Goal: Task Accomplishment & Management: Manage account settings

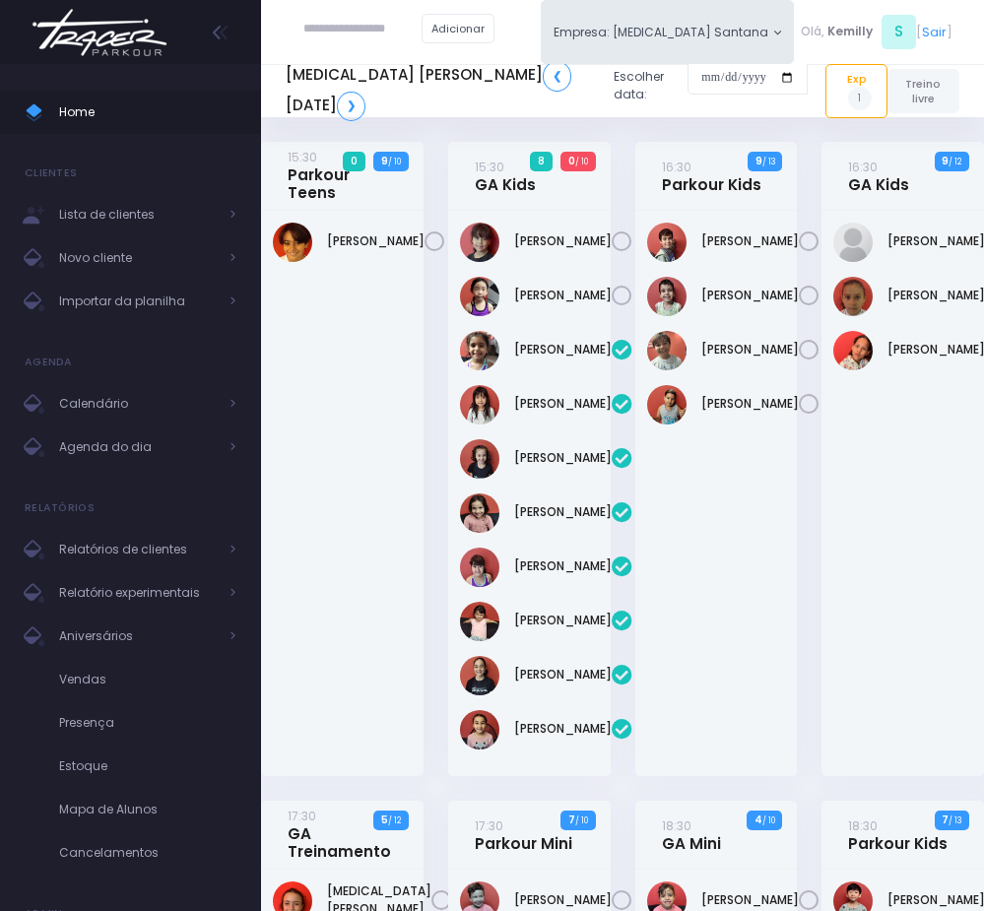
click at [362, 476] on div "Arthur Dias" at bounding box center [342, 494] width 163 height 566
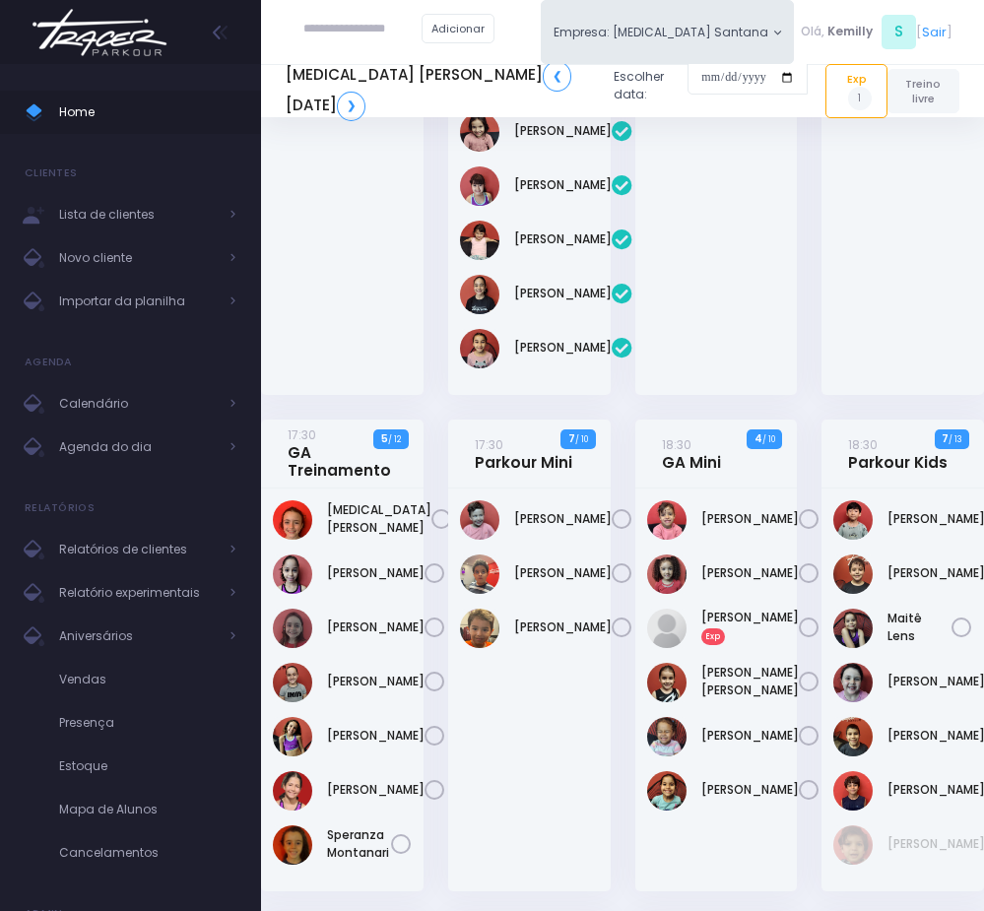
scroll to position [443, 0]
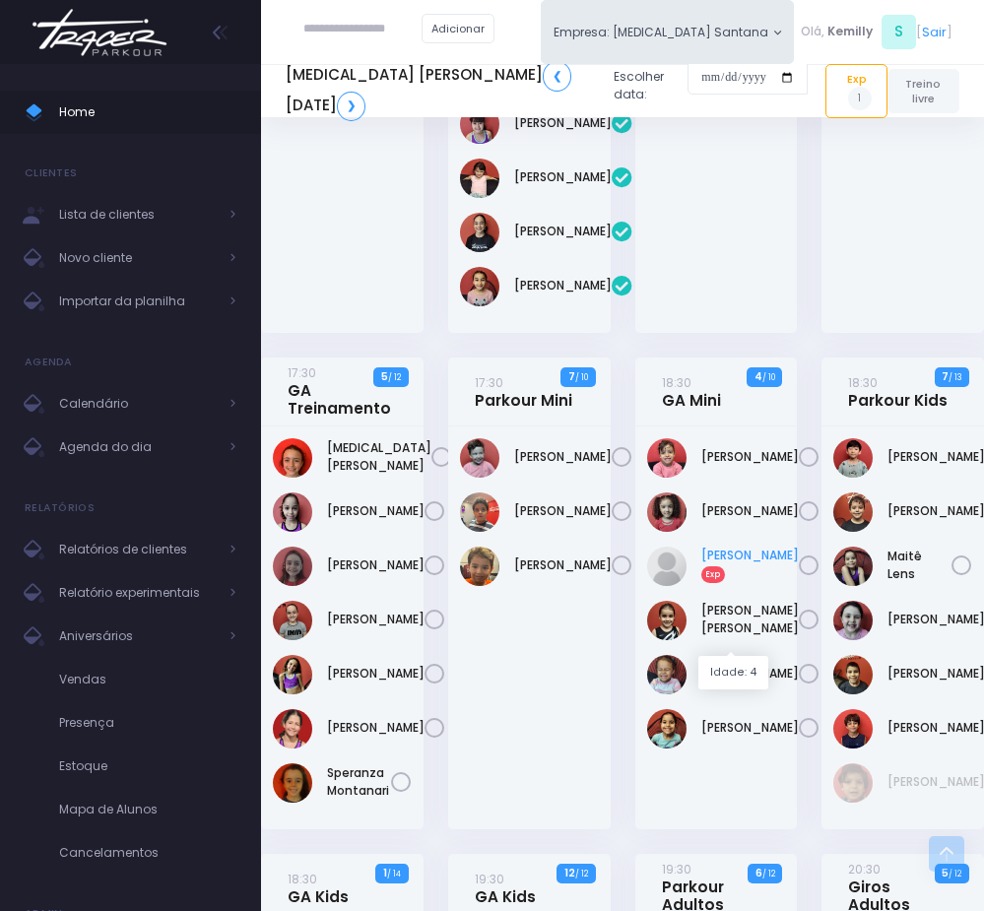
click at [725, 582] on link "Helena Lua Bomfim Exp" at bounding box center [751, 564] width 98 height 35
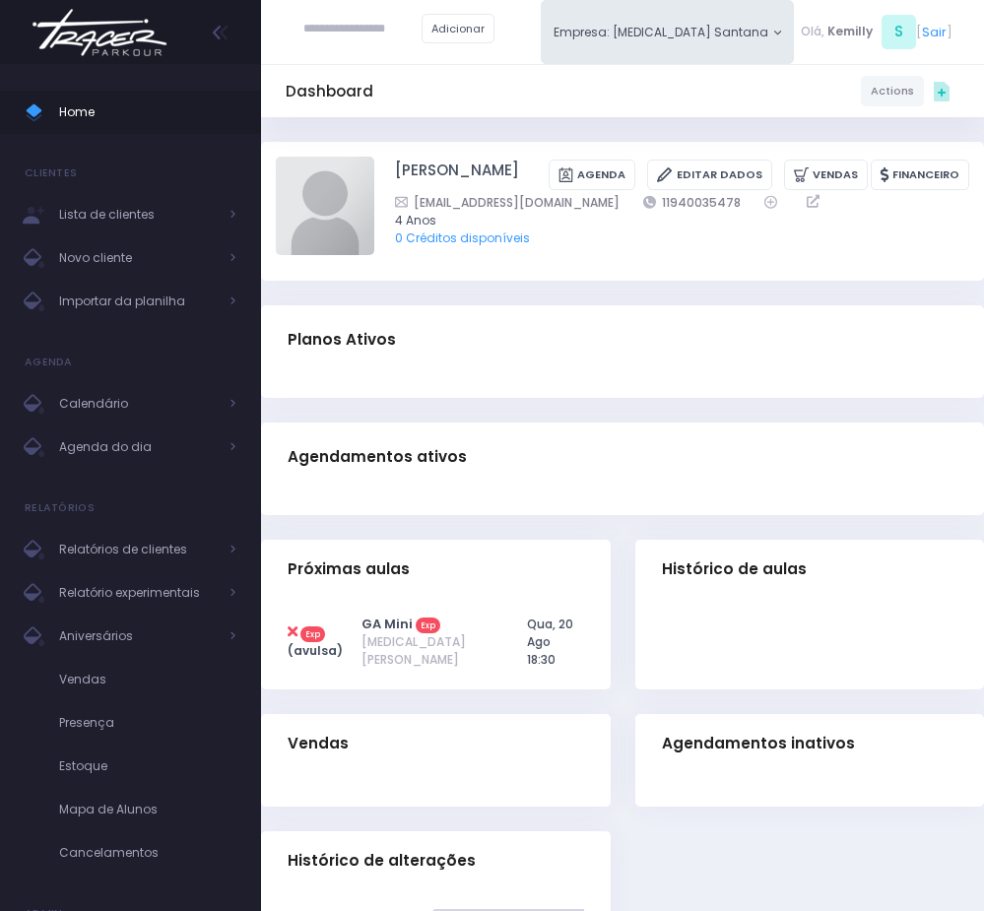
drag, startPoint x: 621, startPoint y: 201, endPoint x: 739, endPoint y: 201, distance: 118.2
click at [739, 201] on div "[EMAIL_ADDRESS][DOMAIN_NAME] 11940035478" at bounding box center [670, 202] width 551 height 19
copy div "11940035478"
click at [396, 414] on div "Dashboard Actions Choose Label: Customer Partner Suplier Member Staff Add new" at bounding box center [622, 585] width 723 height 936
click at [158, 443] on span "Agenda do dia" at bounding box center [138, 448] width 158 height 26
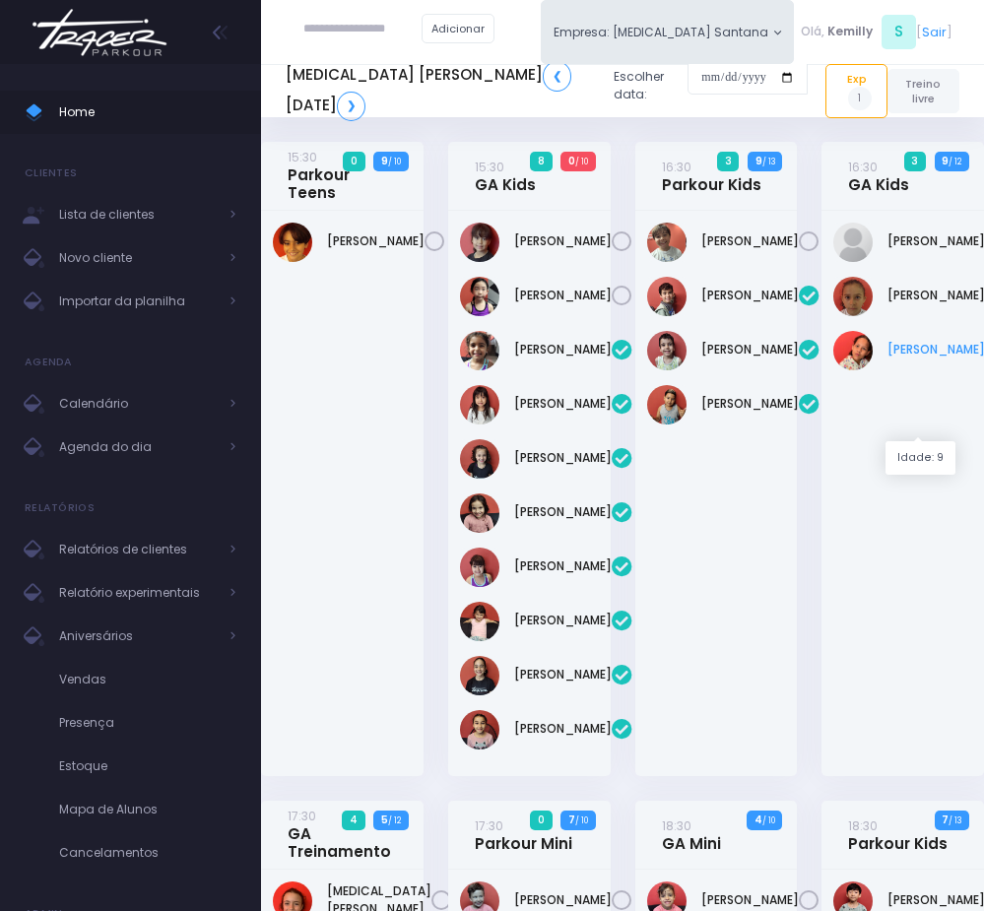
click at [906, 359] on link "Valentina Eduarda Azevedo" at bounding box center [937, 350] width 98 height 18
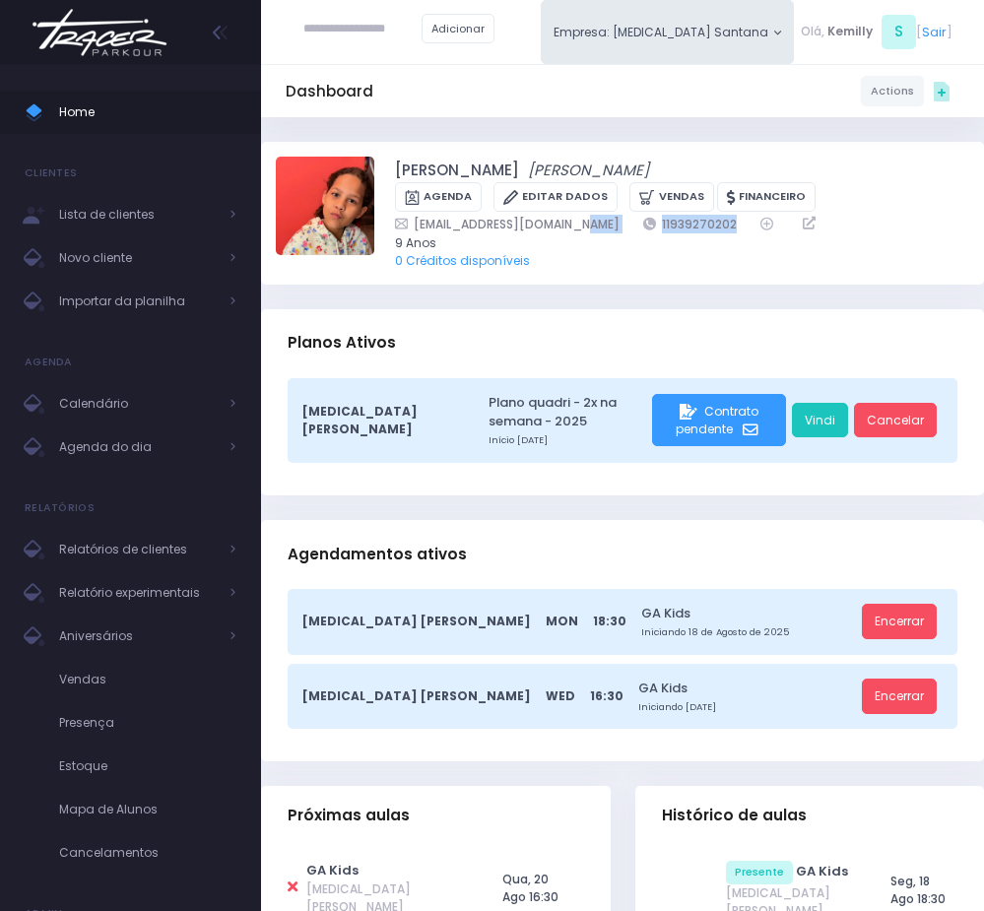
drag, startPoint x: 595, startPoint y: 223, endPoint x: 704, endPoint y: 219, distance: 108.5
click at [704, 219] on div "allanaazevedo3@gmail.com 11939270202" at bounding box center [670, 224] width 551 height 19
copy div "11939270202"
click at [124, 443] on span "Agenda do dia" at bounding box center [138, 448] width 158 height 26
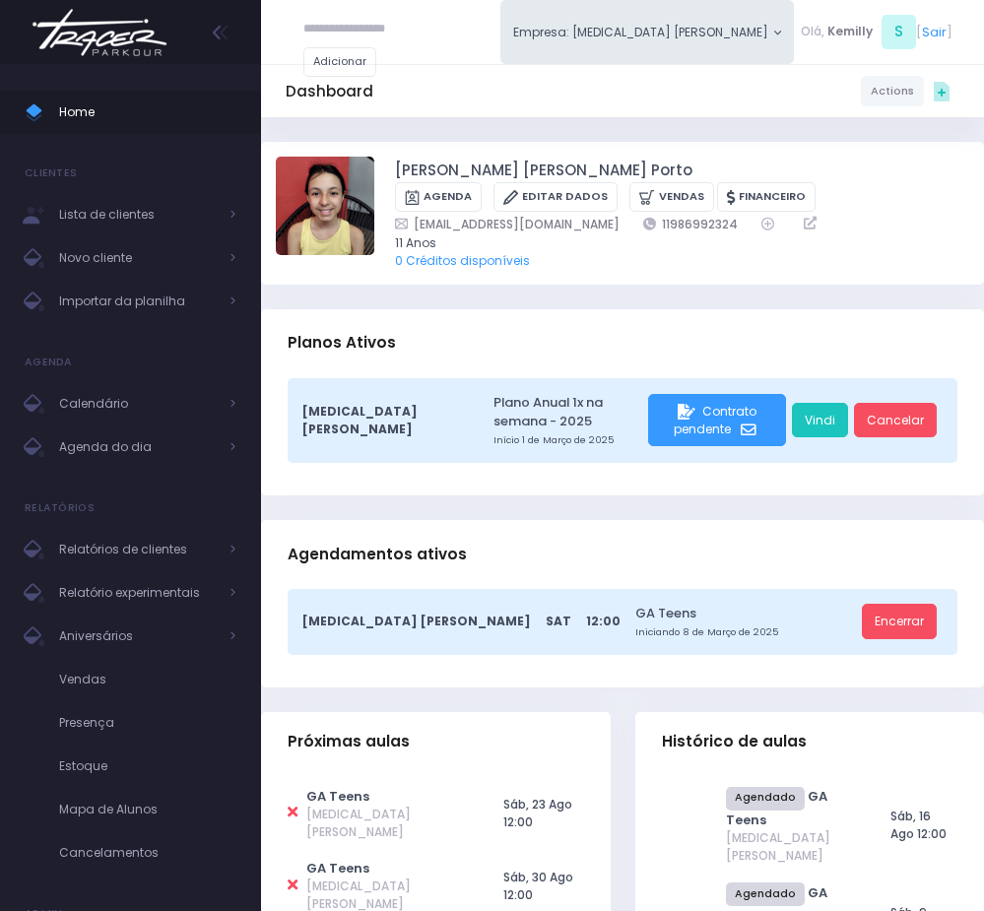
type input "**********"
click at [370, 65] on link "[PERSON_NAME]" at bounding box center [397, 70] width 111 height 35
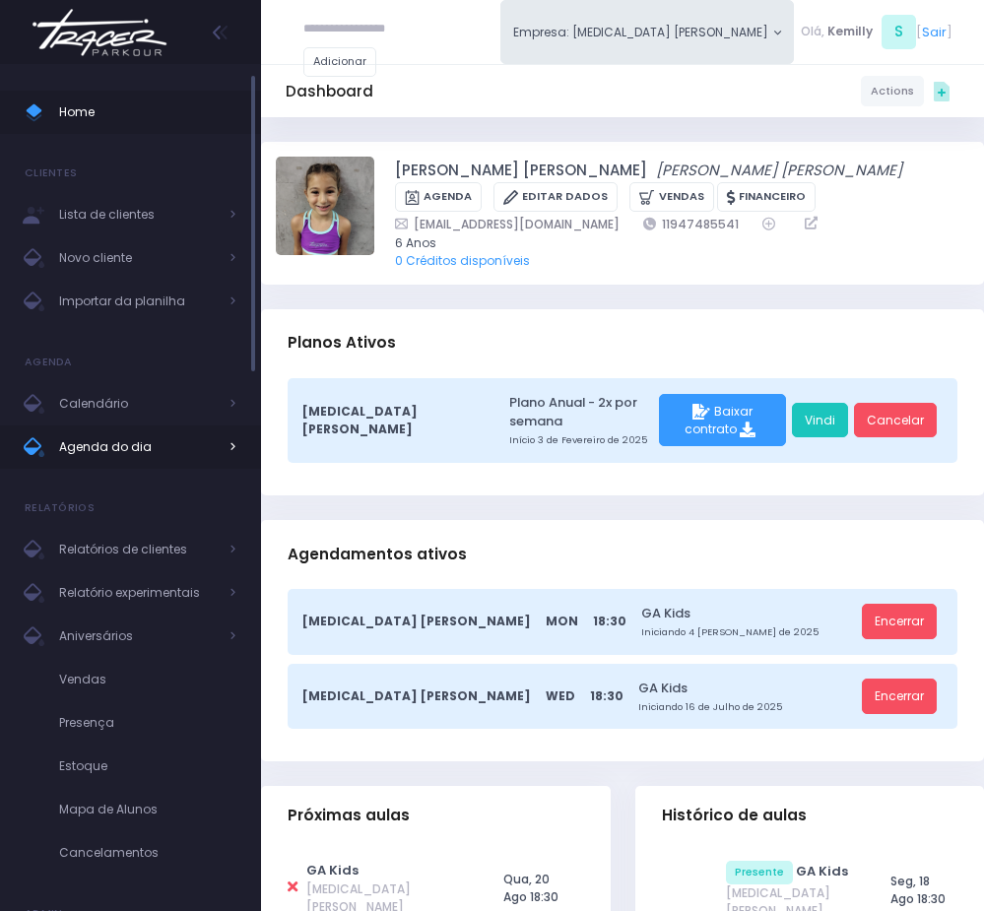
click at [149, 432] on link "Agenda do dia" at bounding box center [130, 447] width 261 height 43
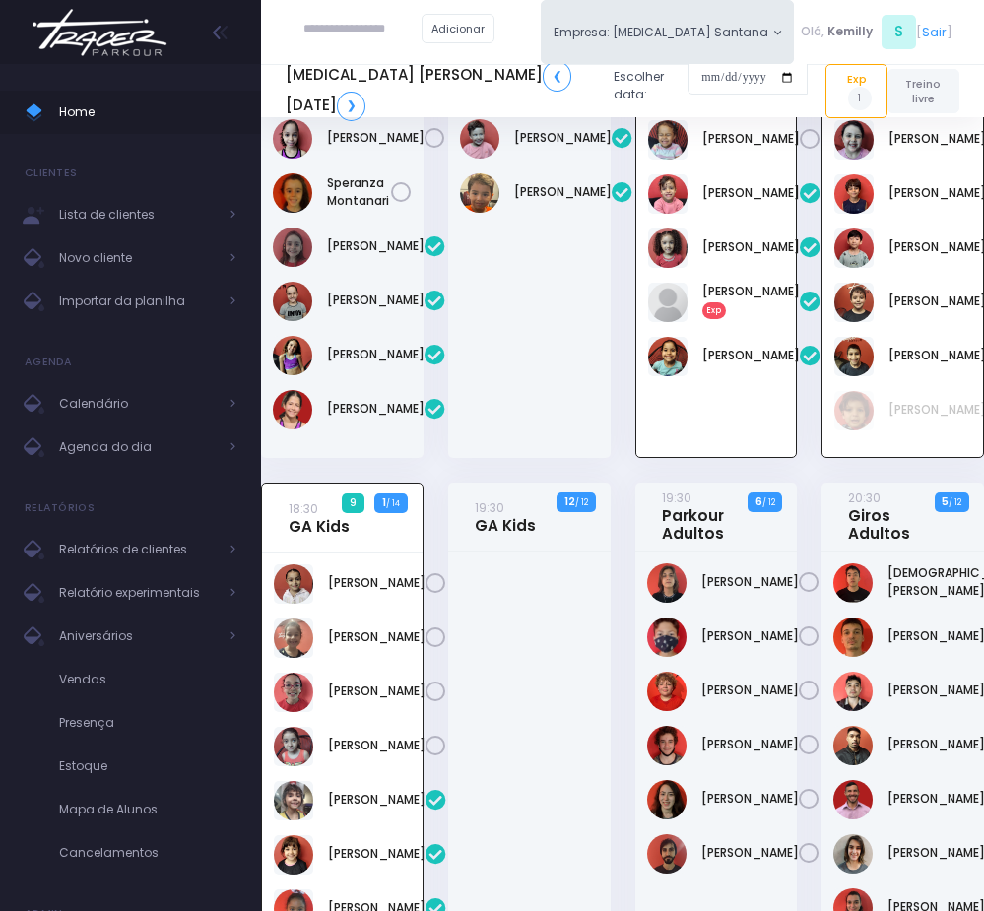
scroll to position [817, 0]
click at [696, 72] on input "date" at bounding box center [748, 77] width 120 height 35
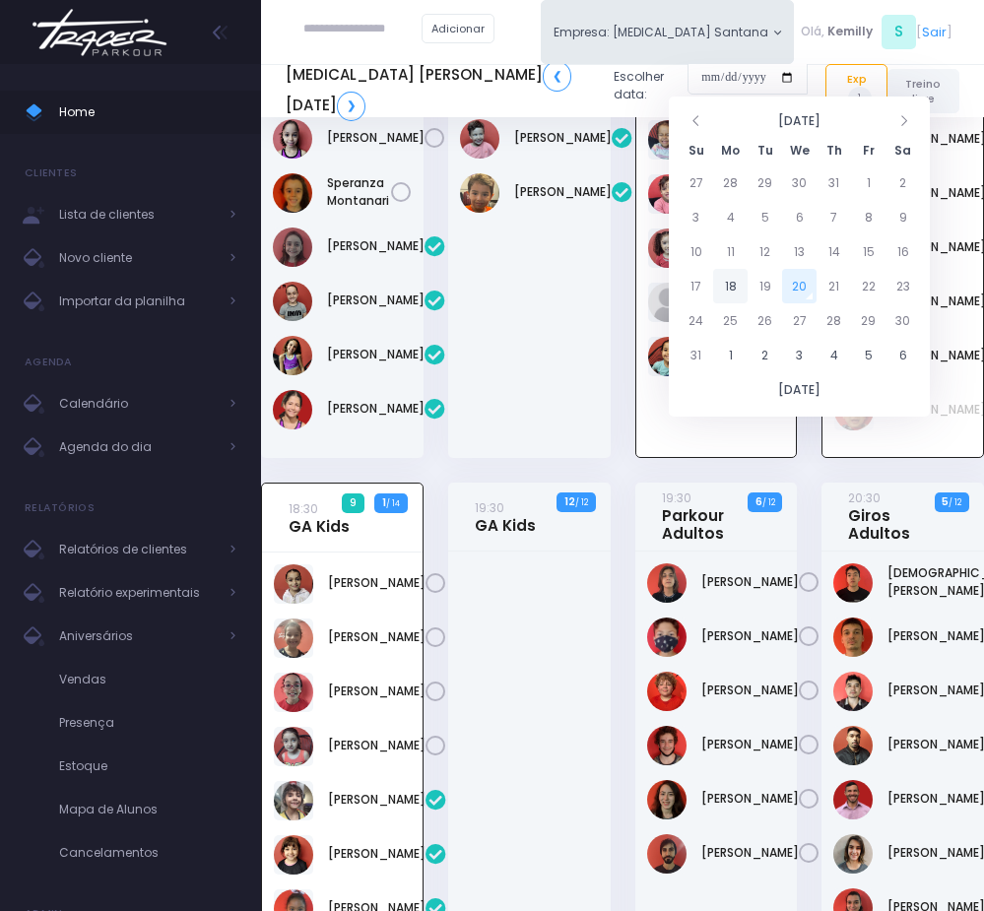
click at [724, 279] on td "18" at bounding box center [730, 286] width 34 height 34
type input "**********"
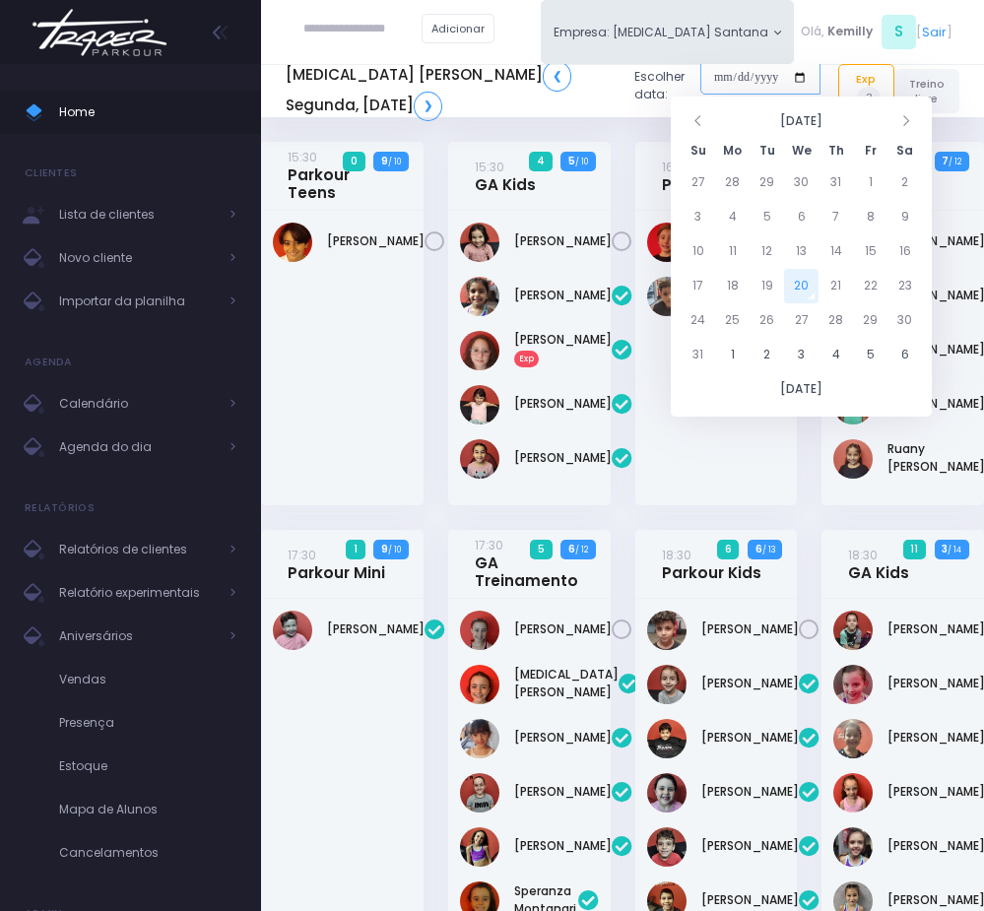
click at [701, 84] on input "date" at bounding box center [761, 77] width 120 height 35
click at [737, 325] on td "25" at bounding box center [732, 320] width 34 height 34
type input "**********"
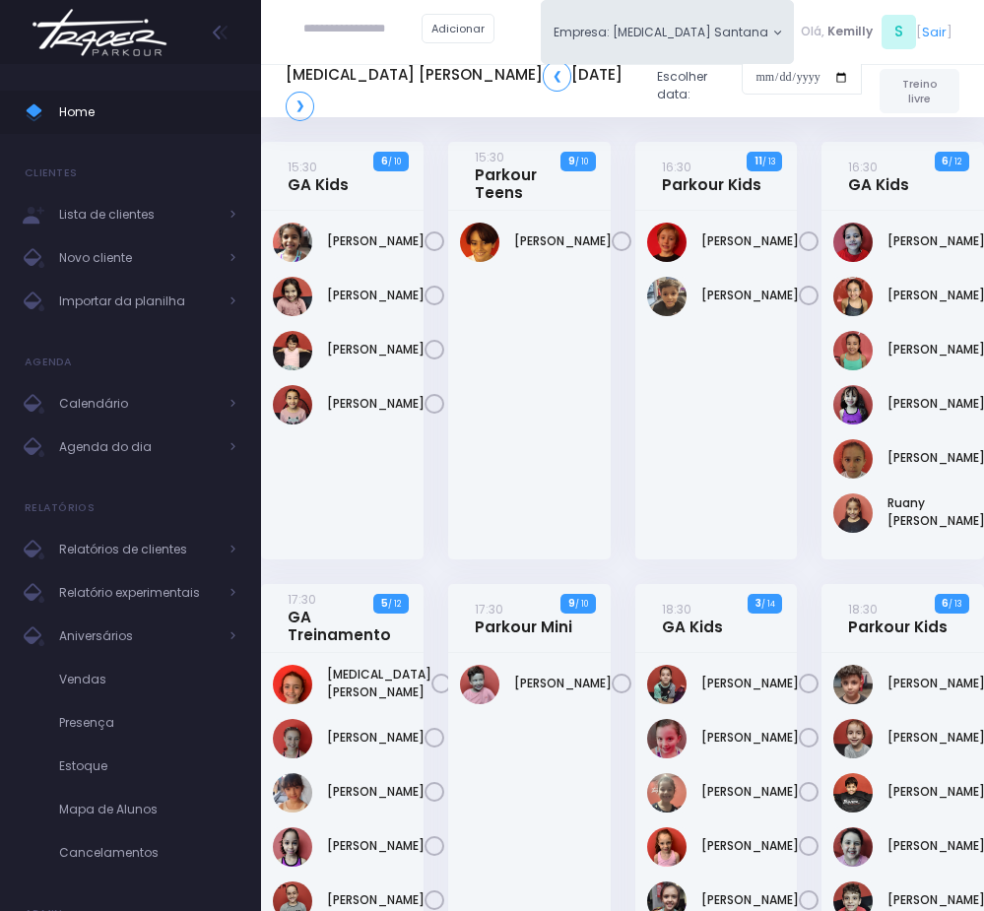
click at [521, 423] on div "Arthur Dias" at bounding box center [529, 385] width 163 height 349
drag, startPoint x: 508, startPoint y: 228, endPoint x: 545, endPoint y: 245, distance: 40.5
click at [545, 245] on div "Arthur Dias" at bounding box center [529, 242] width 139 height 39
copy link "Arthur Dias"
drag, startPoint x: 702, startPoint y: 220, endPoint x: 754, endPoint y: 314, distance: 108.1
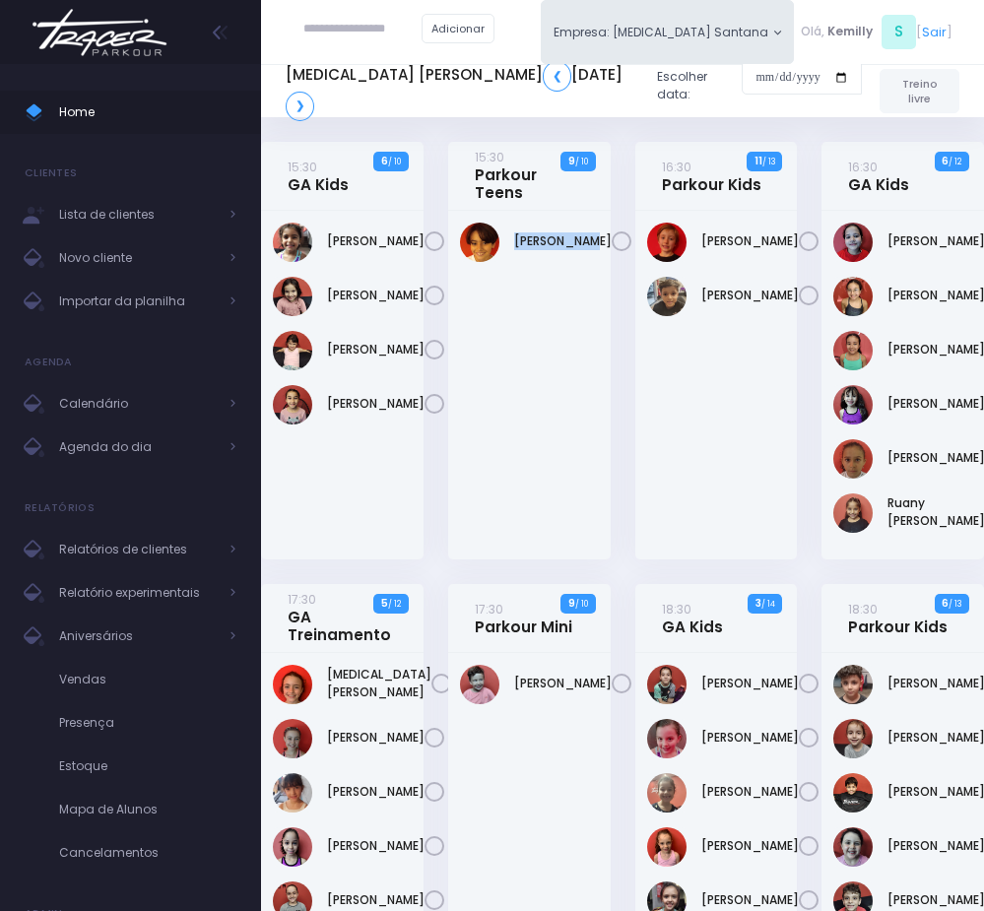
click at [754, 314] on div "Artur Vernaglia" at bounding box center [717, 385] width 163 height 349
copy div "Artur Vernaglia Pedro Henrique"
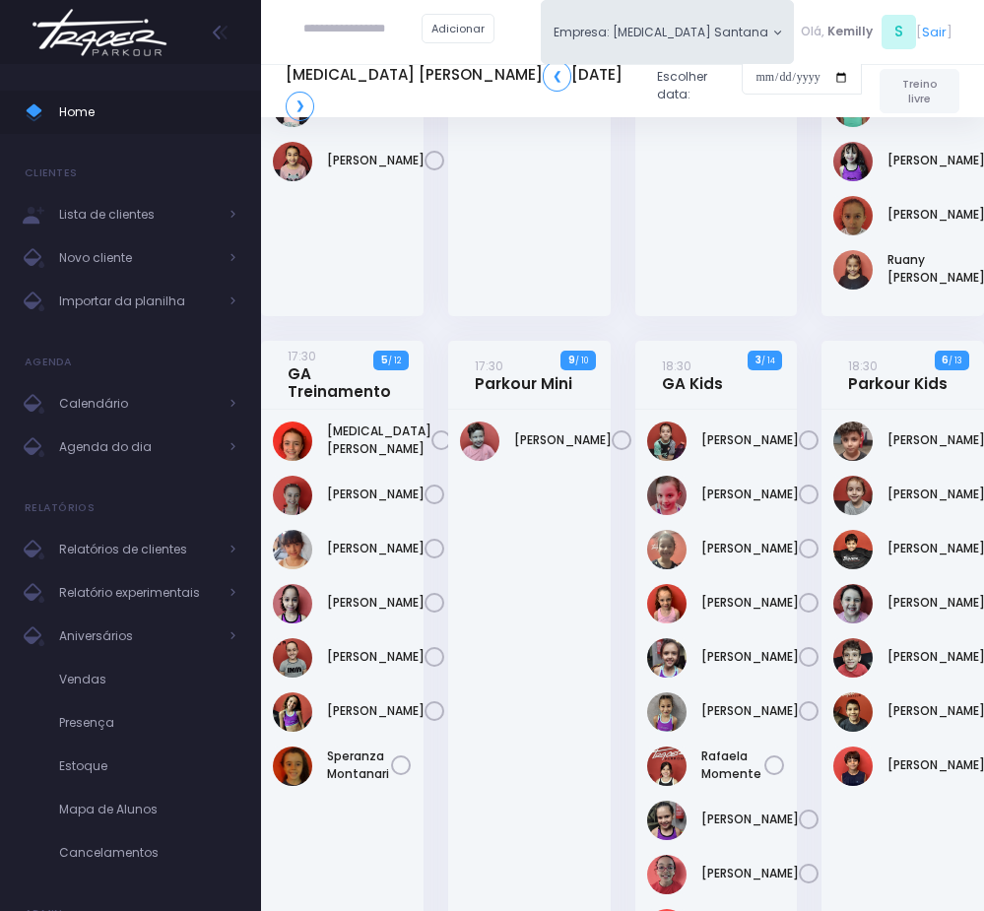
scroll to position [296, 0]
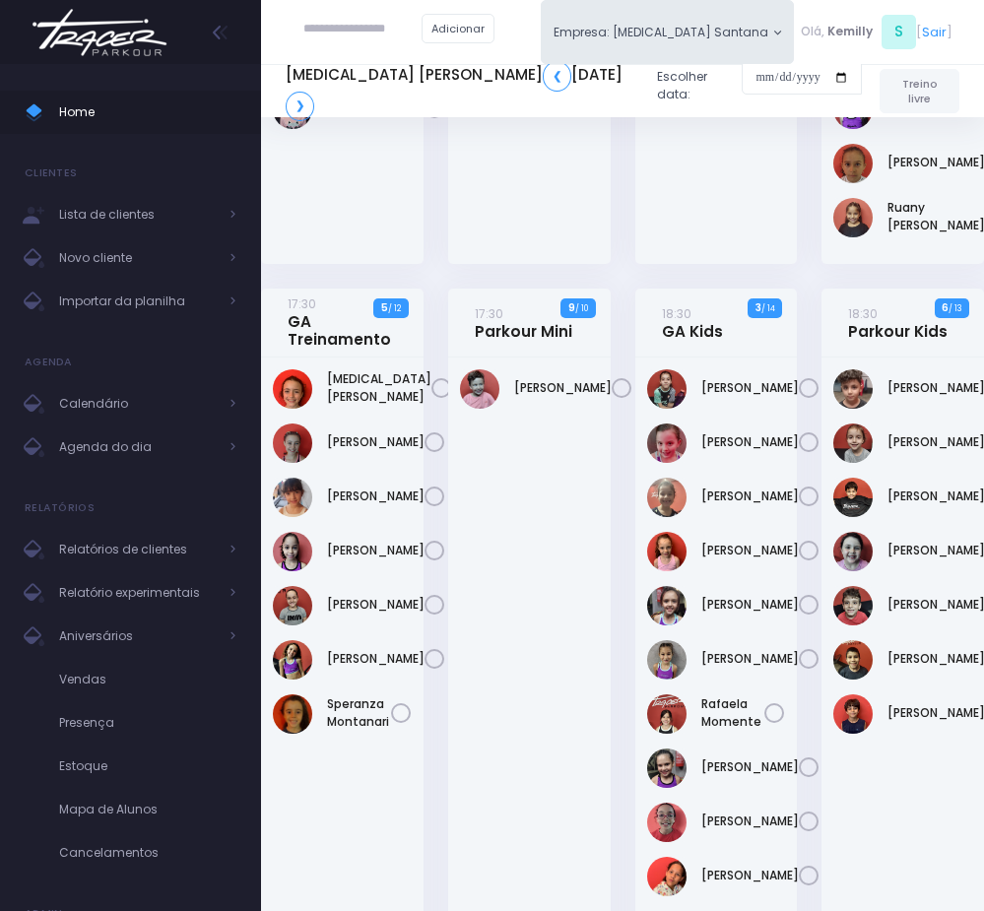
click at [606, 580] on div "Dante Custodio" at bounding box center [529, 668] width 163 height 620
click at [511, 393] on div "Dante Custodio" at bounding box center [529, 389] width 139 height 39
drag, startPoint x: 509, startPoint y: 393, endPoint x: 571, endPoint y: 412, distance: 64.8
click at [571, 409] on div "Dante Custodio" at bounding box center [529, 389] width 139 height 39
copy div "Dante Custodio"
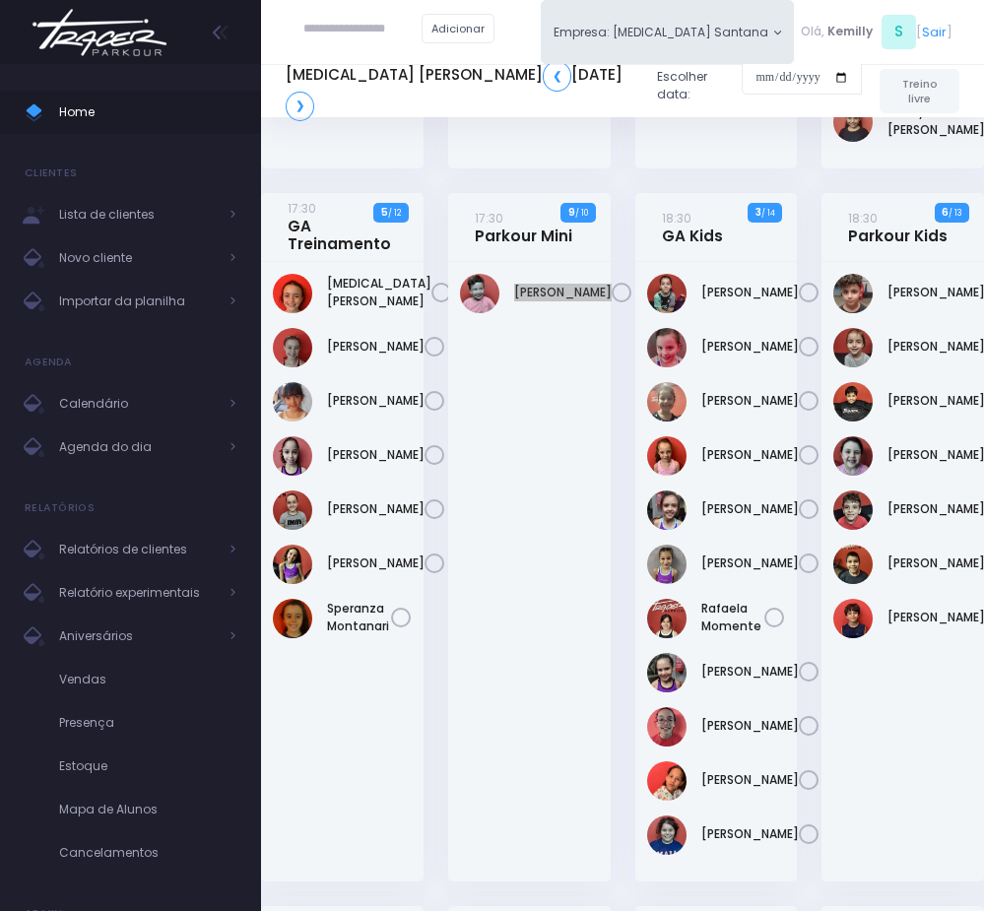
scroll to position [443, 0]
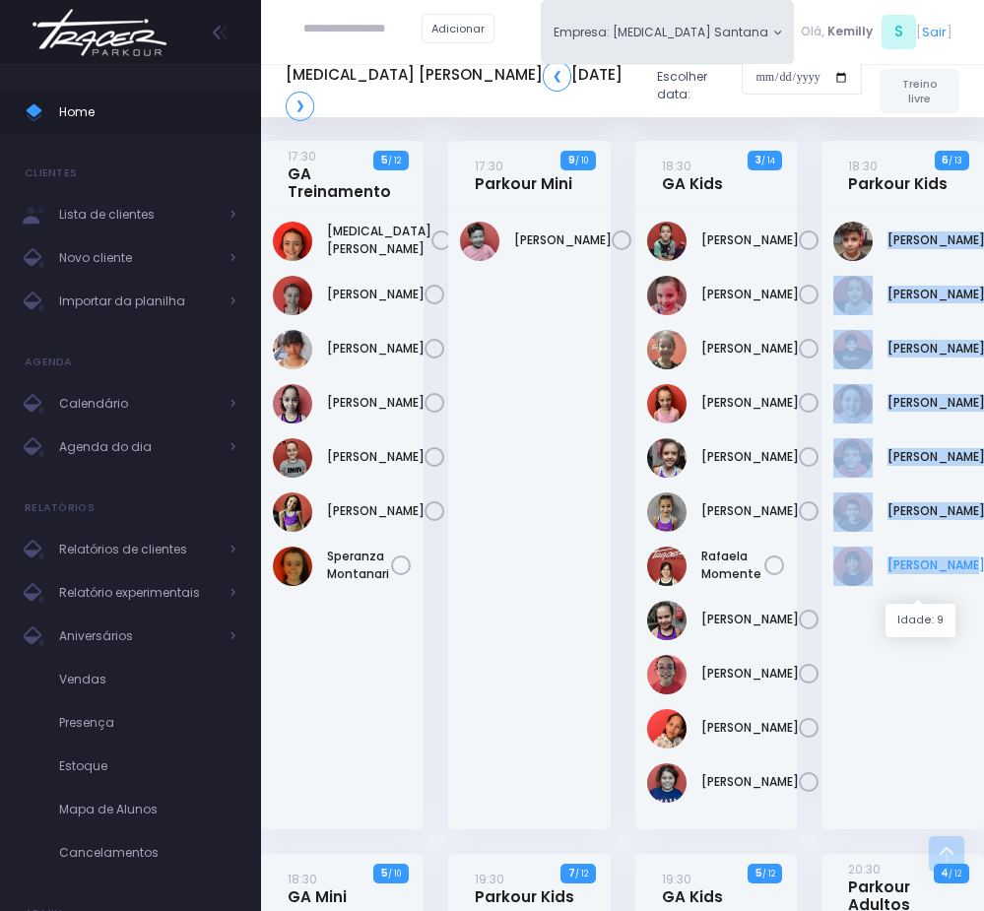
drag, startPoint x: 882, startPoint y: 251, endPoint x: 943, endPoint y: 586, distance: 340.5
click at [943, 586] on div "Ali Abd Ali" at bounding box center [903, 520] width 163 height 620
copy div "Ali Abd Ali Gustavo Gyurkovits Lorenzo Bortoletto Manuela Soggio Mário José Noa…"
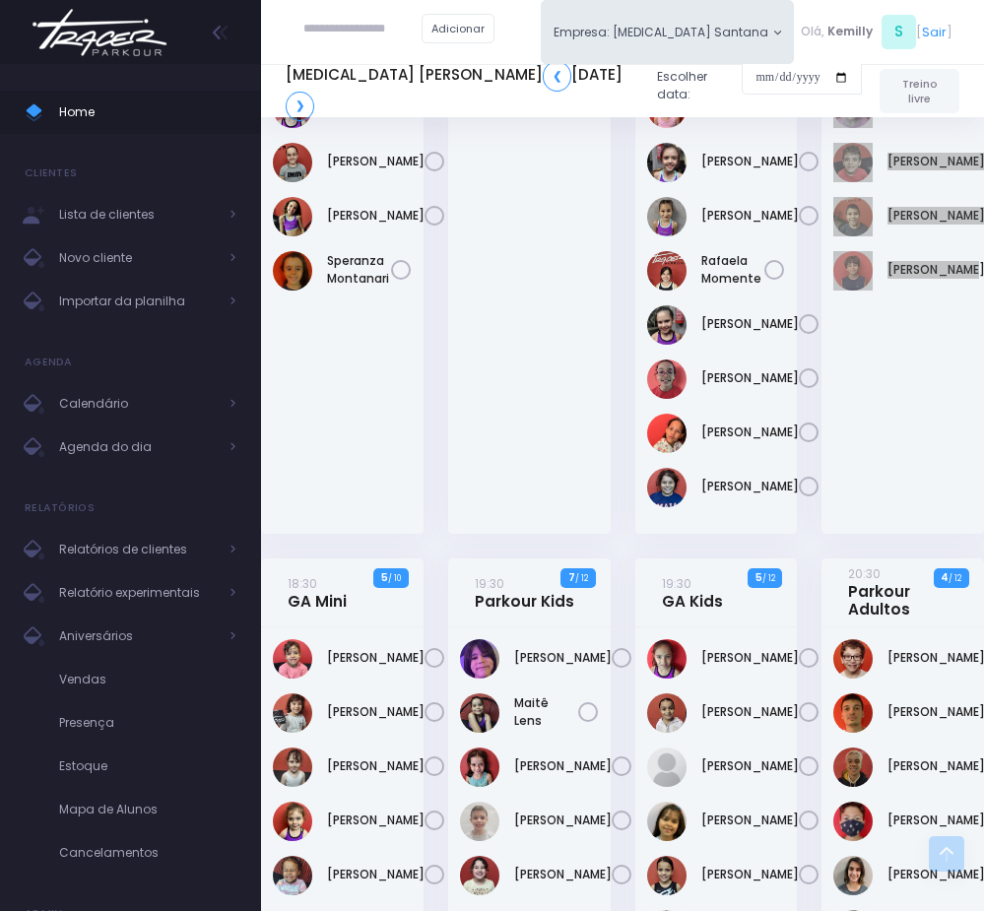
scroll to position [887, 0]
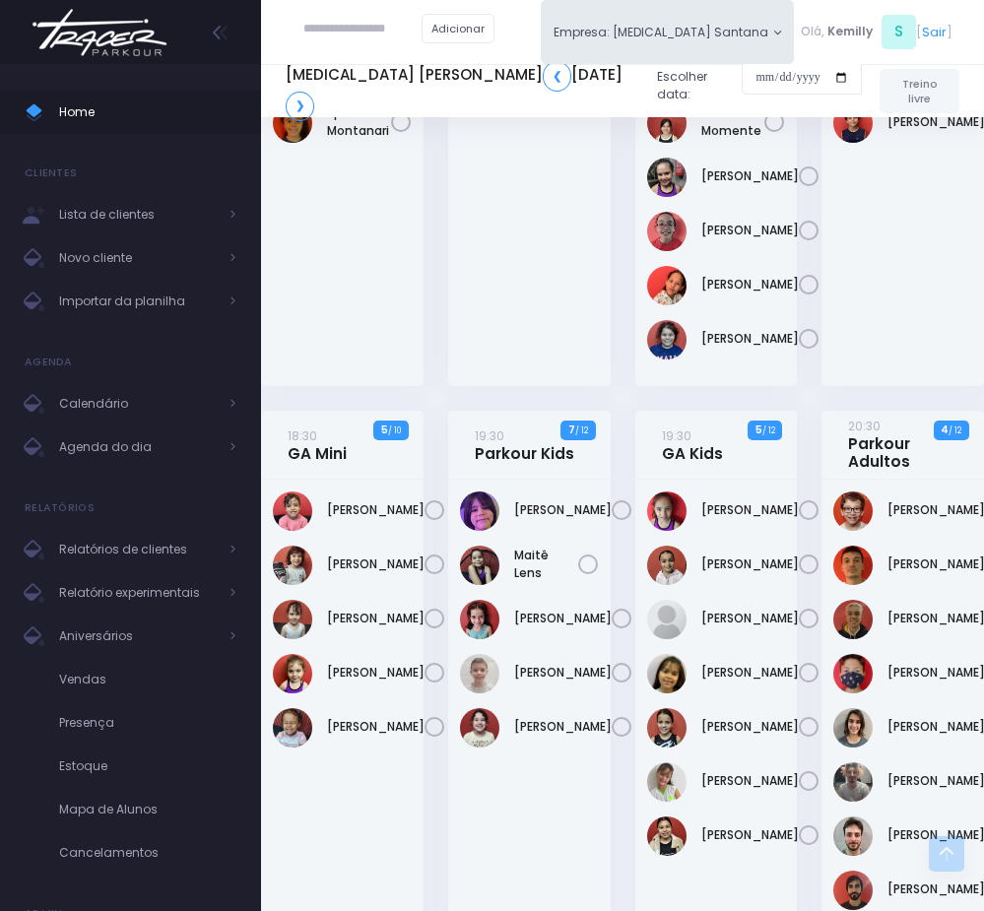
click at [607, 693] on div "Antônio Frare" at bounding box center [529, 708] width 163 height 457
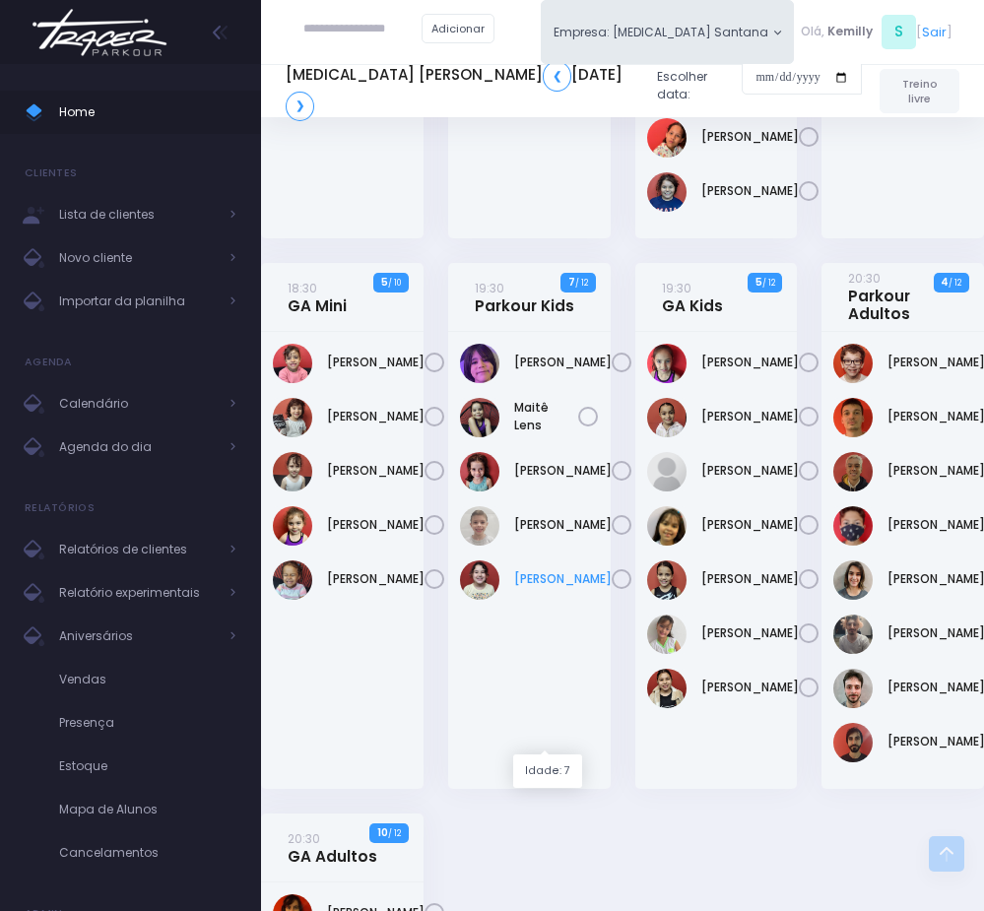
drag, startPoint x: 506, startPoint y: 504, endPoint x: 571, endPoint y: 733, distance: 238.3
click at [571, 733] on div "Antônio Frare" at bounding box center [529, 560] width 163 height 457
copy div "Antônio Frare Maitê Lens Manoela Mafra Pedro Barsi Victoria Franco"
click at [802, 675] on div "19:30 GA Kids 5 / 12" at bounding box center [716, 538] width 187 height 551
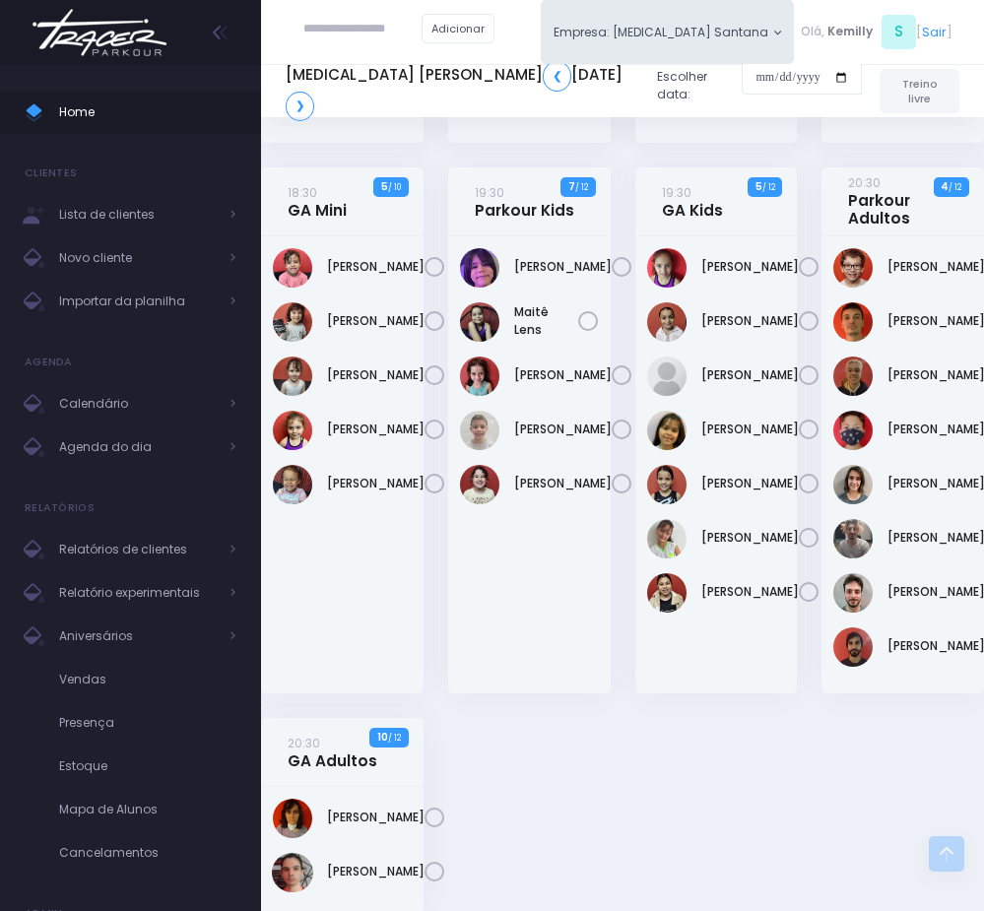
scroll to position [1182, 0]
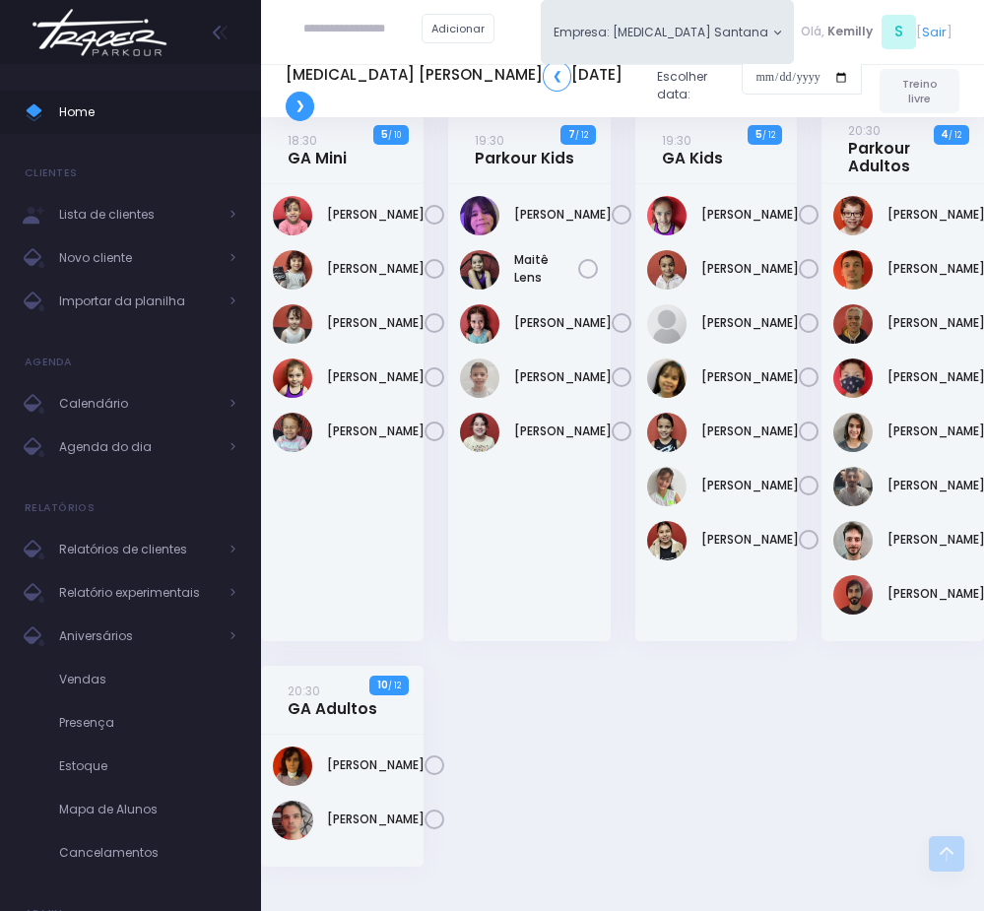
click at [314, 101] on link "❯" at bounding box center [300, 107] width 29 height 30
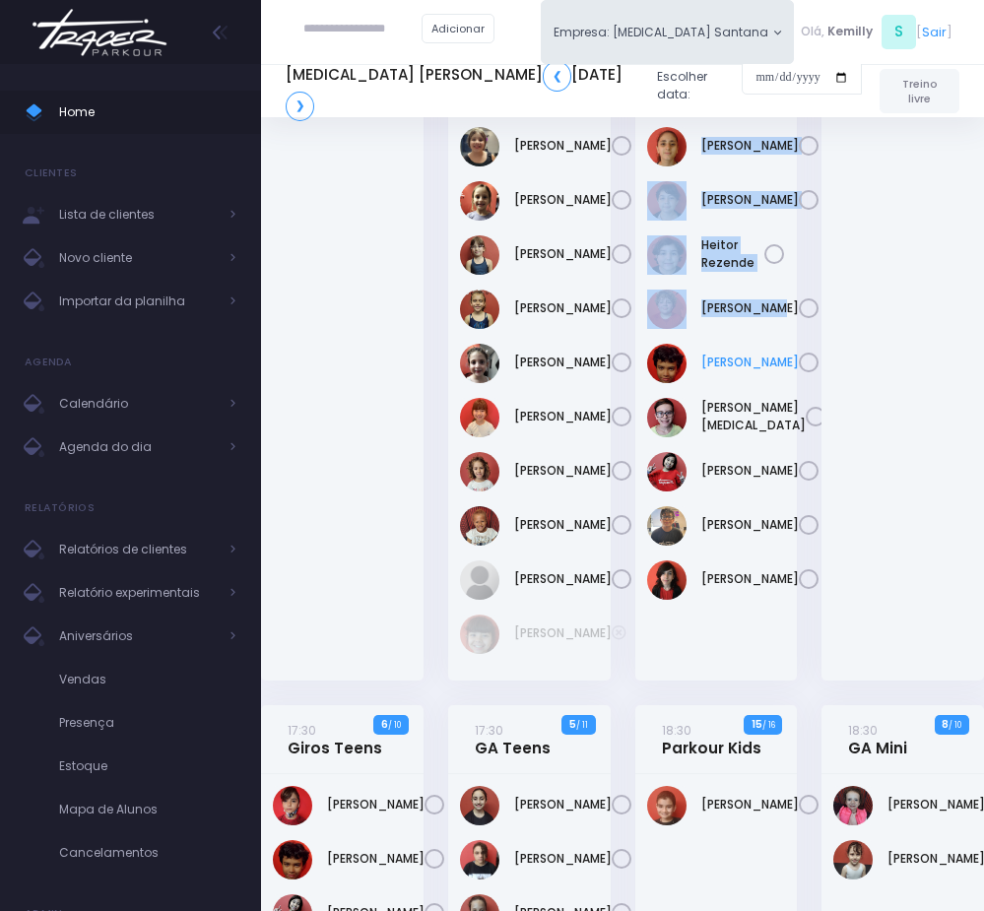
scroll to position [148, 0]
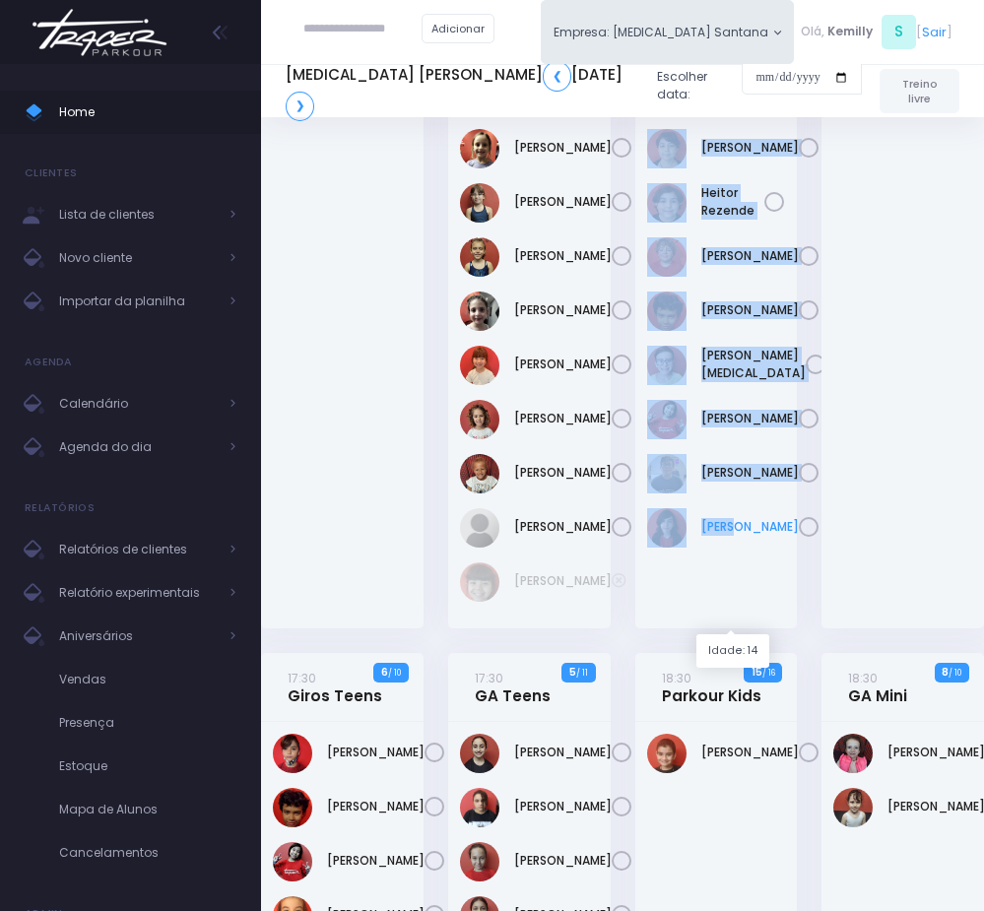
drag, startPoint x: 695, startPoint y: 229, endPoint x: 751, endPoint y: 601, distance: 376.7
click at [751, 601] on div "[PERSON_NAME]" at bounding box center [717, 346] width 163 height 566
copy div "[PERSON_NAME] [PERSON_NAME] [PERSON_NAME] [PERSON_NAME][MEDICAL_DATA] [PERSON_N…"
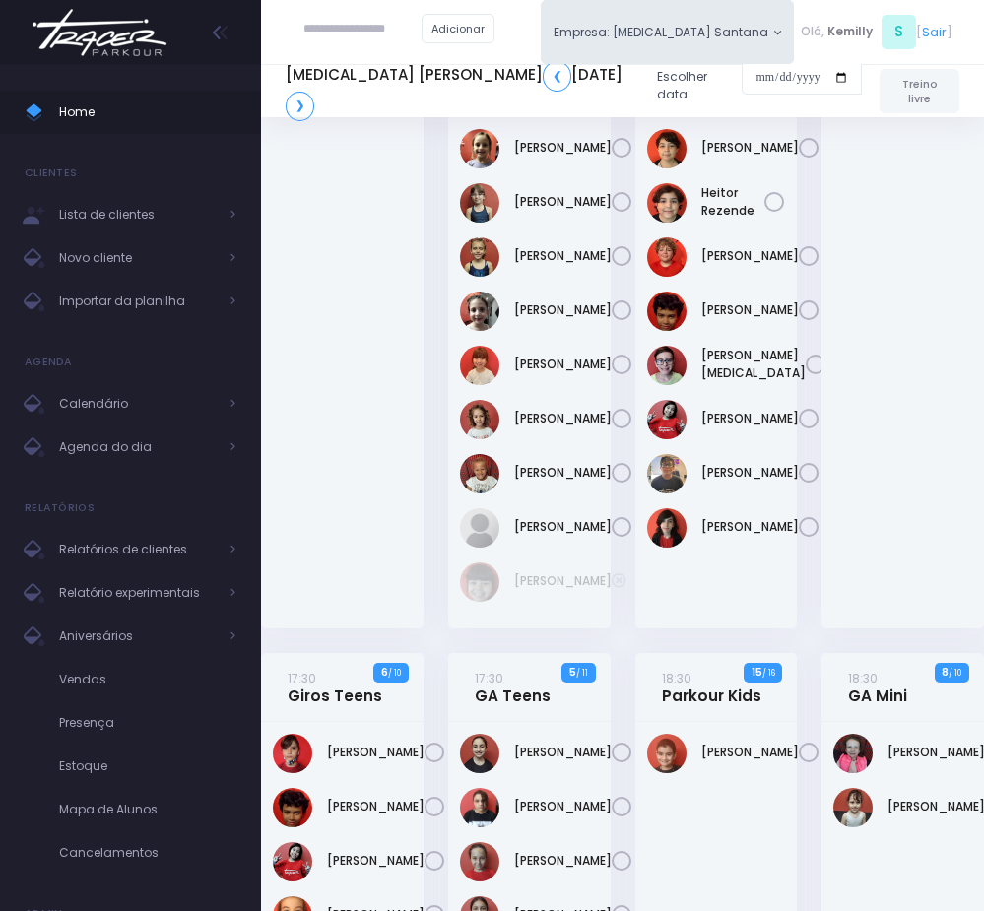
click at [872, 557] on div at bounding box center [903, 346] width 163 height 566
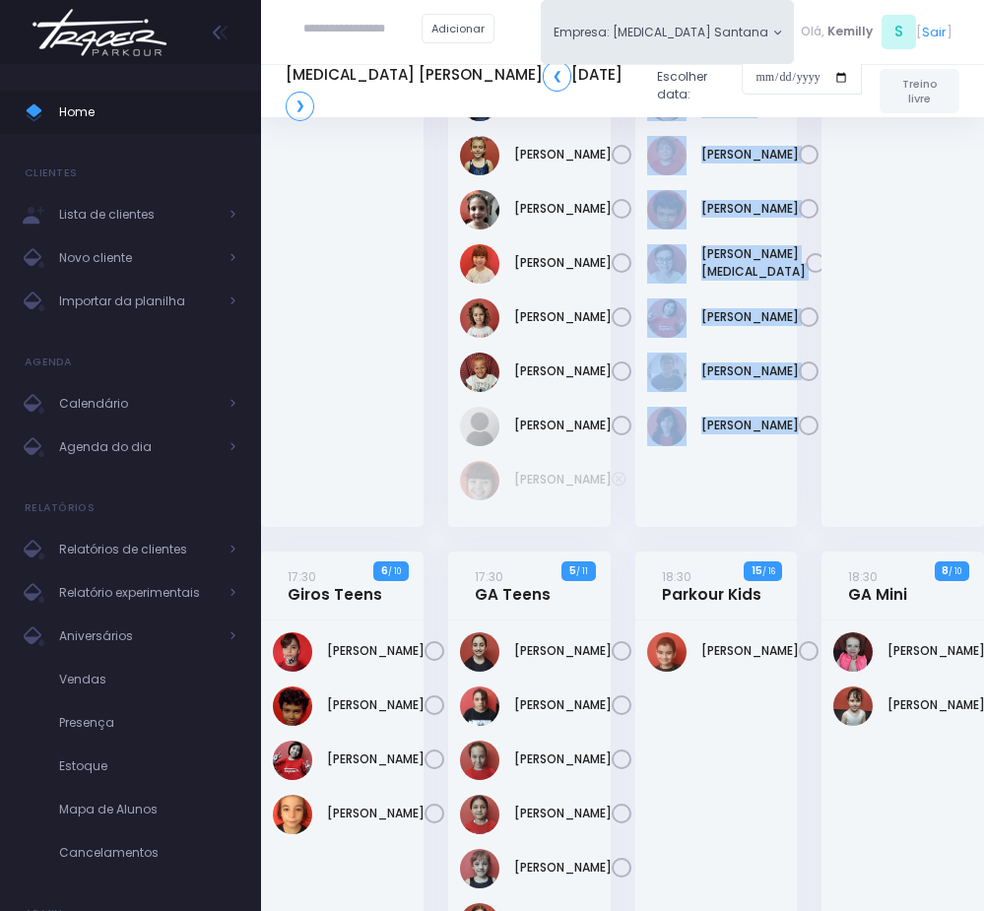
scroll to position [296, 0]
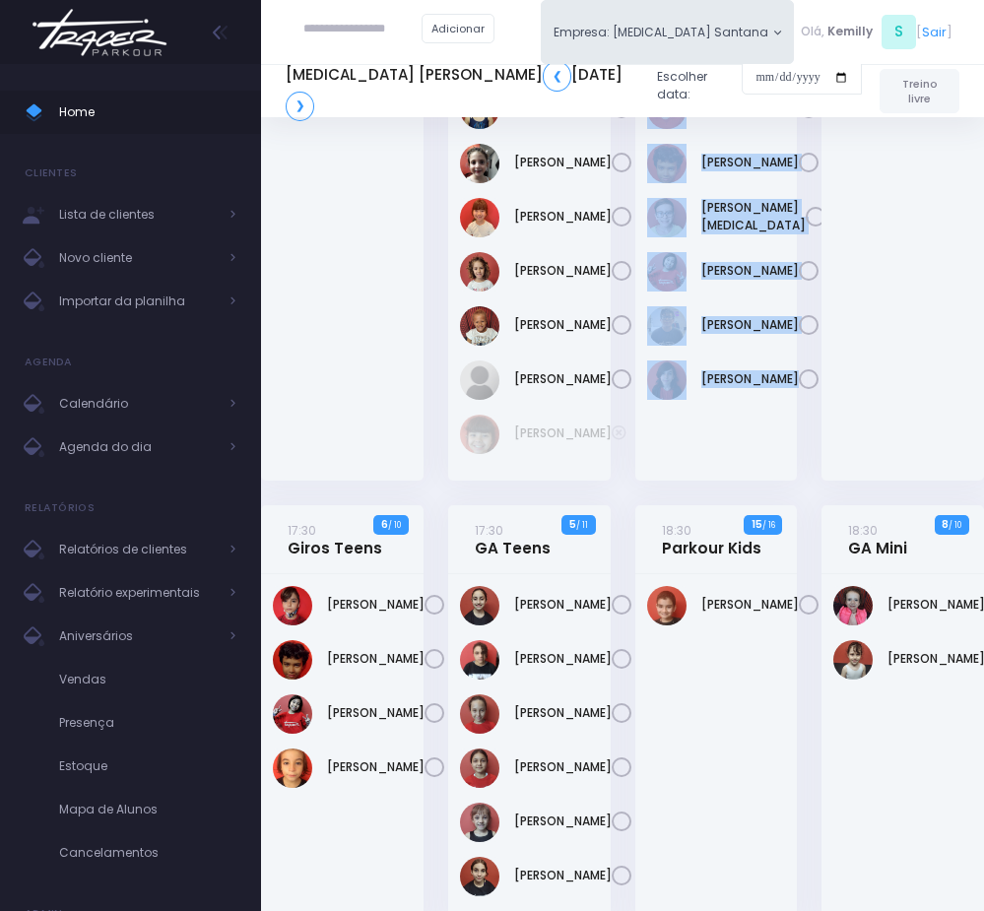
drag, startPoint x: 702, startPoint y: 231, endPoint x: 772, endPoint y: 458, distance: 238.1
click at [772, 458] on div "Anna Júlia Roque Silva" at bounding box center [717, 198] width 163 height 566
copy div "Anna Júlia Roque Silva Arthur Rezende Heitor Rezende Henrique Affonso João Pedr…"
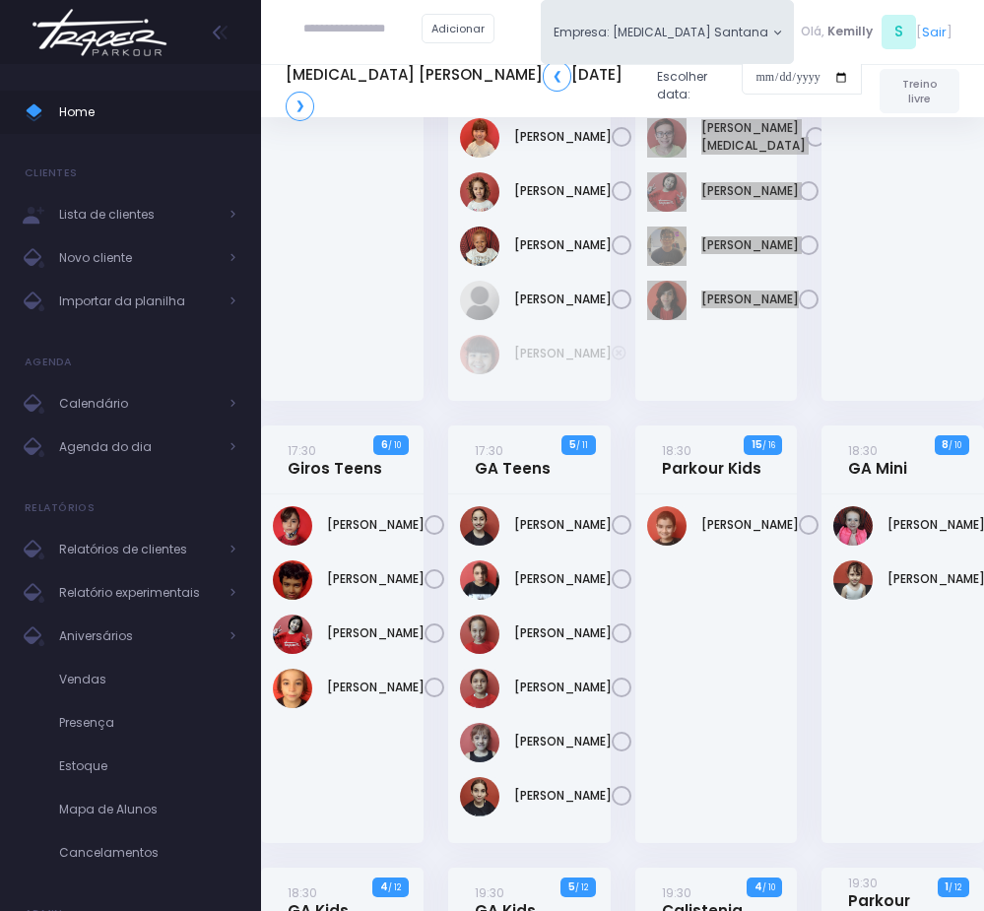
scroll to position [443, 0]
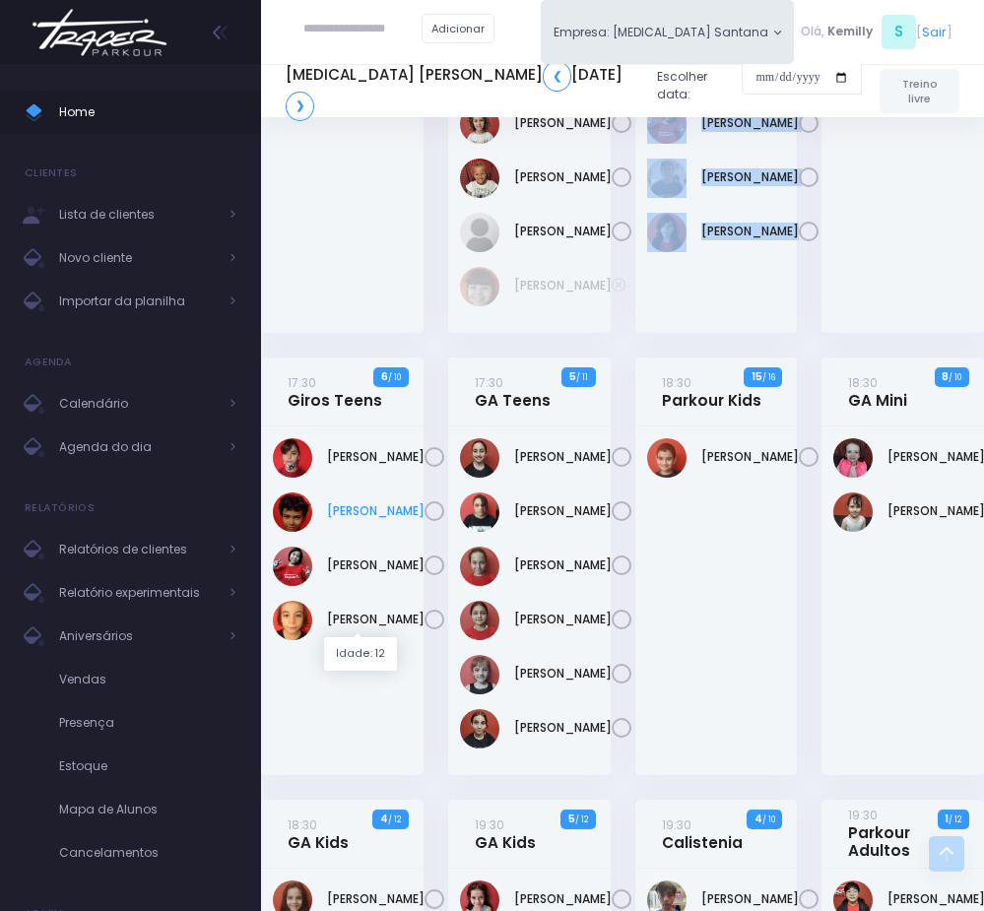
drag, startPoint x: 347, startPoint y: 511, endPoint x: 376, endPoint y: 604, distance: 97.2
click at [376, 604] on div "Frederico Piai" at bounding box center [342, 601] width 163 height 349
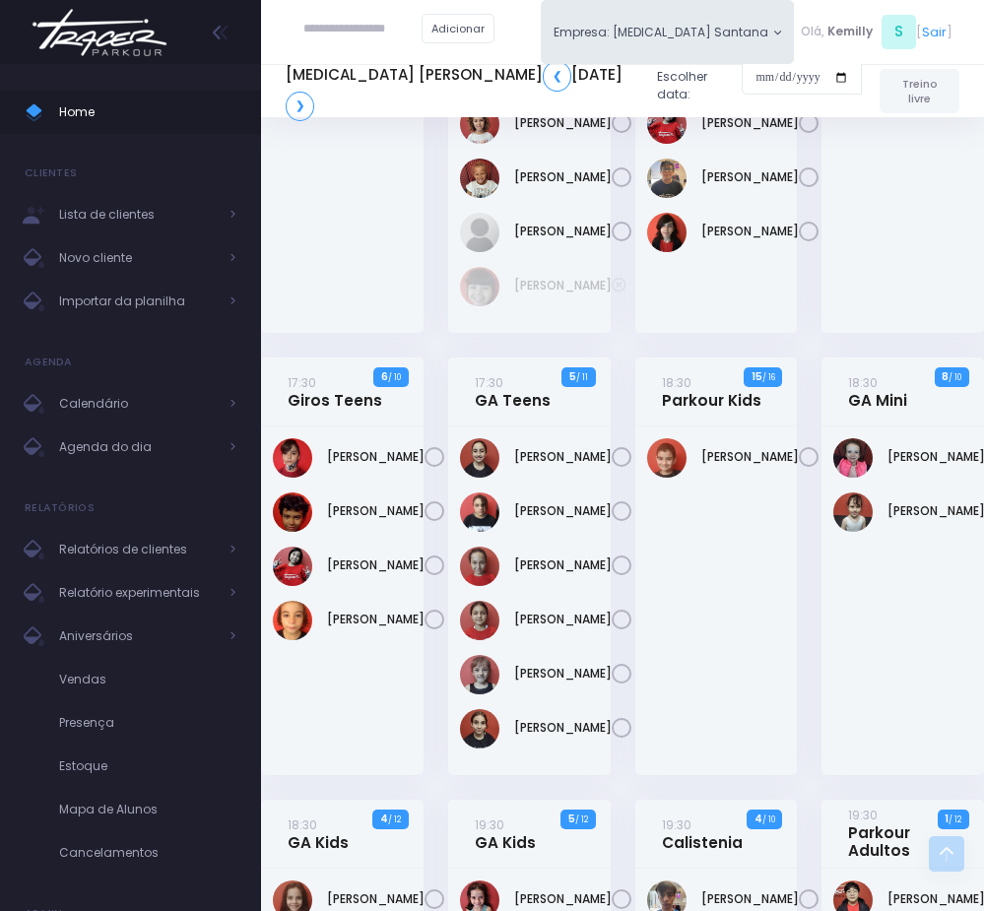
click at [772, 628] on div "Douglas Sell" at bounding box center [717, 601] width 163 height 349
drag, startPoint x: 693, startPoint y: 488, endPoint x: 730, endPoint y: 515, distance: 46.5
click at [730, 515] on div "Douglas Sell" at bounding box center [717, 601] width 163 height 349
copy link "Douglas Sell"
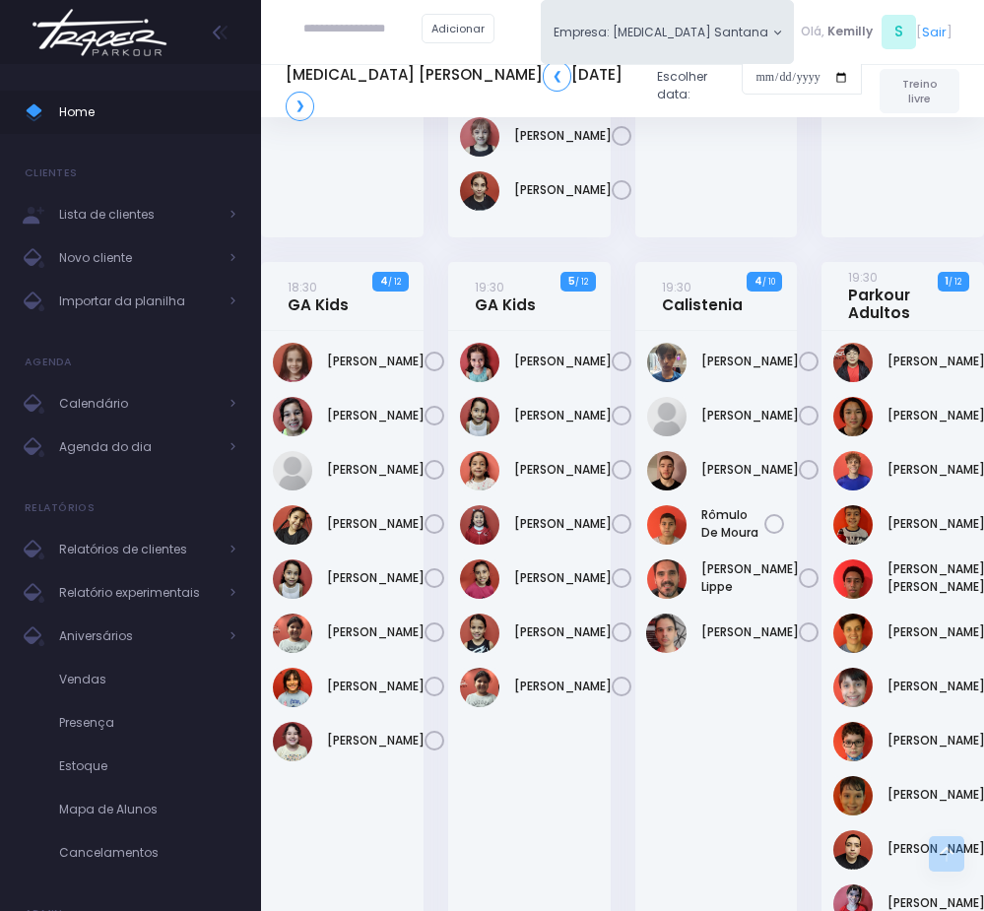
scroll to position [1035, 0]
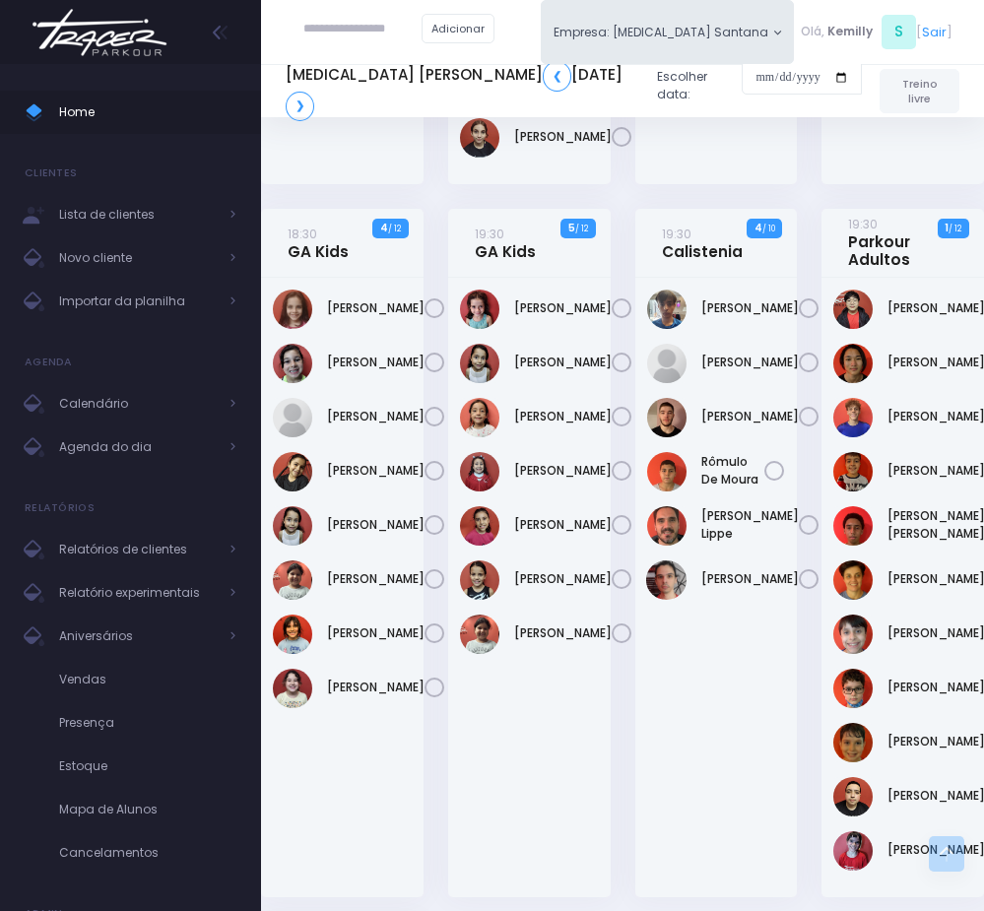
click at [777, 495] on div "Fernando Furlani Rodrigues" at bounding box center [717, 588] width 163 height 620
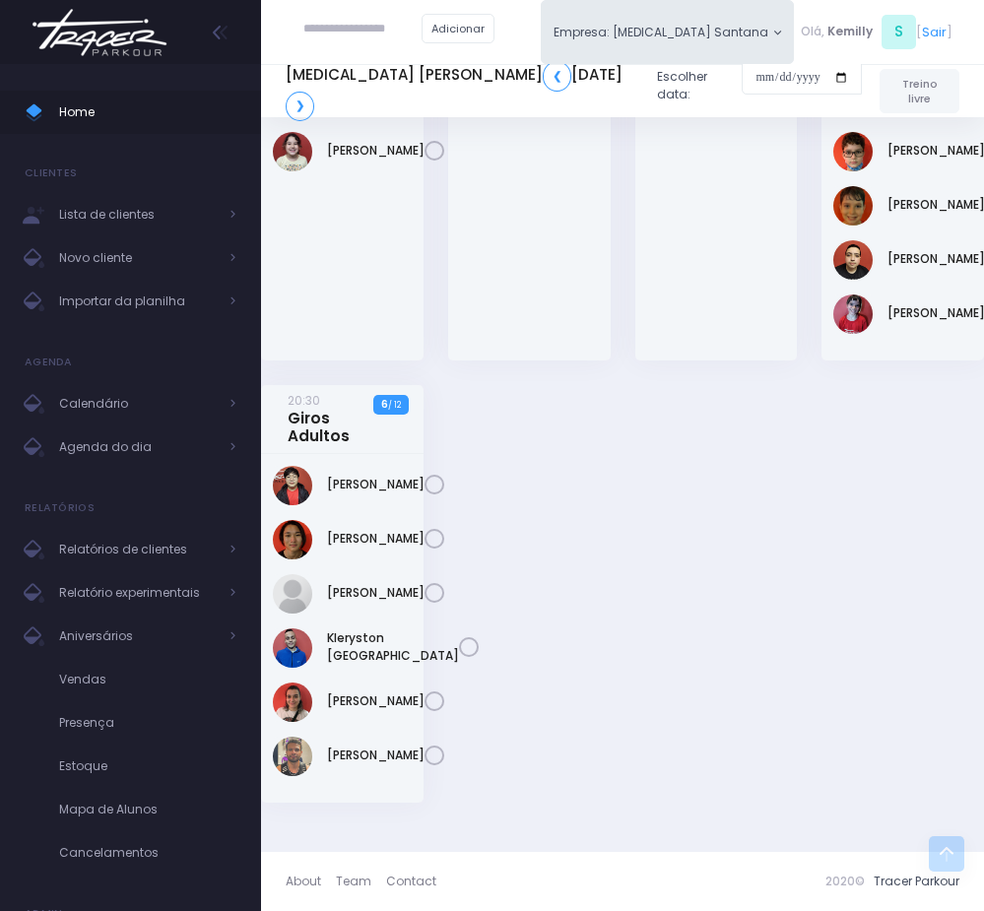
scroll to position [1626, 0]
click at [299, 113] on link "❯" at bounding box center [300, 107] width 29 height 30
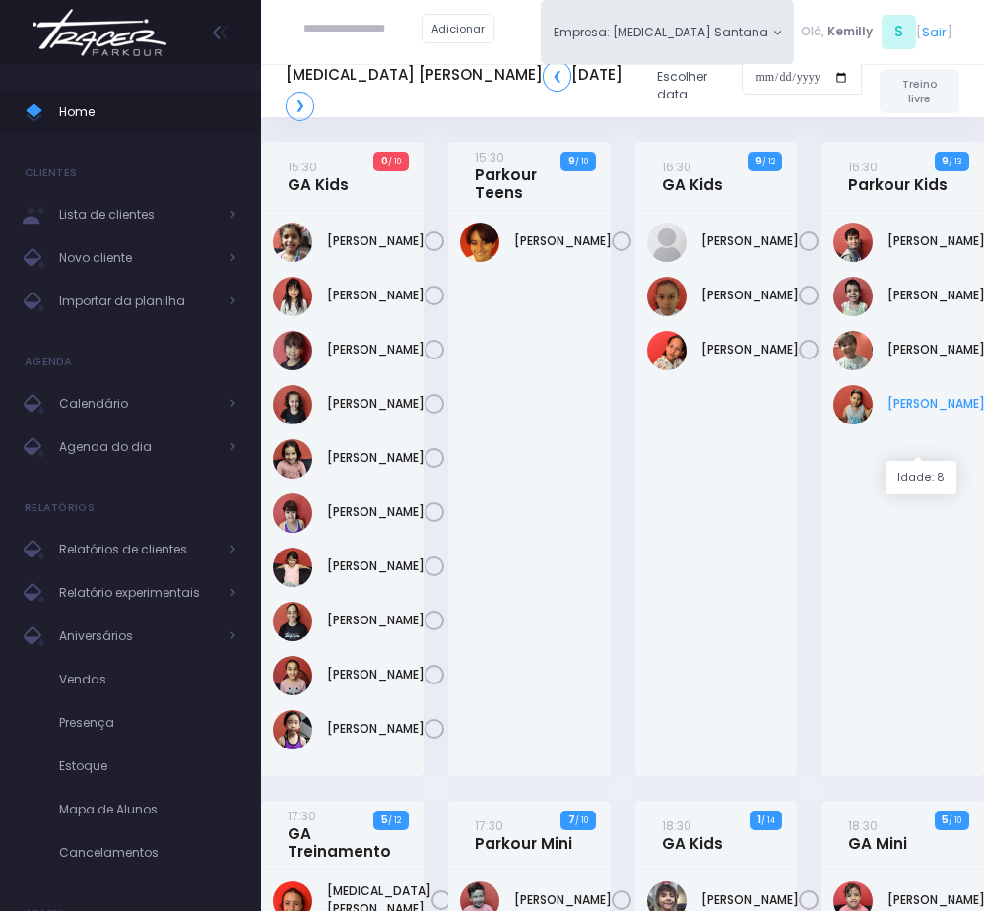
drag, startPoint x: 882, startPoint y: 222, endPoint x: 940, endPoint y: 453, distance: 238.7
click at [940, 453] on div "[PERSON_NAME]" at bounding box center [903, 494] width 163 height 566
copy div "[PERSON_NAME] [PERSON_NAME]"
click at [650, 654] on div "[PERSON_NAME]" at bounding box center [717, 494] width 163 height 566
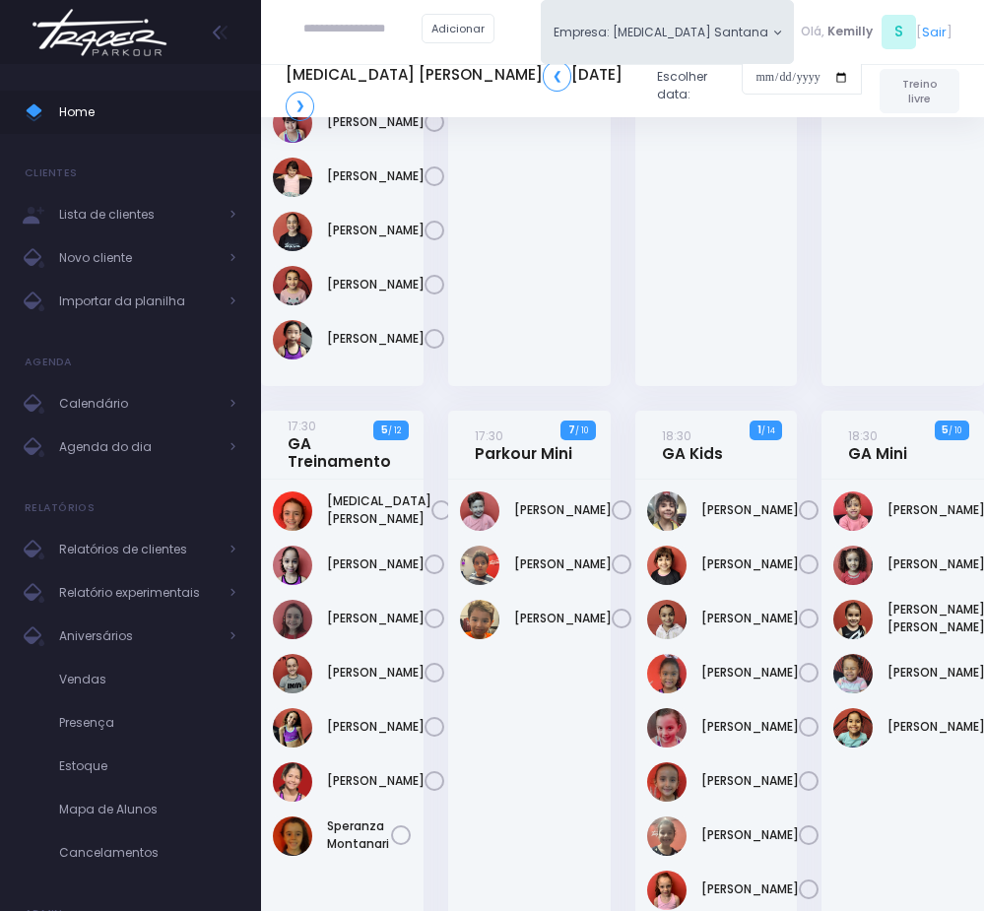
scroll to position [443, 0]
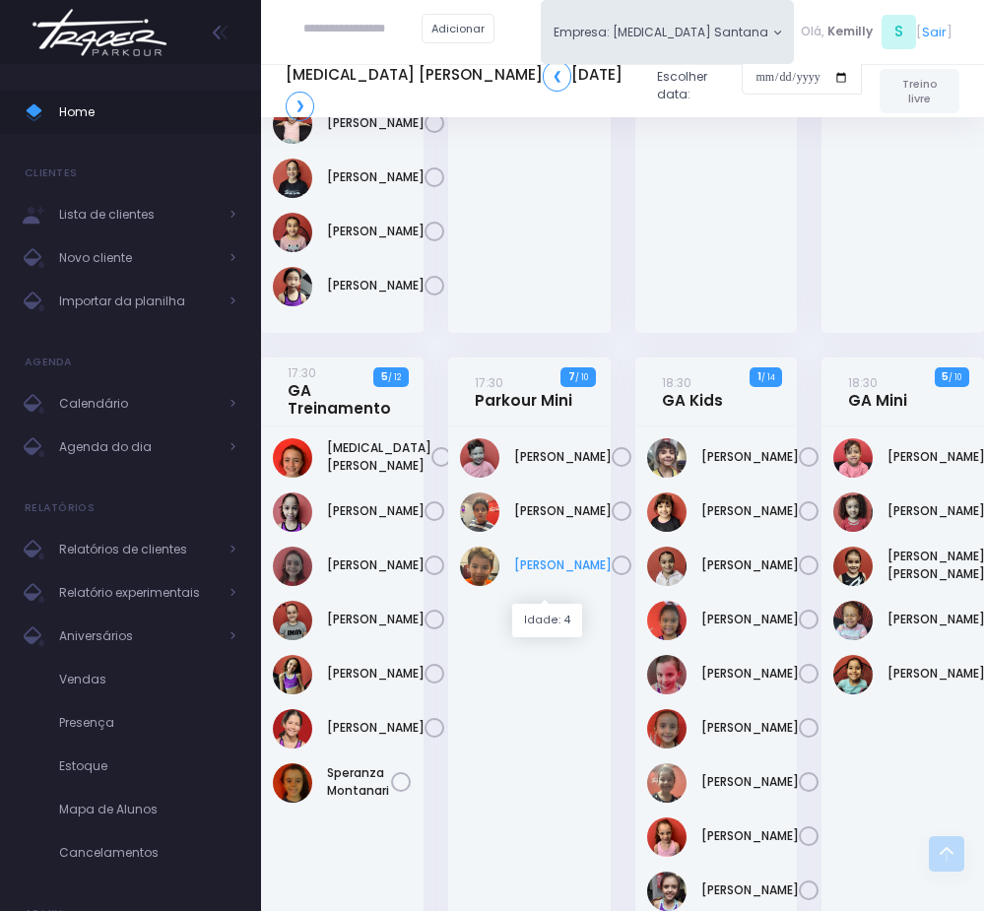
drag, startPoint x: 506, startPoint y: 458, endPoint x: 576, endPoint y: 583, distance: 143.4
click at [576, 583] on div "[PERSON_NAME]" at bounding box center [529, 791] width 163 height 728
copy div "[PERSON_NAME] Custodio [PERSON_NAME]"
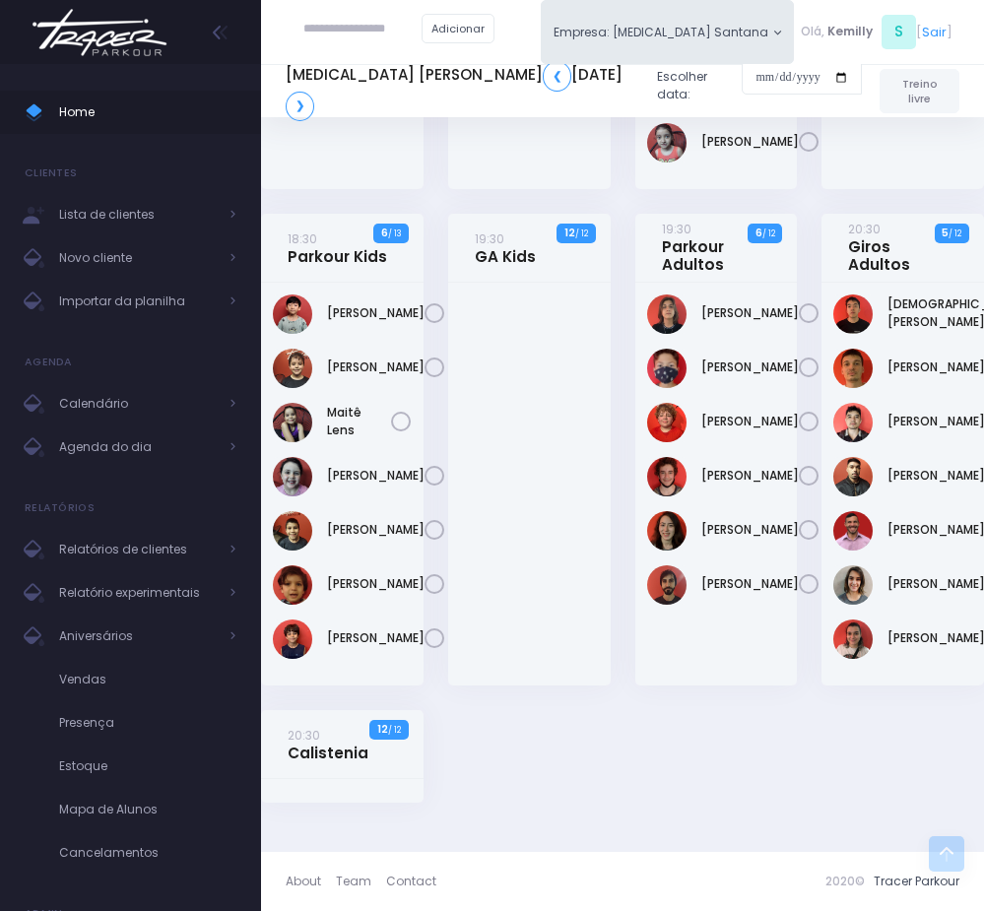
scroll to position [1626, 0]
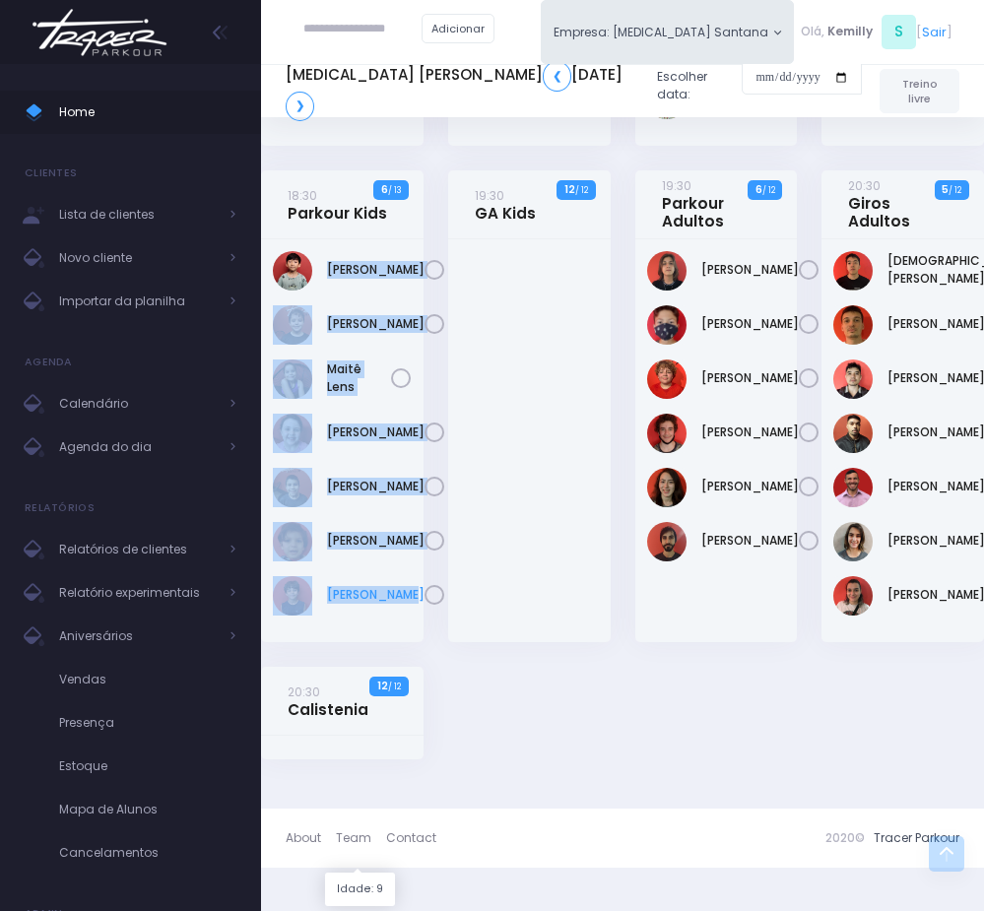
drag, startPoint x: 319, startPoint y: 328, endPoint x: 368, endPoint y: 689, distance: 363.9
click at [368, 642] on div "[PERSON_NAME]" at bounding box center [342, 440] width 163 height 403
copy div "[PERSON_NAME] [PERSON_NAME] [PERSON_NAME] [PERSON_NAME] [PERSON_NAME] [PERSON_N…"
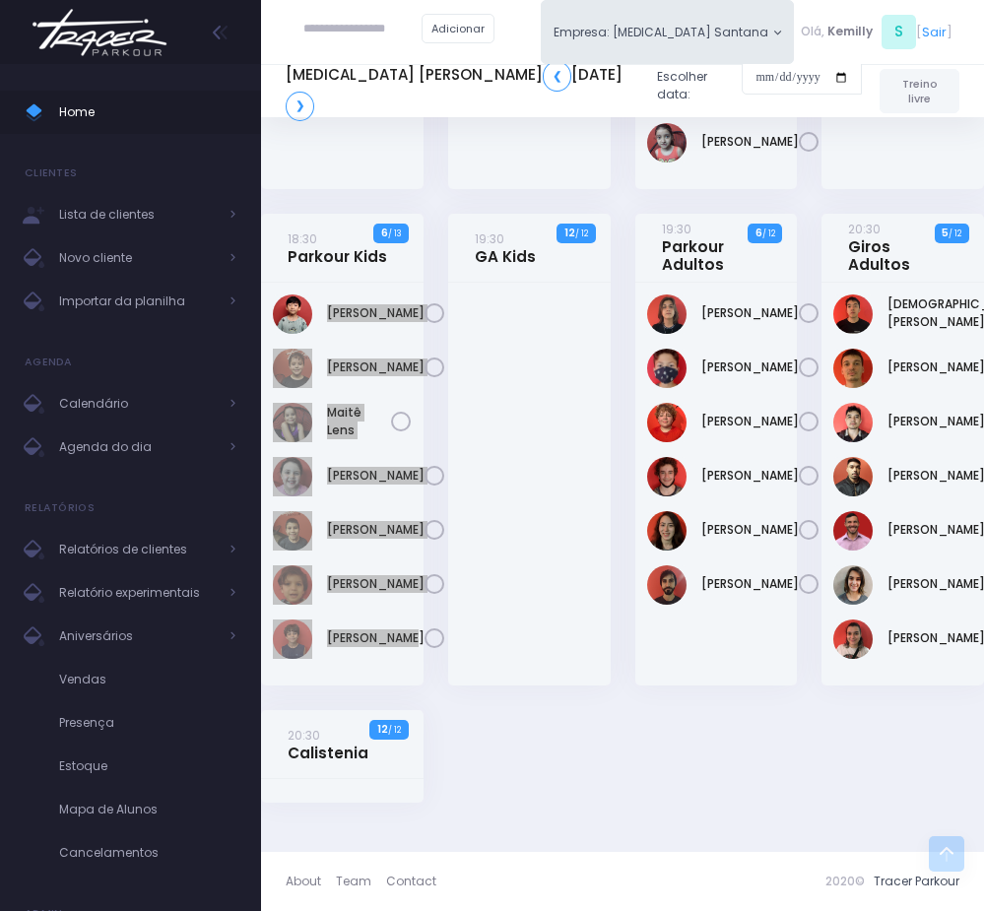
scroll to position [1664, 0]
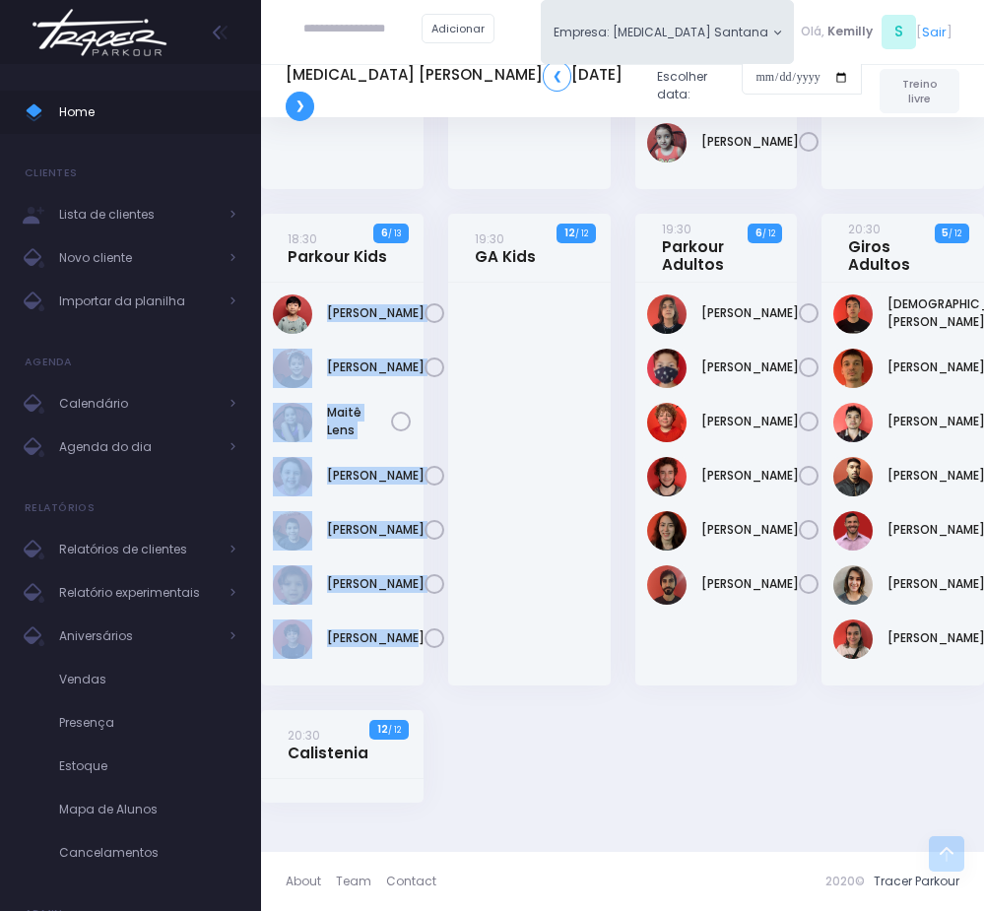
click at [305, 107] on link "❯" at bounding box center [300, 107] width 29 height 30
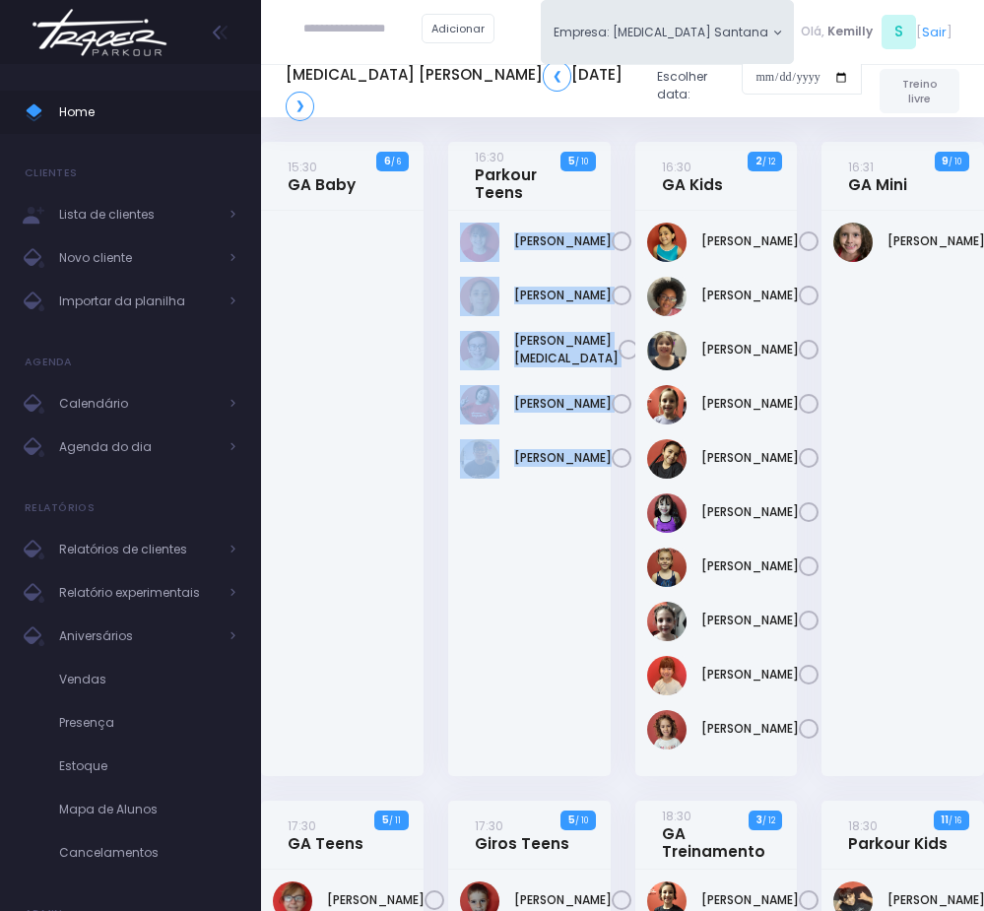
drag, startPoint x: 492, startPoint y: 222, endPoint x: 589, endPoint y: 520, distance: 314.1
click at [589, 520] on div "[PERSON_NAME]" at bounding box center [529, 494] width 163 height 566
copy div "[PERSON_NAME] [PERSON_NAME] [PERSON_NAME][MEDICAL_DATA] [PERSON_NAME]"
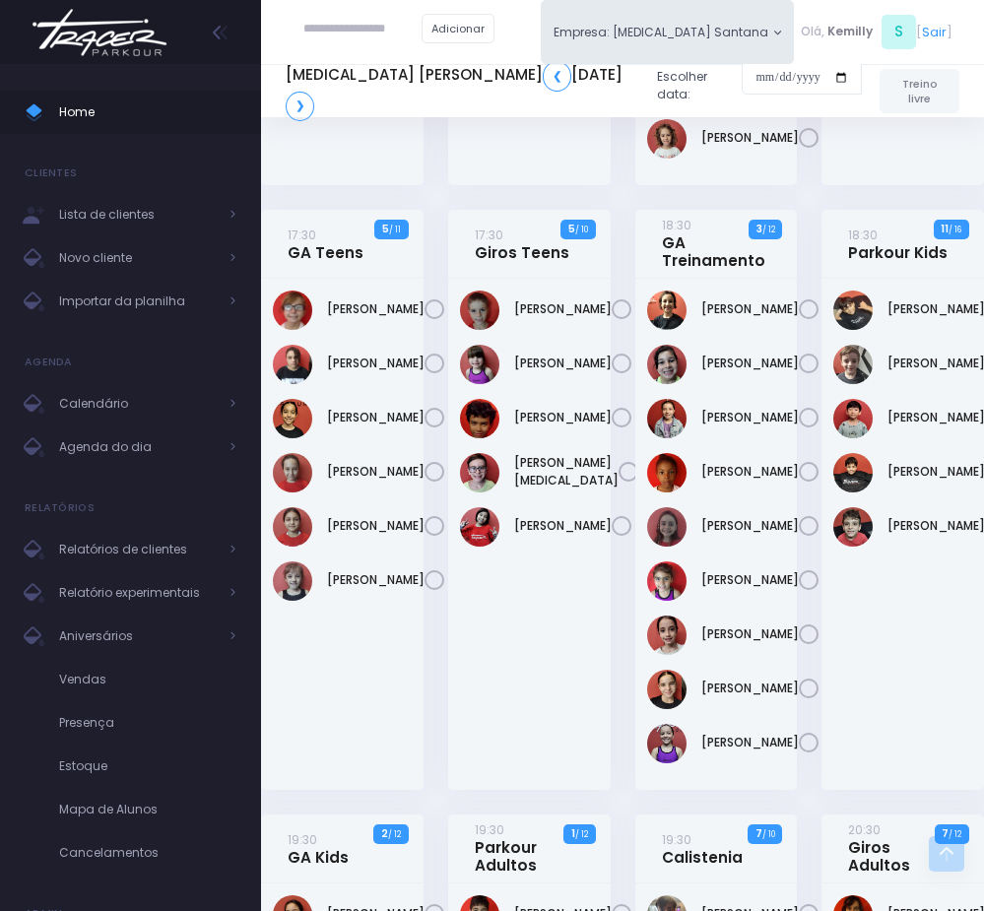
scroll to position [739, 0]
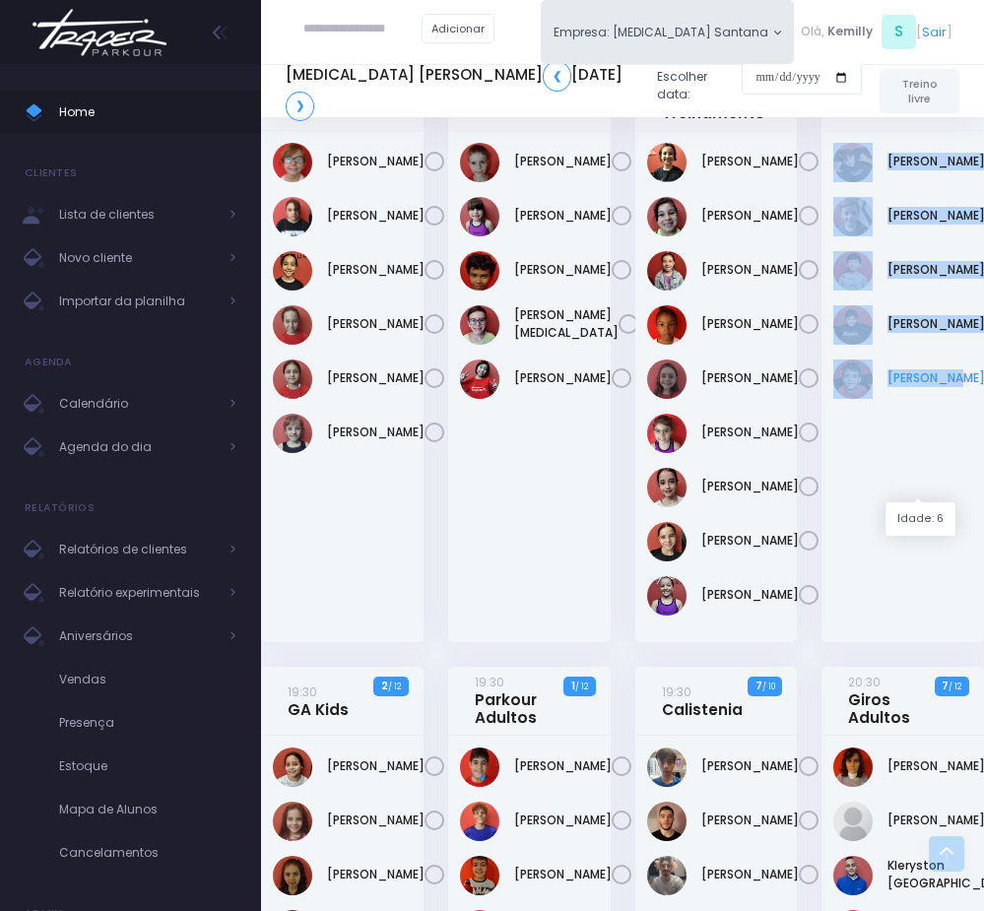
drag, startPoint x: 872, startPoint y: 249, endPoint x: 943, endPoint y: 485, distance: 245.9
click at [943, 485] on div "Bernardo Campos" at bounding box center [903, 386] width 163 height 511
copy div "Bernardo Campos Gael Prado Henrique Saito Lorenzo Bortoletto Mário José"
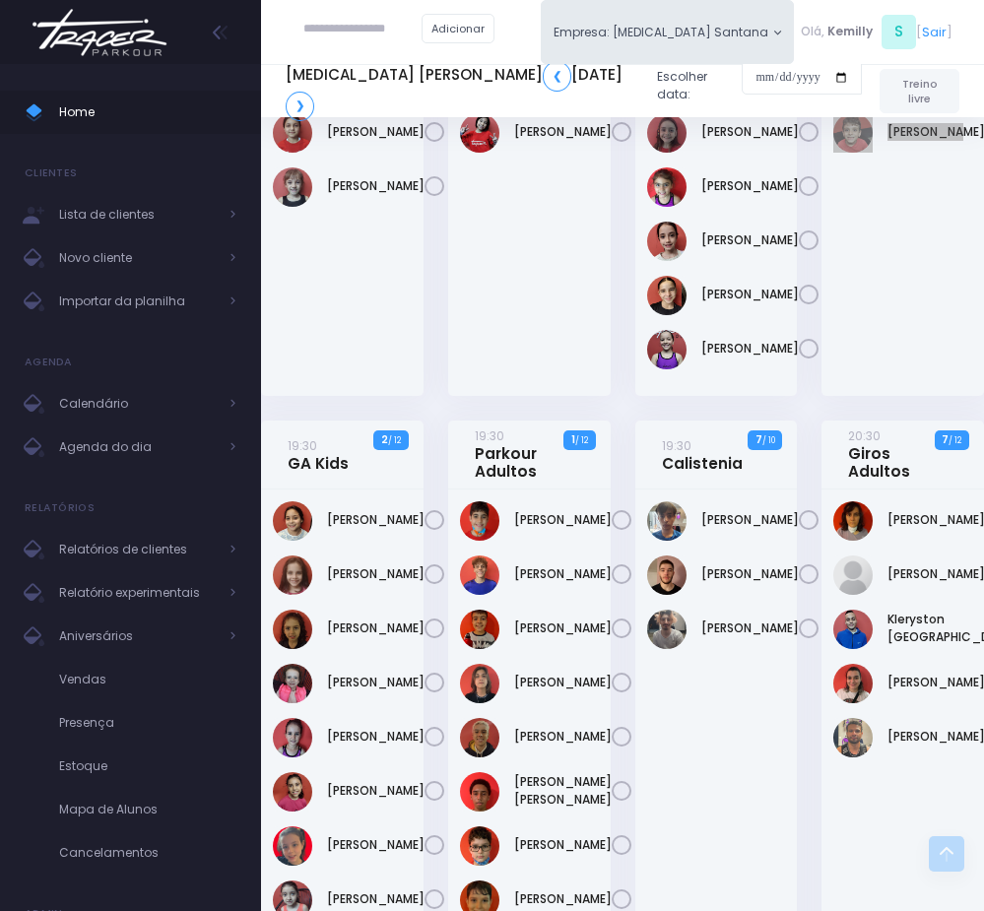
scroll to position [1035, 0]
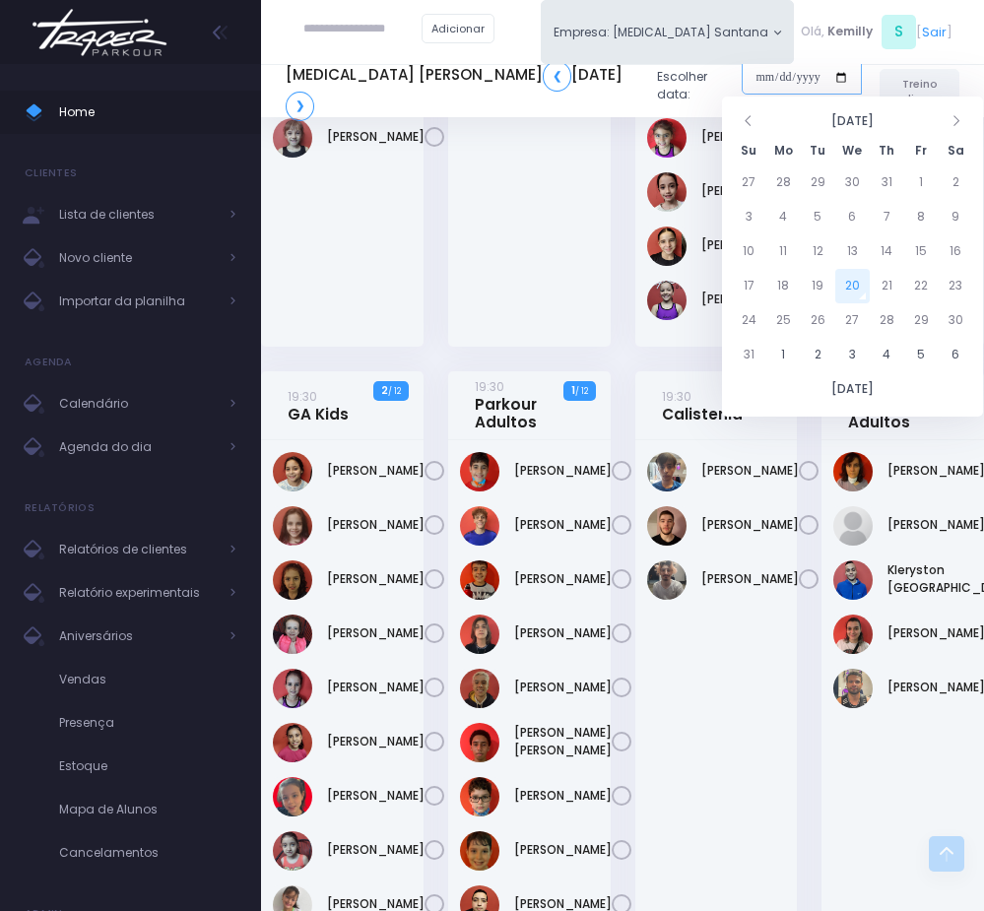
click at [742, 84] on input "date" at bounding box center [802, 77] width 120 height 35
click at [959, 317] on td "30" at bounding box center [956, 320] width 34 height 34
type input "**********"
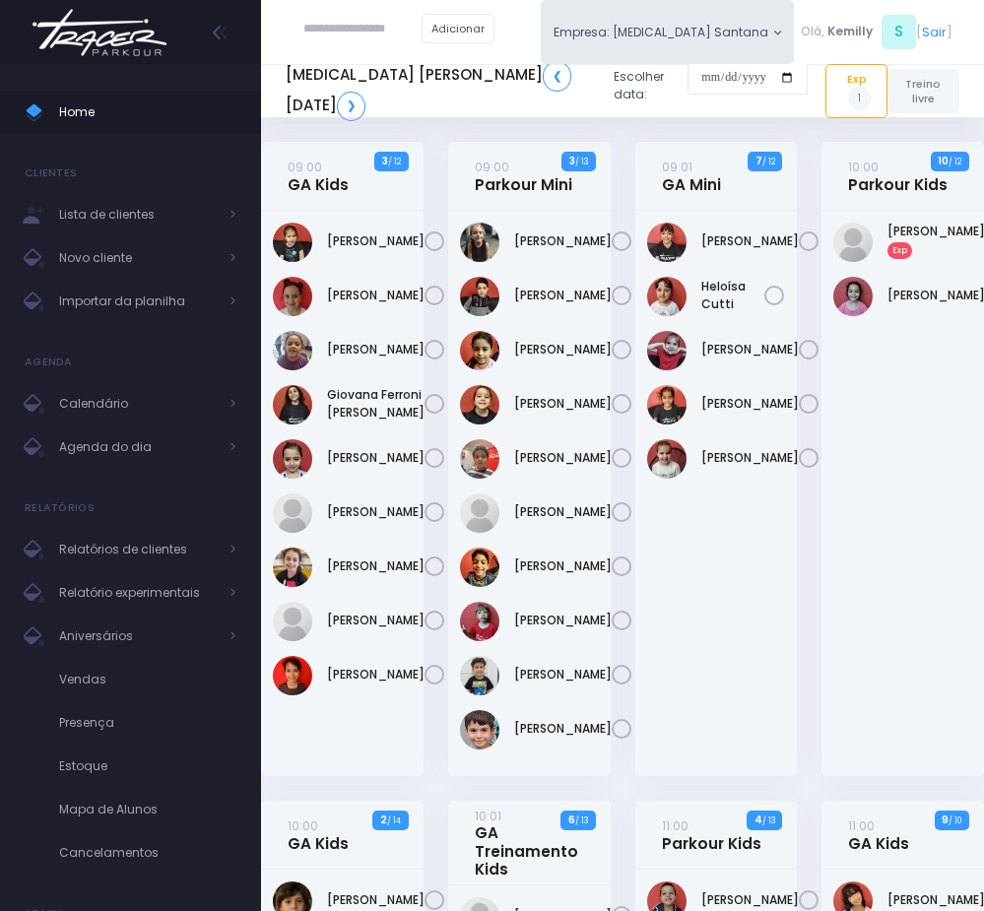
drag, startPoint x: 500, startPoint y: 226, endPoint x: 696, endPoint y: 749, distance: 558.8
click at [579, 776] on div "Arthur Amancio" at bounding box center [529, 494] width 163 height 566
copy div "Arthur Amancio Benicio Domingos Barbosa Helena Sass Lopes Laís De Moraes Levi T…"
copy div "Isabella Palma"
drag, startPoint x: 875, startPoint y: 302, endPoint x: 925, endPoint y: 326, distance: 55.5
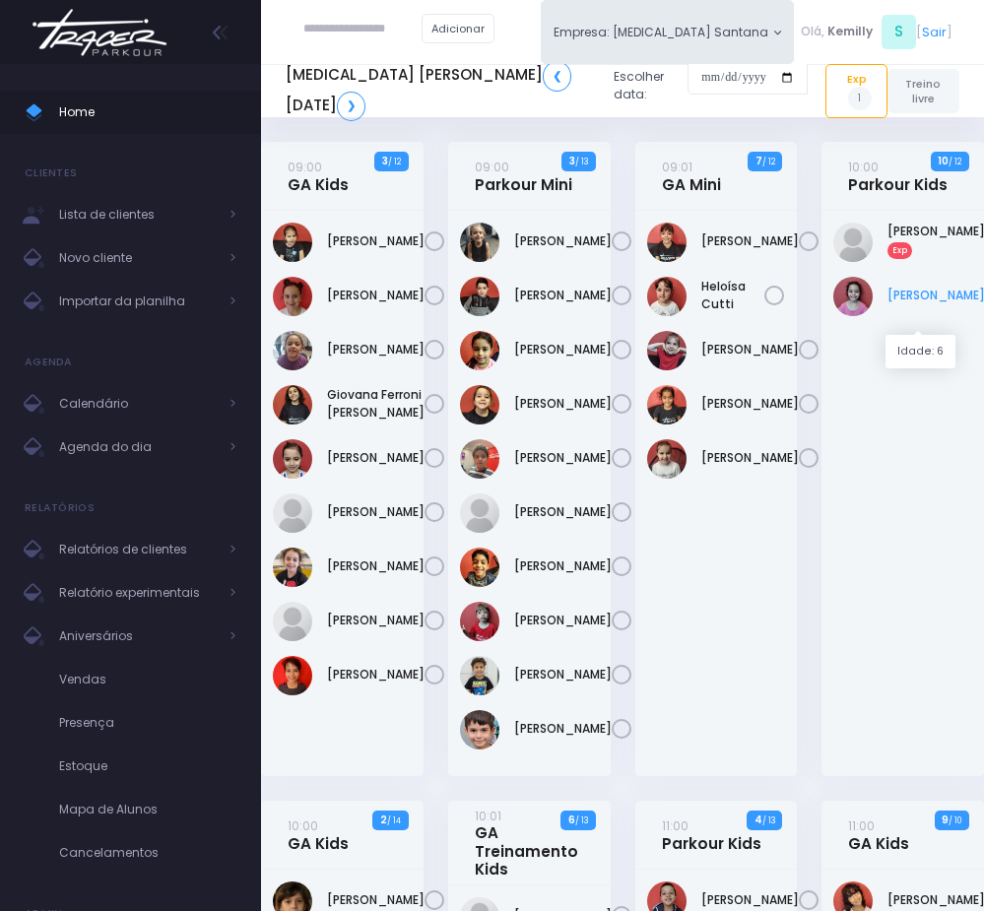
click at [925, 316] on div "Isabella Palma" at bounding box center [903, 296] width 139 height 39
click at [837, 761] on div "Gabriel Rachid Exp" at bounding box center [903, 494] width 163 height 566
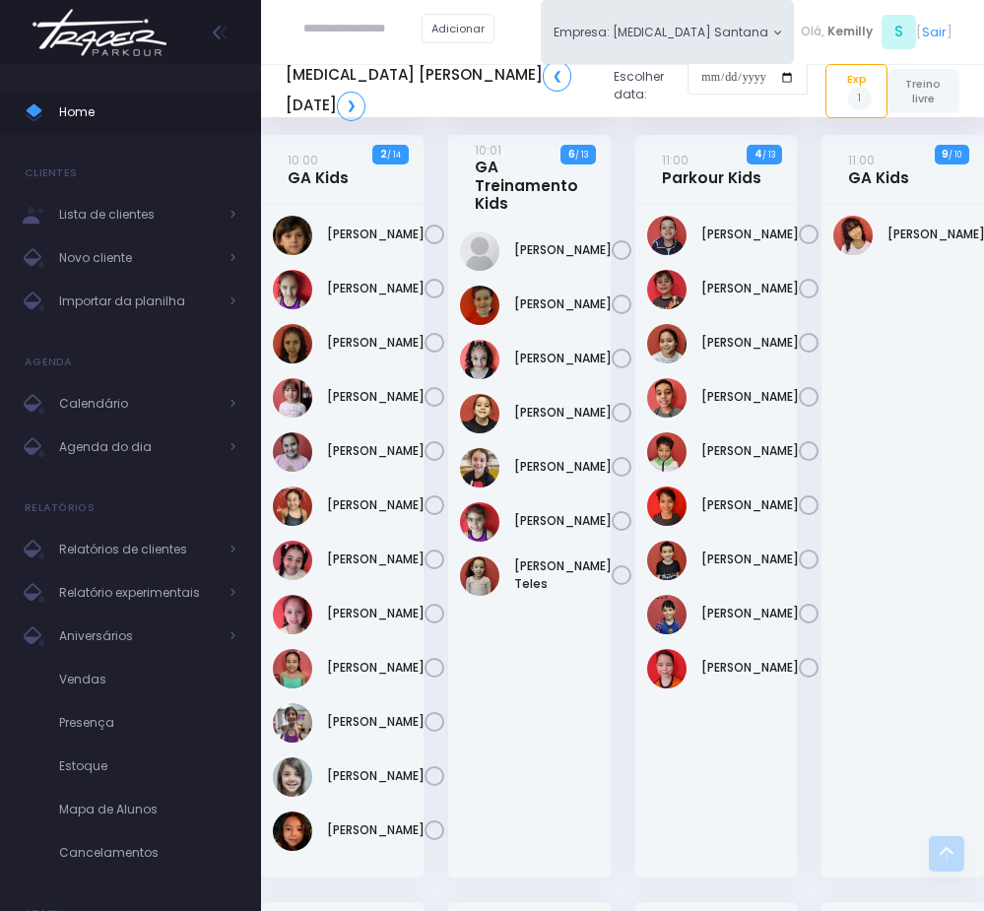
scroll to position [739, 0]
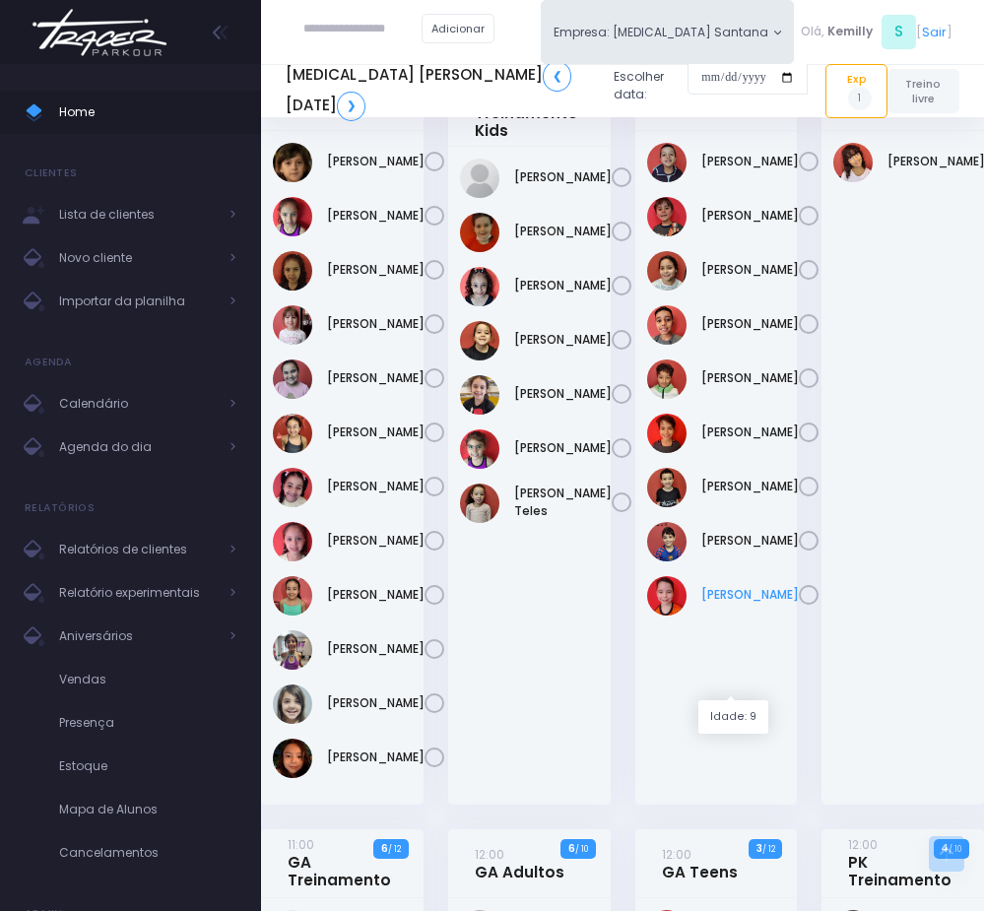
drag, startPoint x: 695, startPoint y: 234, endPoint x: 760, endPoint y: 680, distance: 451.1
click at [760, 680] on div "Artur Siqueira" at bounding box center [717, 468] width 163 height 674
copy div "Artur Siqueira Davi Ettore Elisa Miranda Felipe Ribeiro Felipe Soares Maria Luí…"
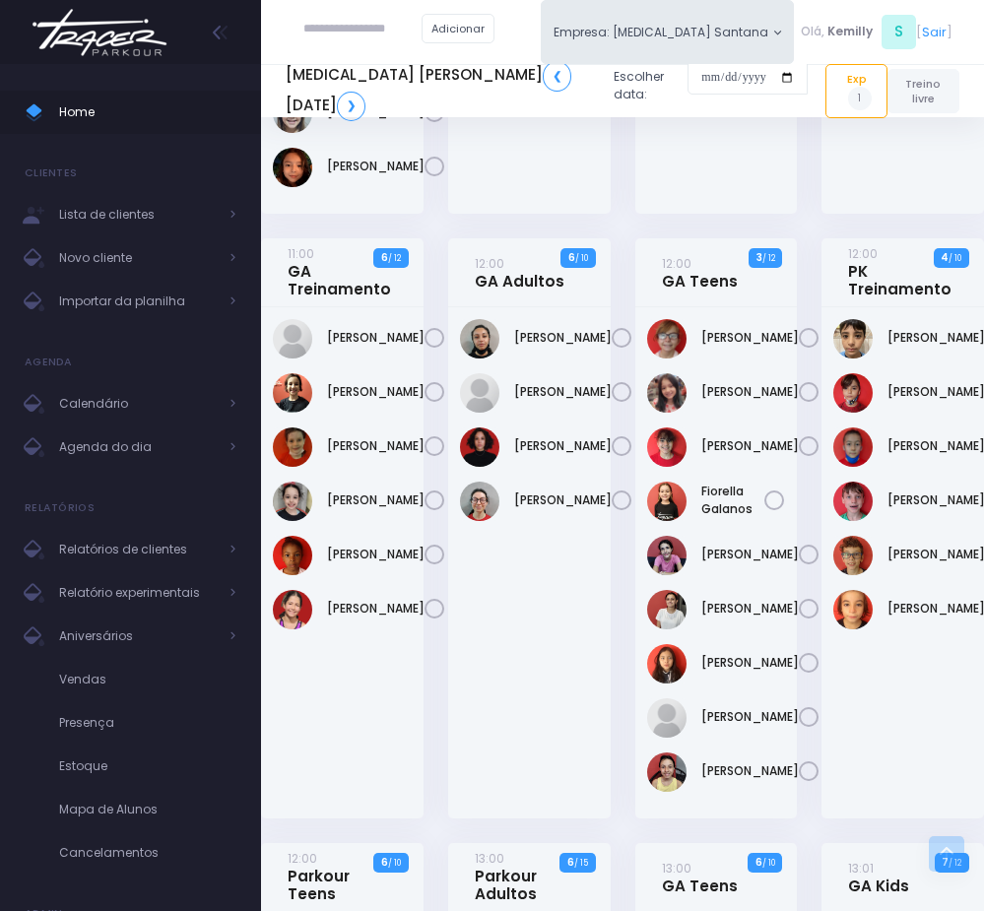
scroll to position [1478, 0]
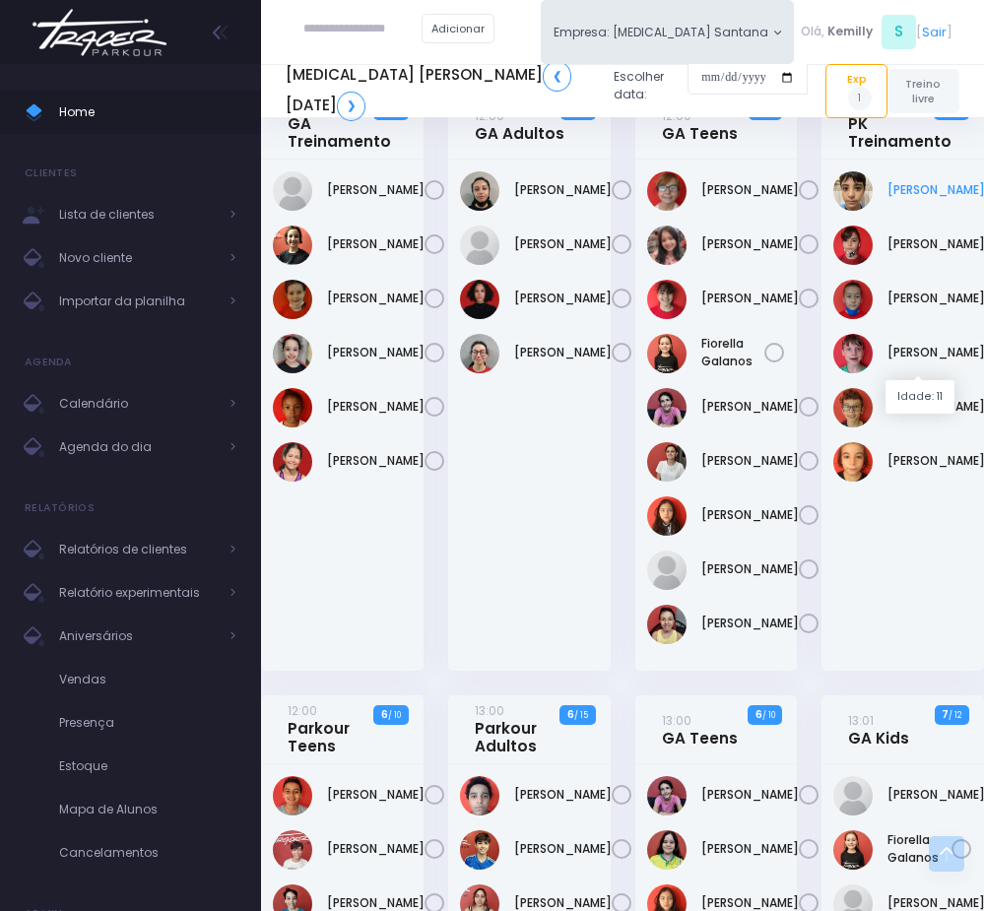
click at [888, 199] on link "Arthur Castro" at bounding box center [937, 190] width 98 height 18
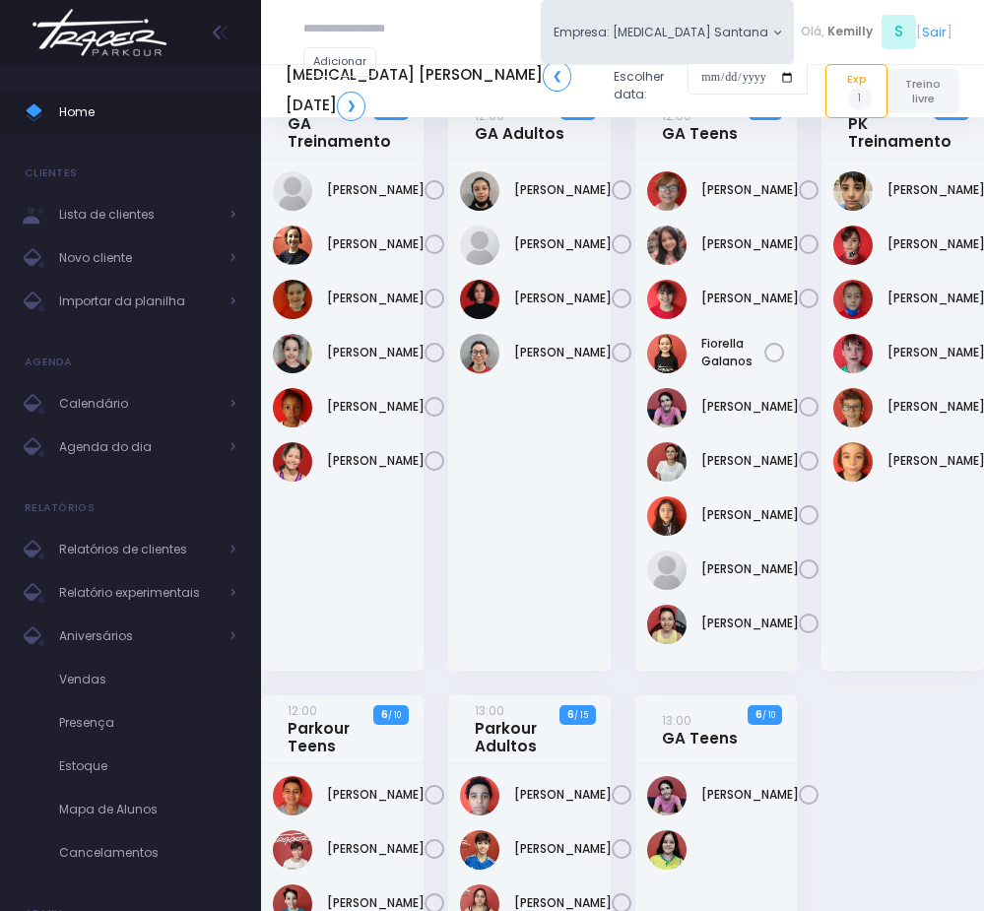
scroll to position [1478, 0]
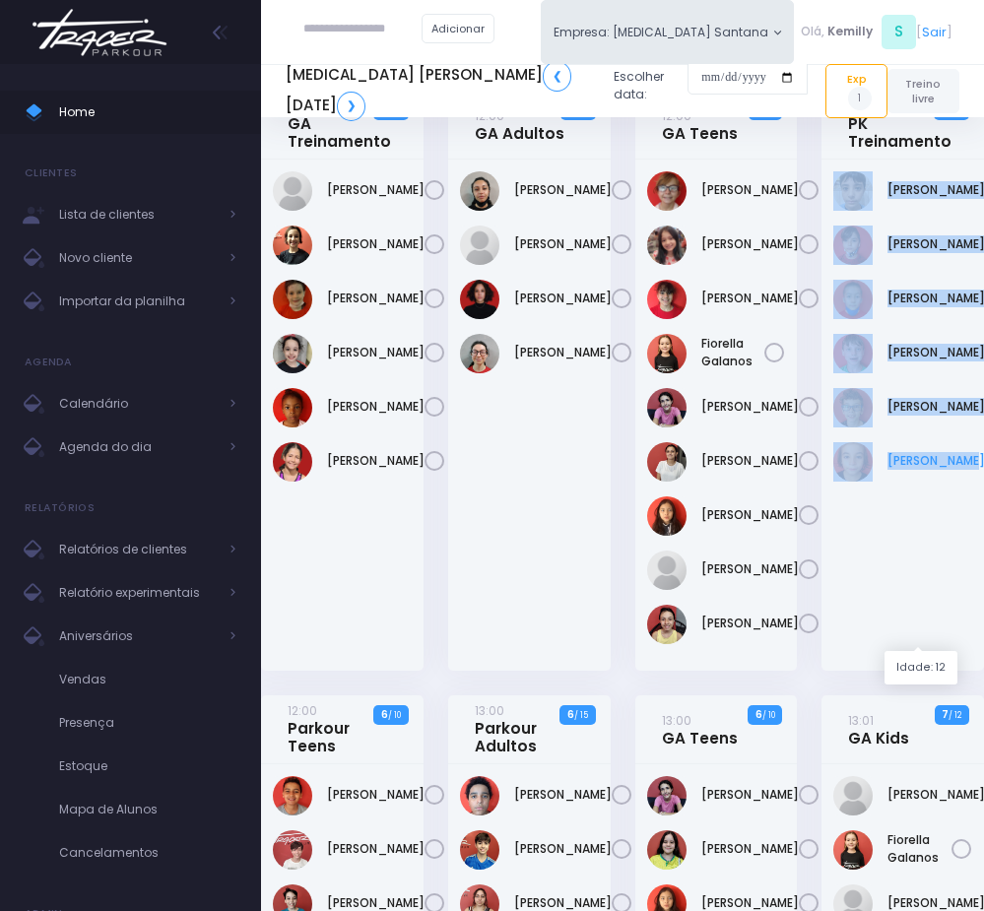
drag, startPoint x: 873, startPoint y: 343, endPoint x: 929, endPoint y: 639, distance: 301.9
click at [929, 639] on div "[PERSON_NAME]" at bounding box center [903, 415] width 163 height 511
copy div "[PERSON_NAME] [PERSON_NAME] [PERSON_NAME] [PERSON_NAME] [PERSON_NAME]"
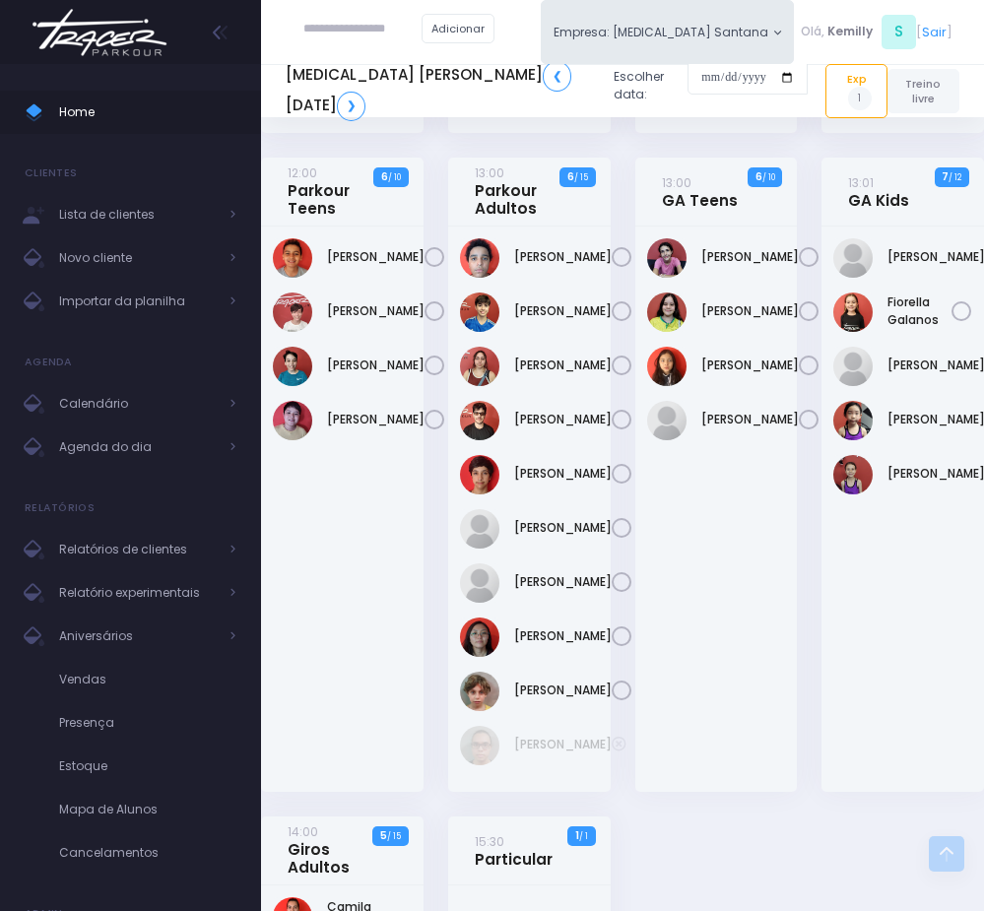
scroll to position [2069, 0]
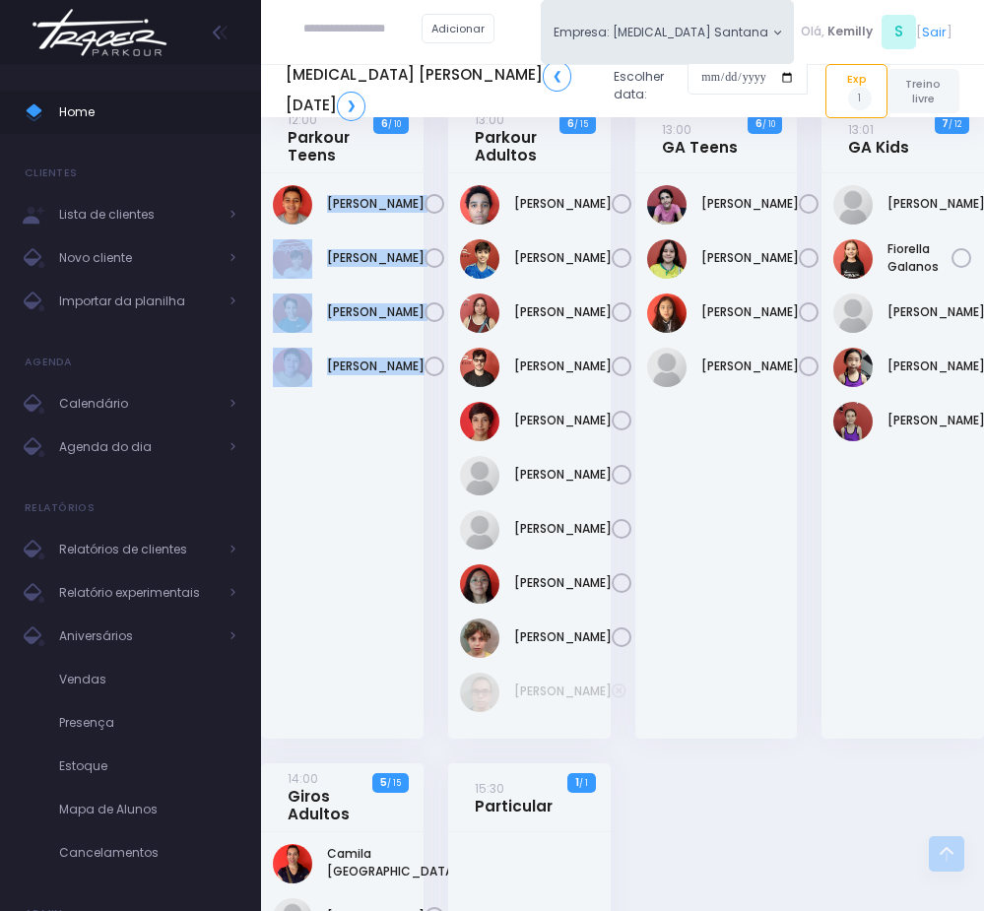
drag, startPoint x: 323, startPoint y: 495, endPoint x: 393, endPoint y: 681, distance: 198.9
click at [393, 681] on div "[PERSON_NAME]" at bounding box center [342, 456] width 163 height 566
copy div "[PERSON_NAME] [PERSON_NAME]"
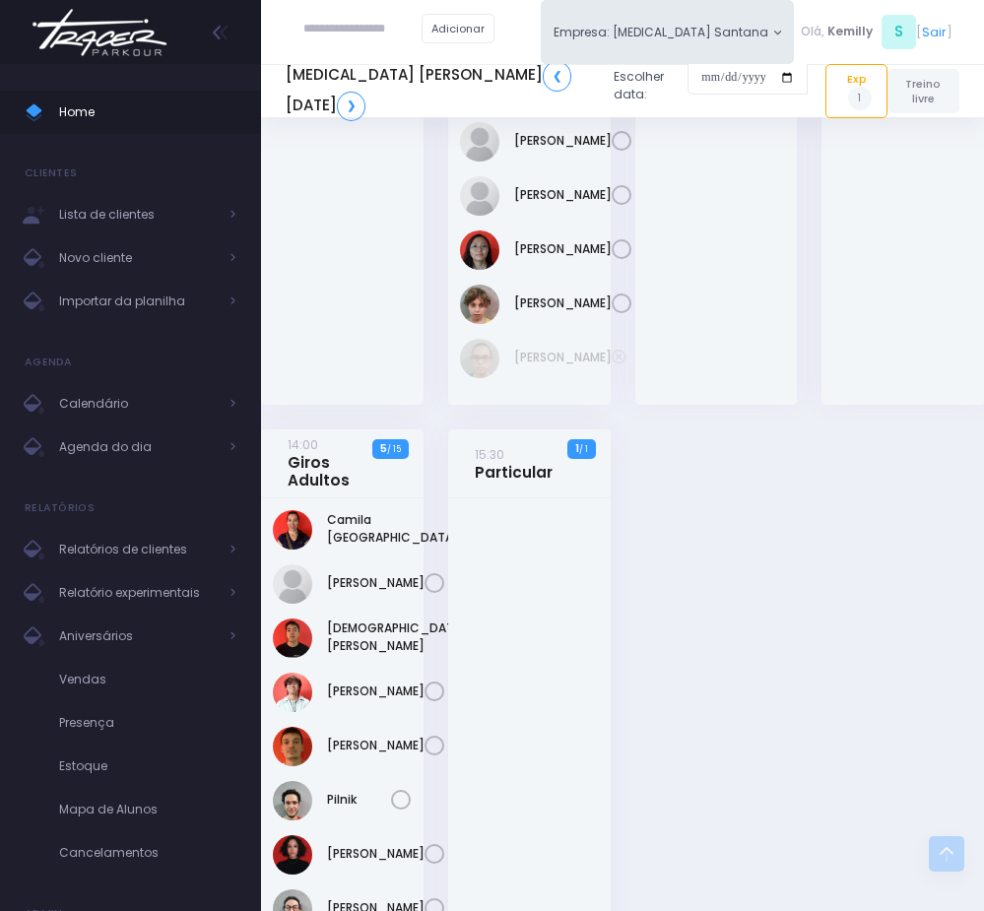
scroll to position [2513, 0]
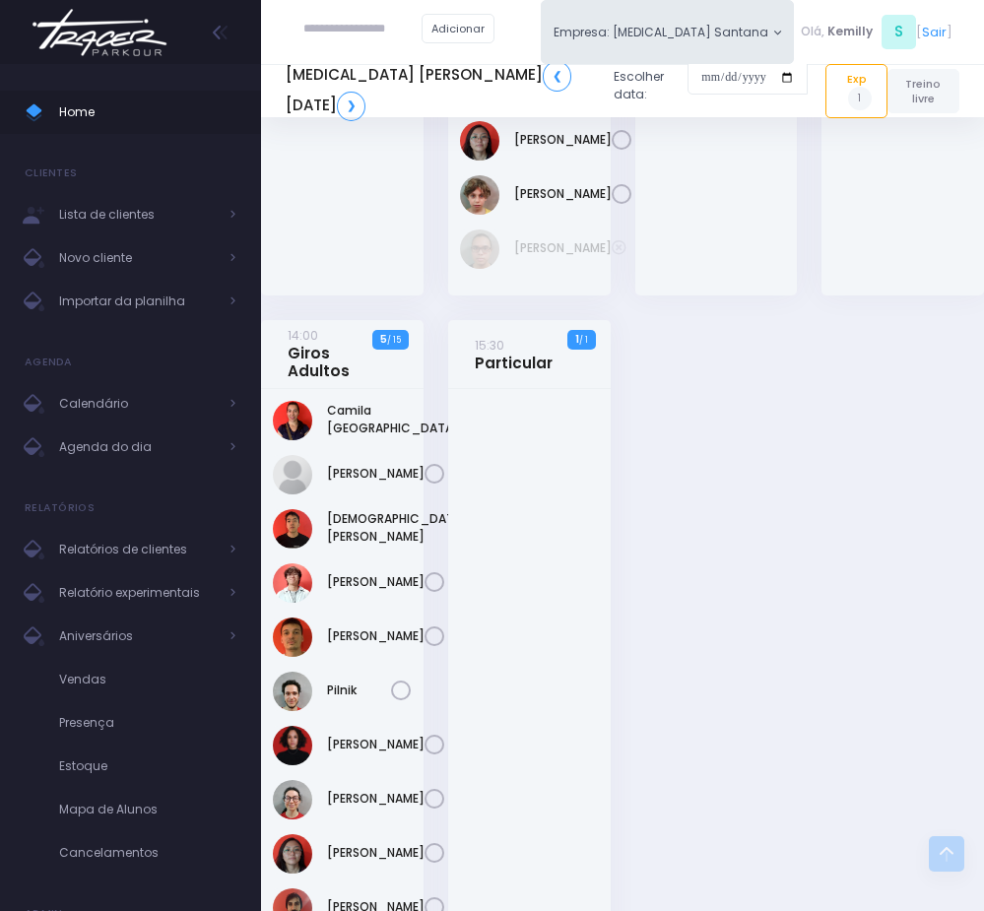
click at [370, 19] on input "text" at bounding box center [362, 29] width 118 height 35
paste input "**********"
click at [362, 30] on input "**********" at bounding box center [362, 29] width 118 height 35
click at [353, 36] on input "**********" at bounding box center [362, 29] width 118 height 35
click at [368, 84] on link "Ana Clara Vicalvi DOliveira Lima" at bounding box center [392, 70] width 101 height 35
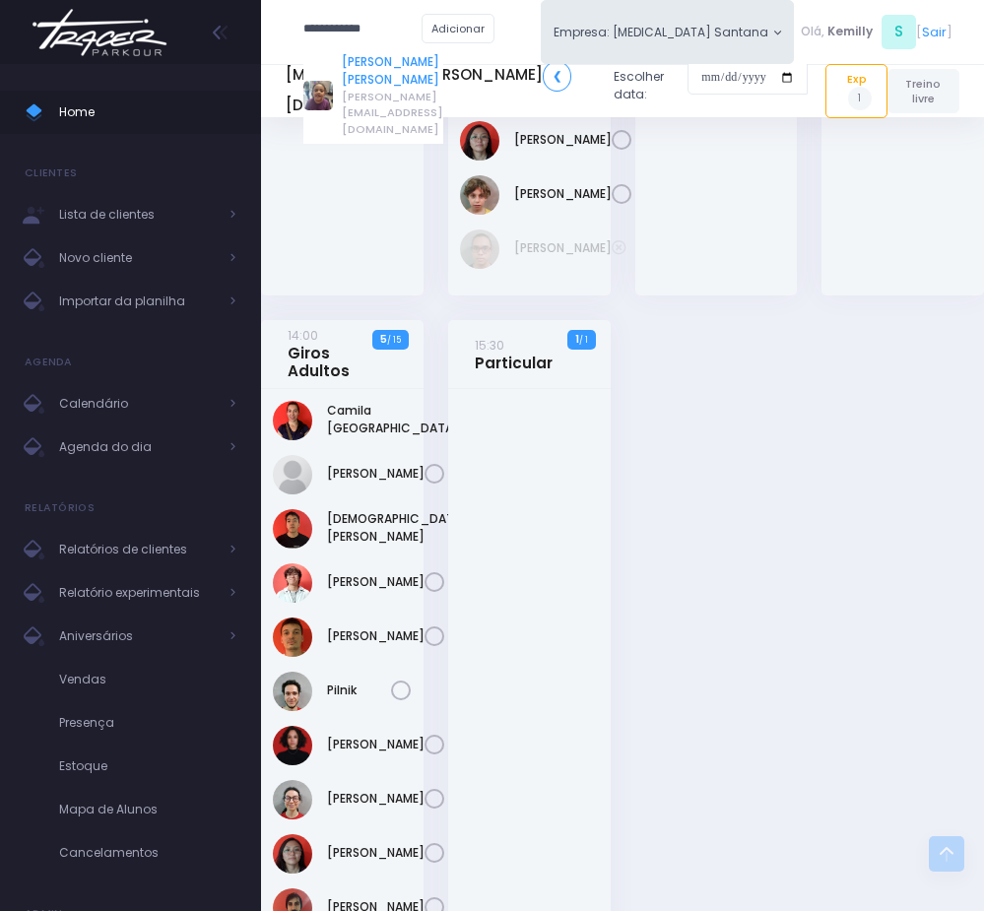
type input "**********"
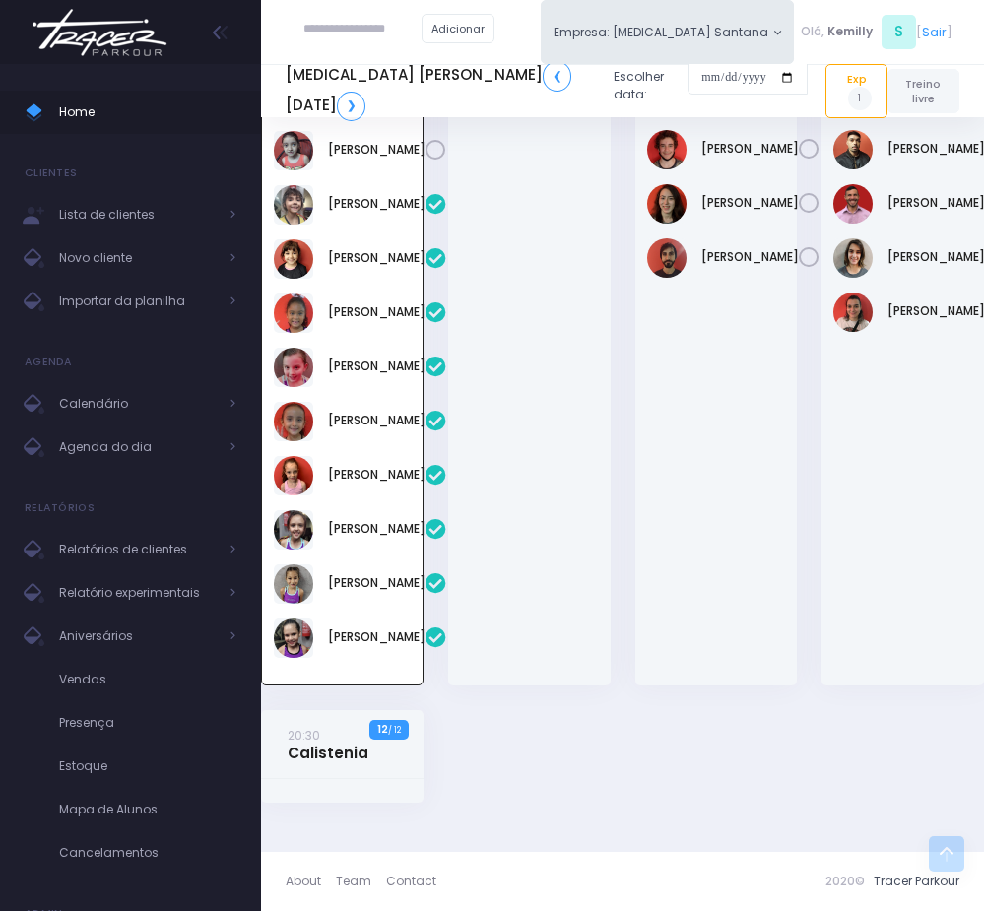
scroll to position [1259, 0]
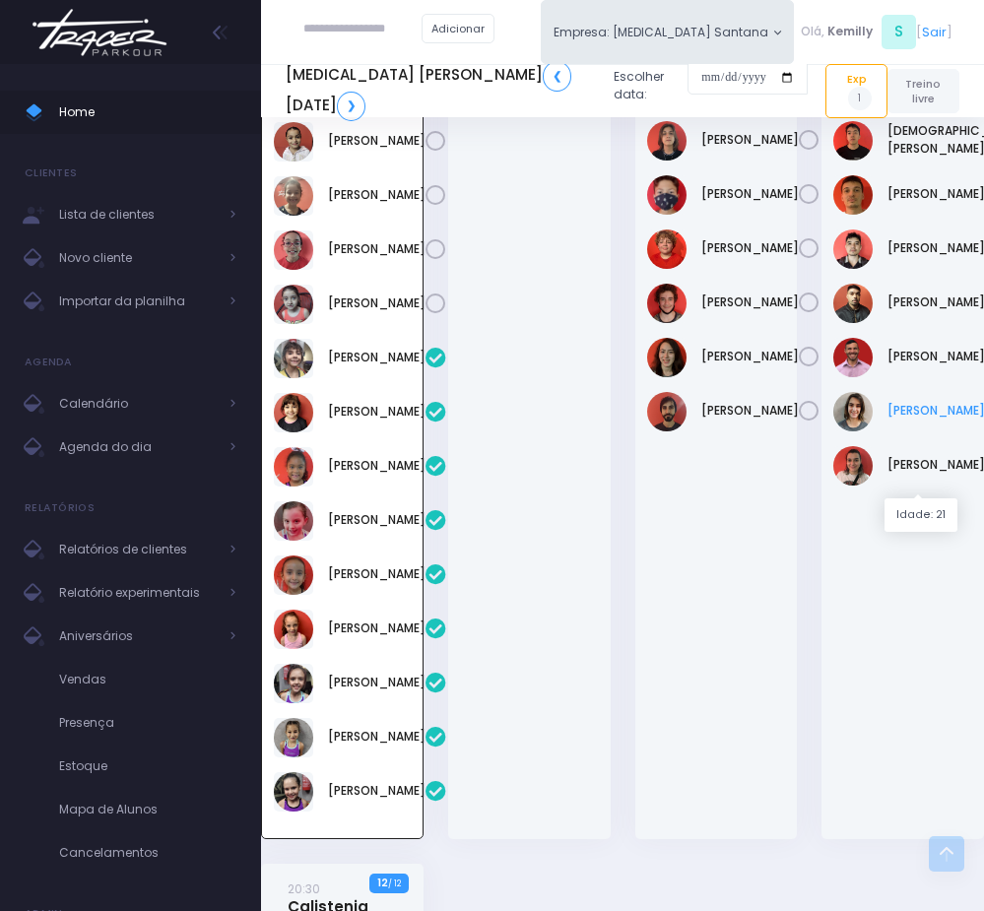
click at [914, 420] on link "[PERSON_NAME]" at bounding box center [937, 411] width 98 height 18
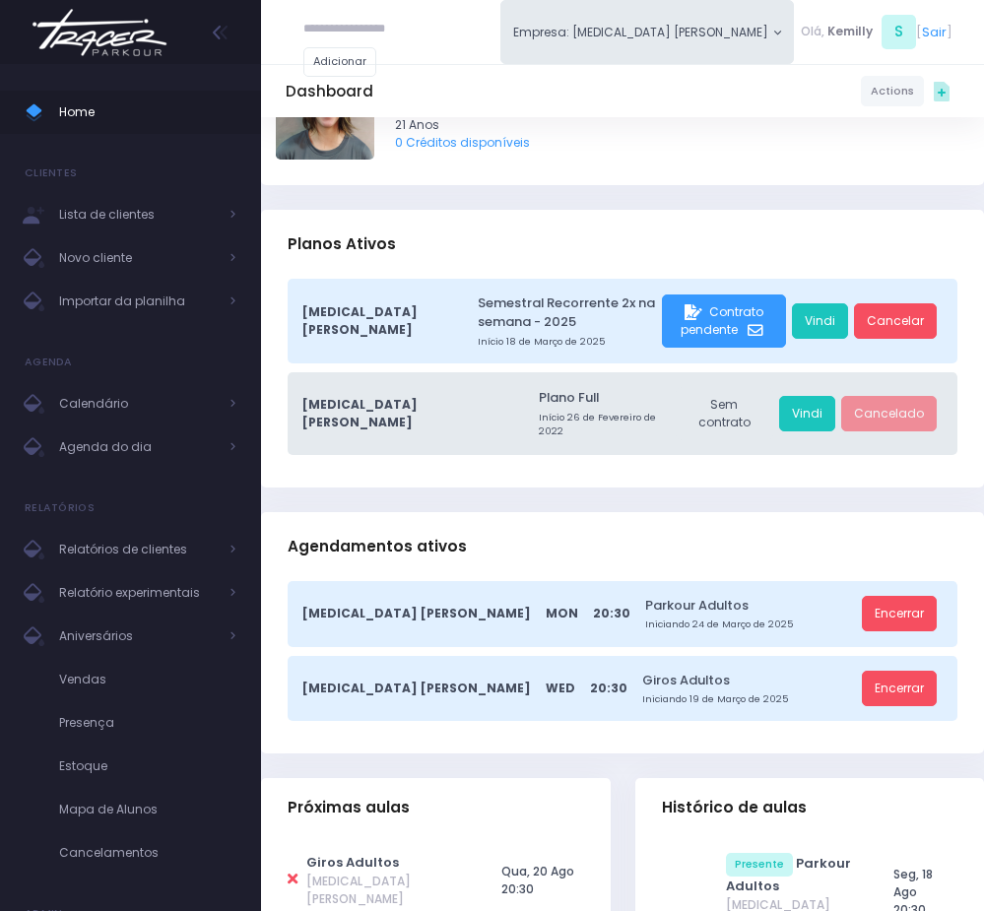
scroll to position [148, 0]
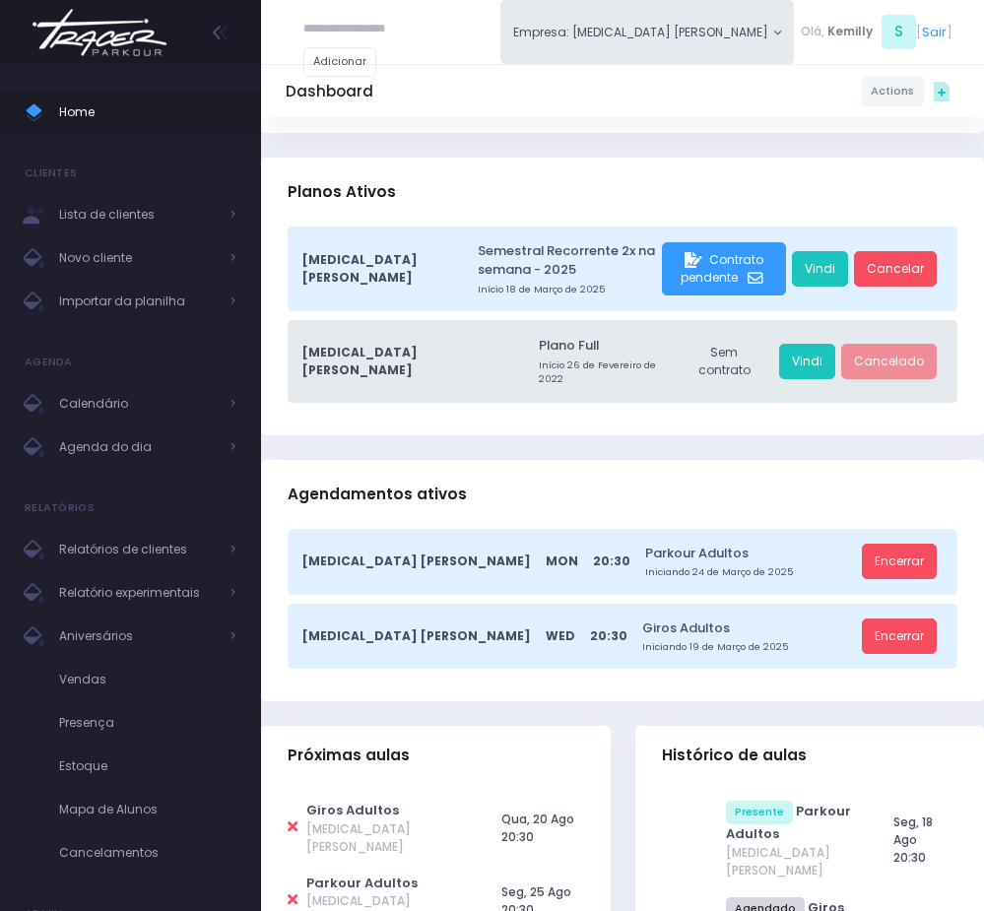
click at [290, 820] on icon at bounding box center [293, 827] width 10 height 15
type input "**********"
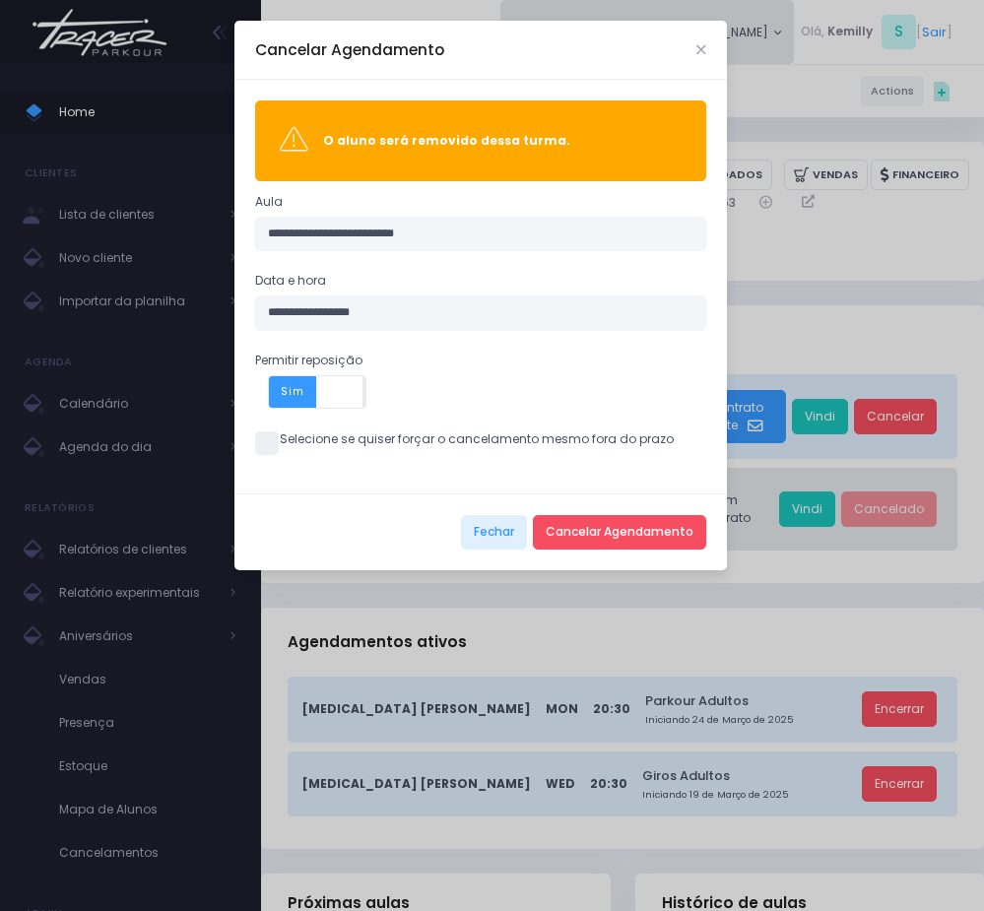
click at [270, 443] on span at bounding box center [267, 444] width 24 height 24
click at [550, 530] on button "Cancelar Agendamento" at bounding box center [619, 532] width 173 height 35
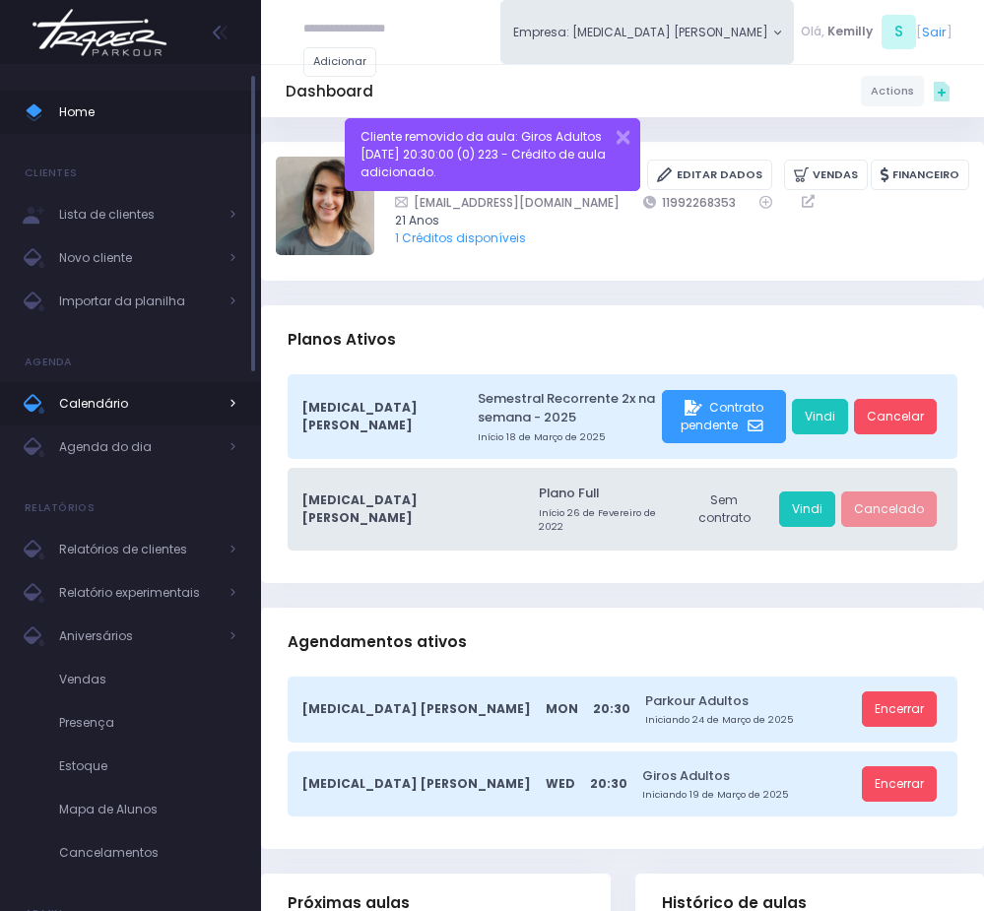
drag, startPoint x: 127, startPoint y: 441, endPoint x: 30, endPoint y: 390, distance: 110.2
click at [125, 443] on span "Agenda do dia" at bounding box center [138, 448] width 158 height 26
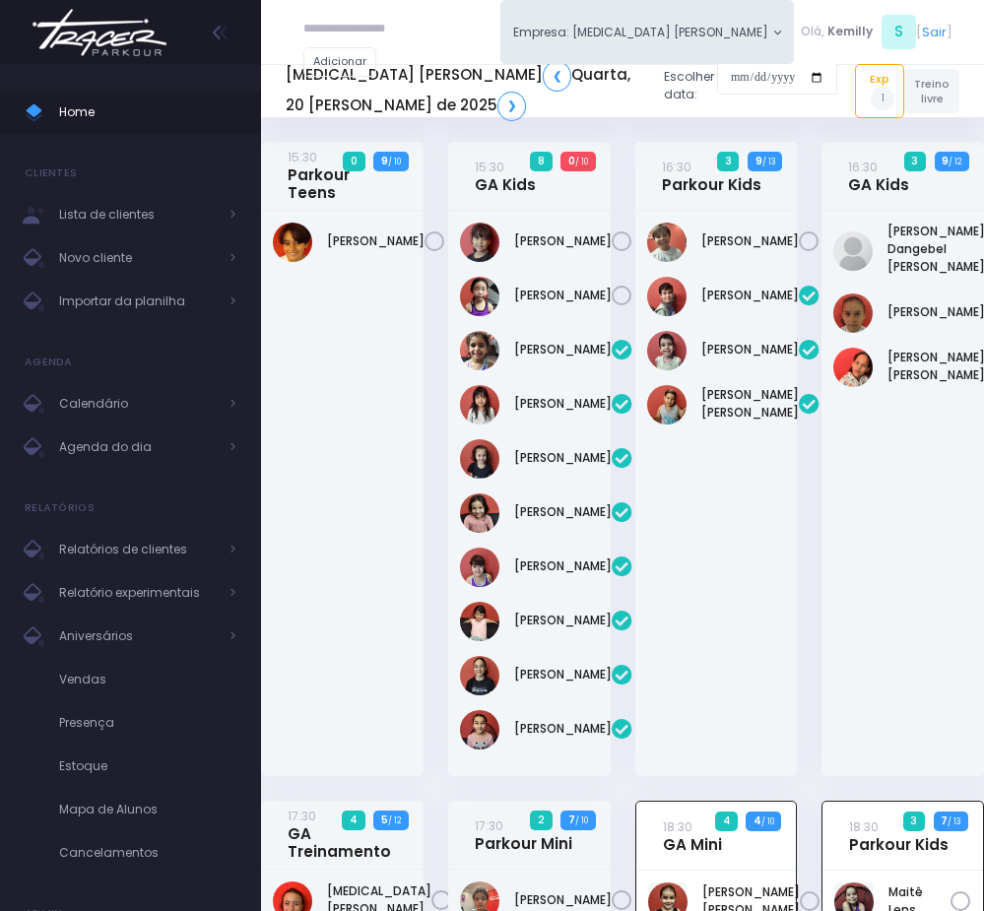
scroll to position [817, 0]
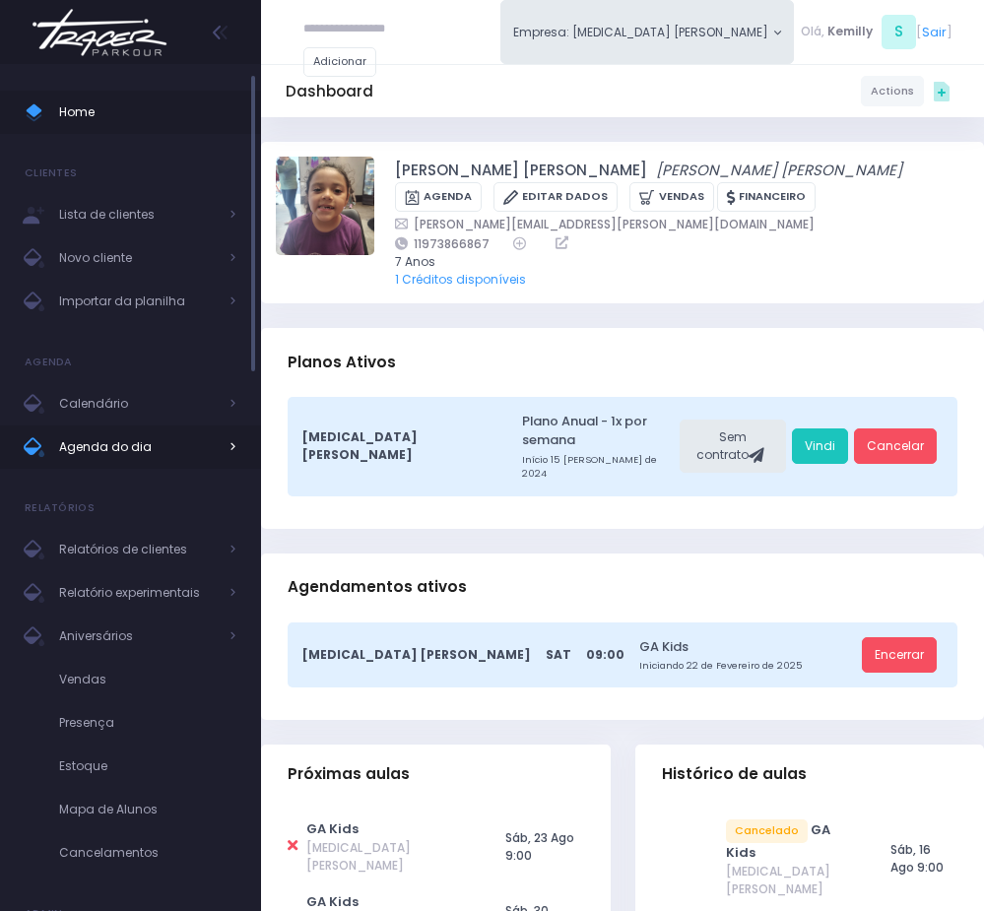
click at [202, 440] on span "Agenda do dia" at bounding box center [138, 448] width 158 height 26
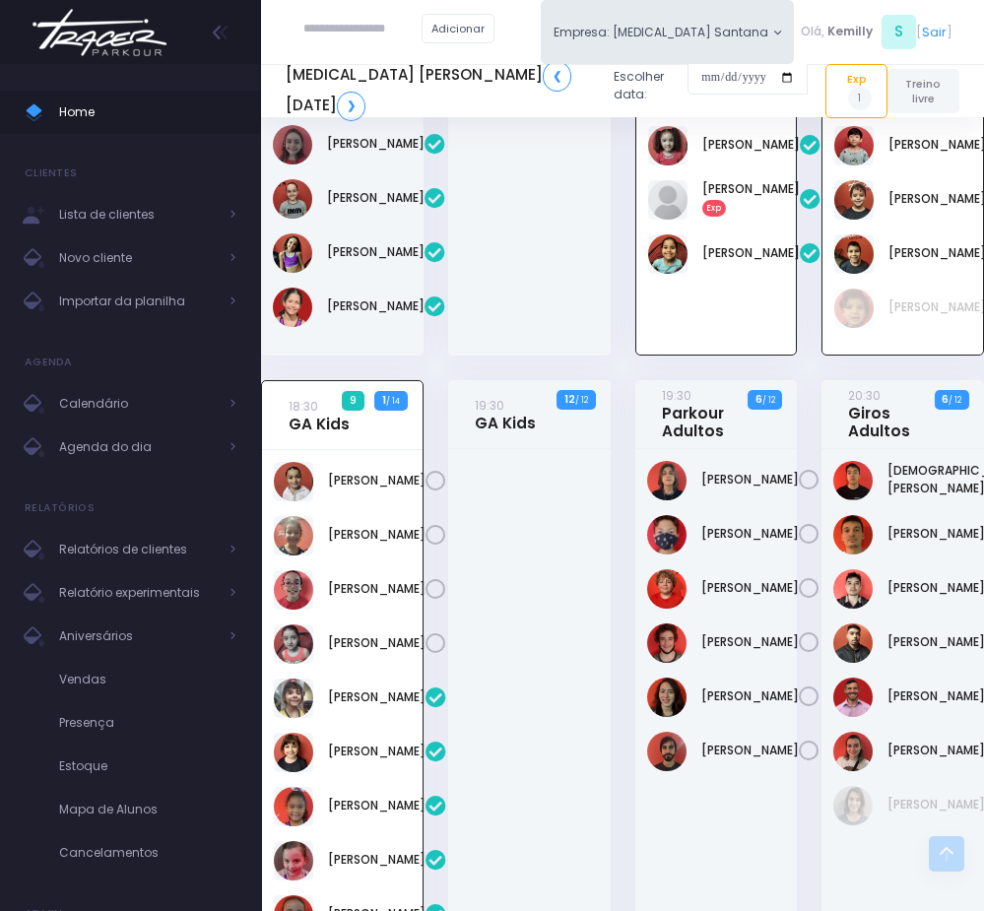
scroll to position [965, 0]
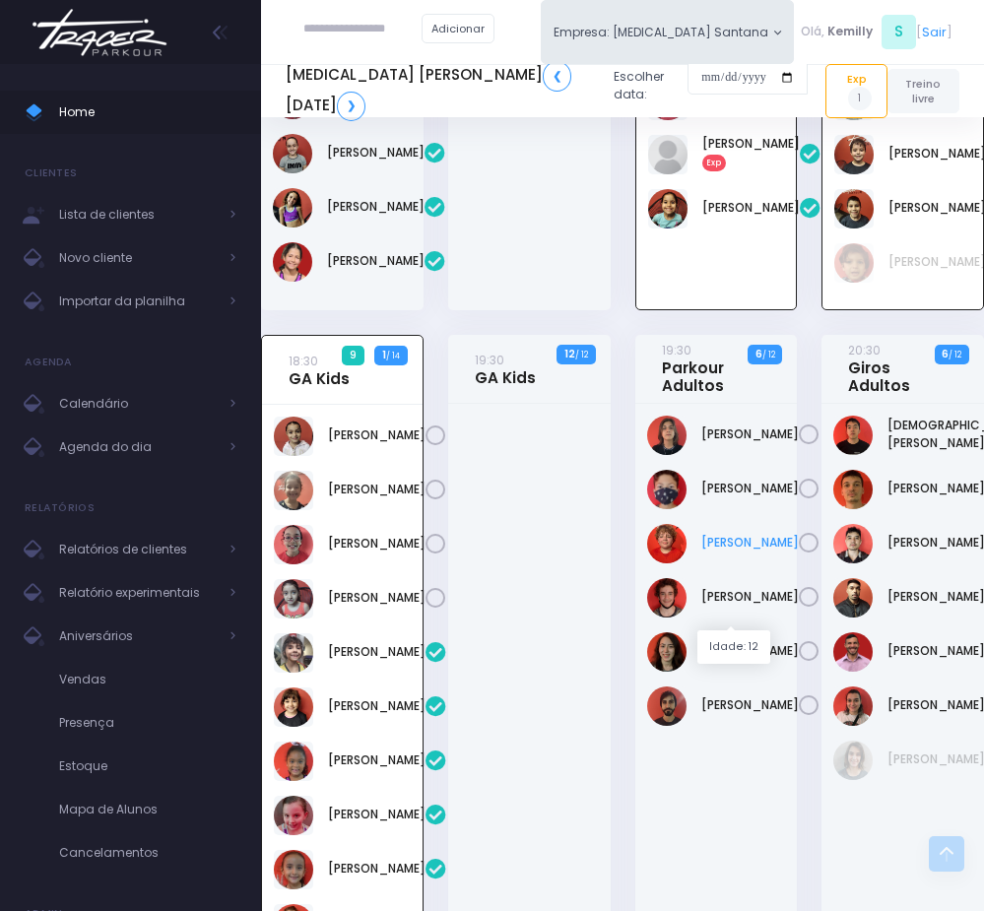
click at [742, 552] on link "[PERSON_NAME]" at bounding box center [751, 543] width 98 height 18
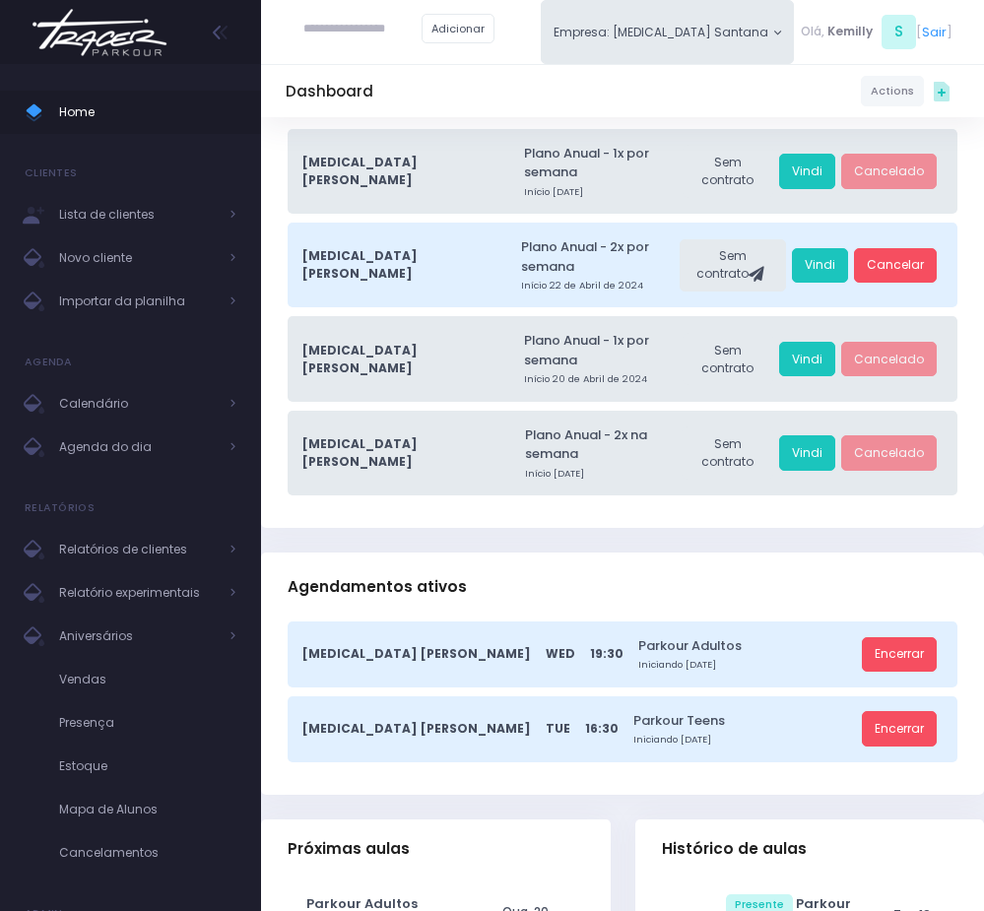
scroll to position [296, 0]
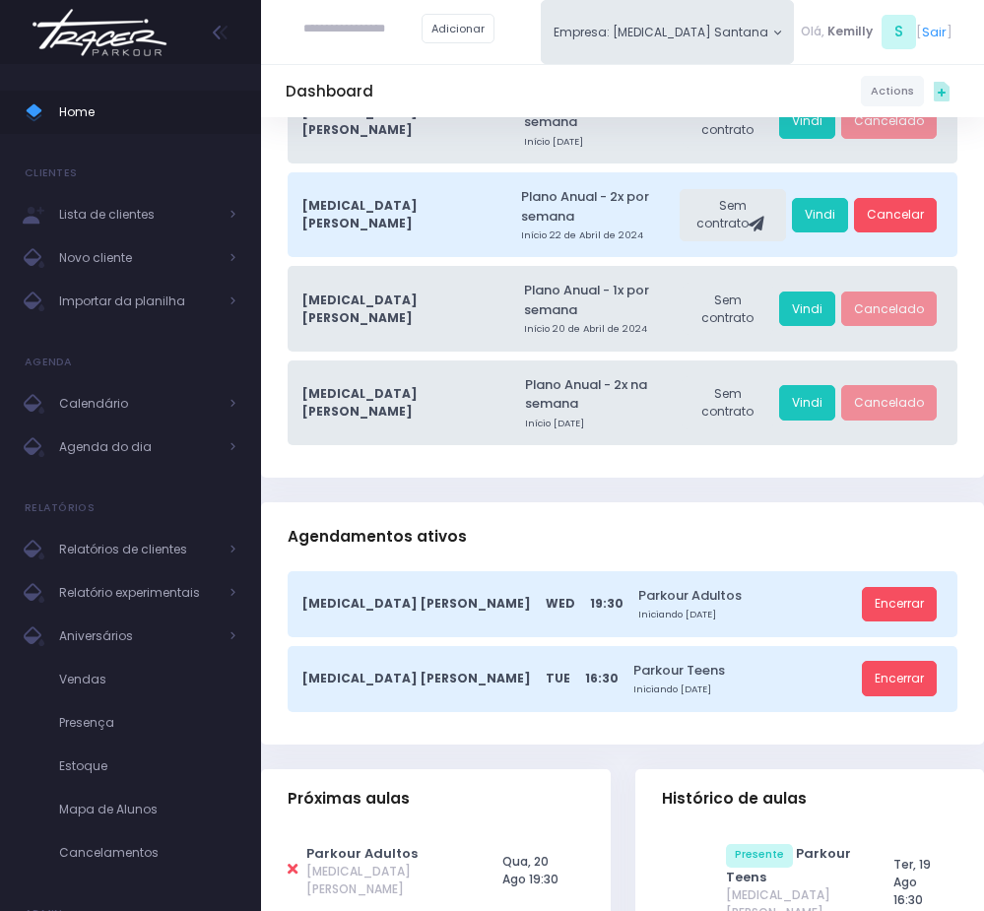
click at [288, 862] on icon at bounding box center [293, 869] width 10 height 15
type input "**********"
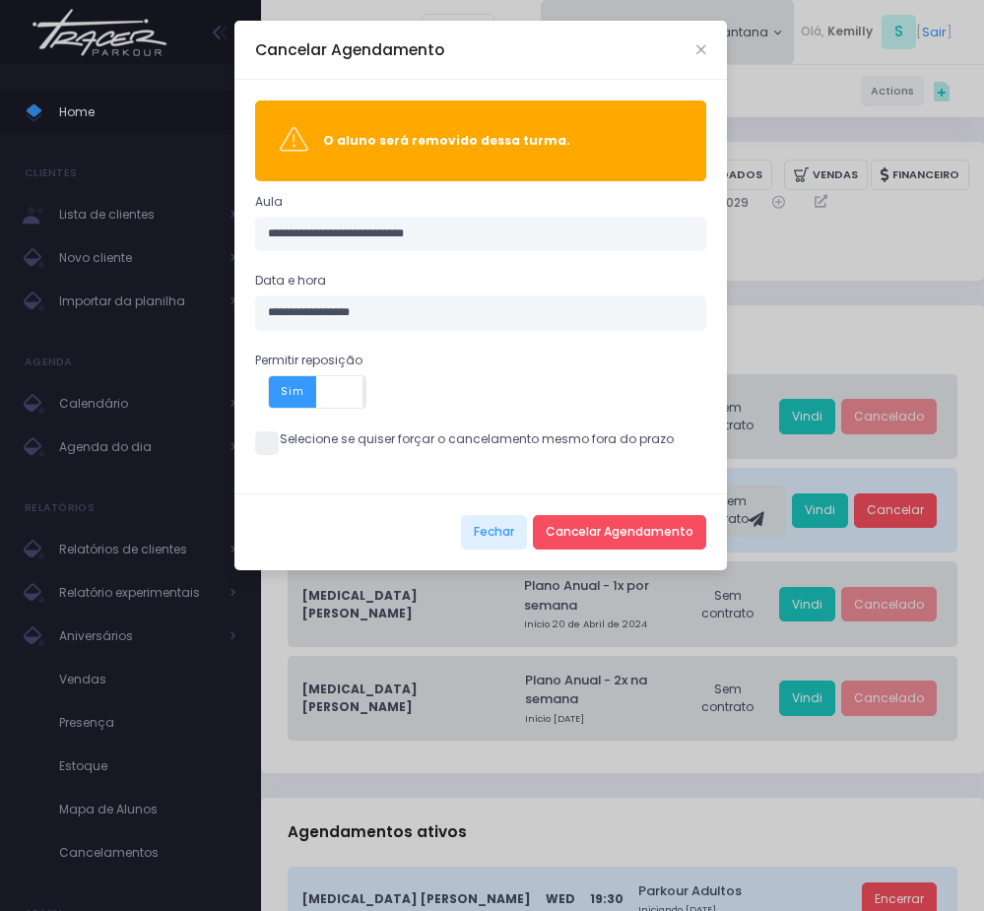
click at [272, 446] on span at bounding box center [267, 444] width 24 height 24
click at [606, 527] on button "Cancelar Agendamento" at bounding box center [619, 532] width 173 height 35
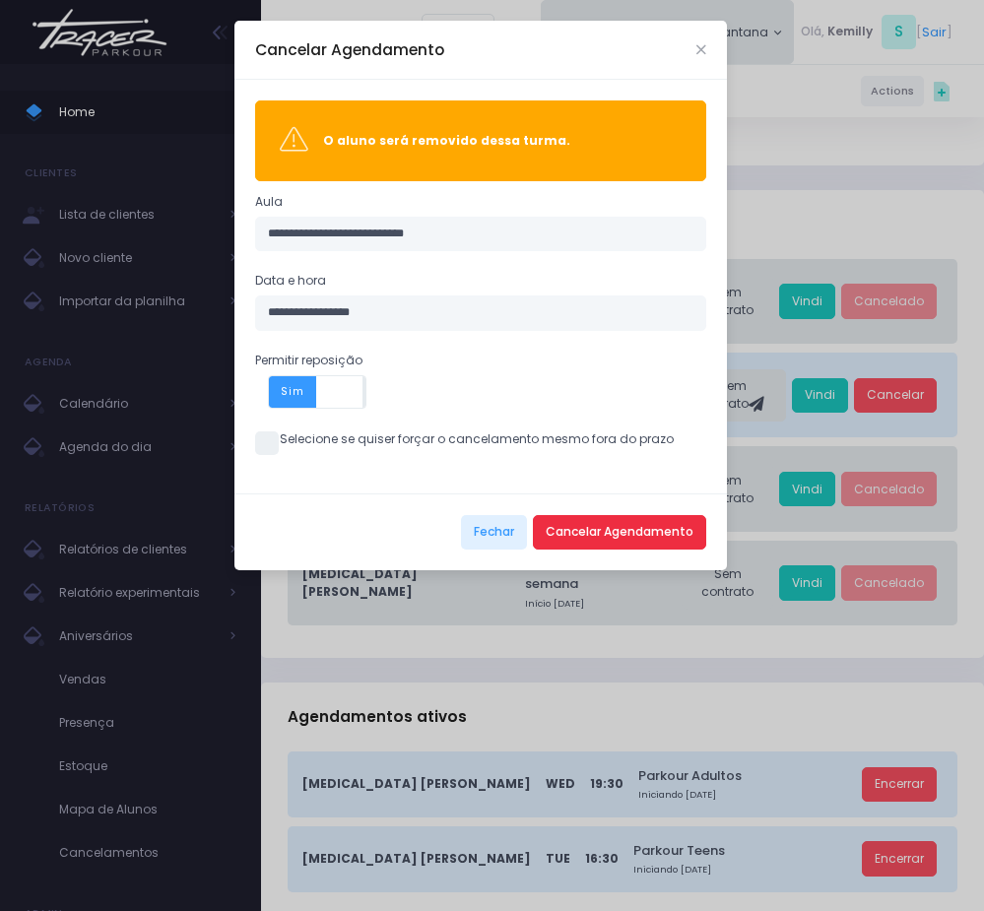
scroll to position [148, 0]
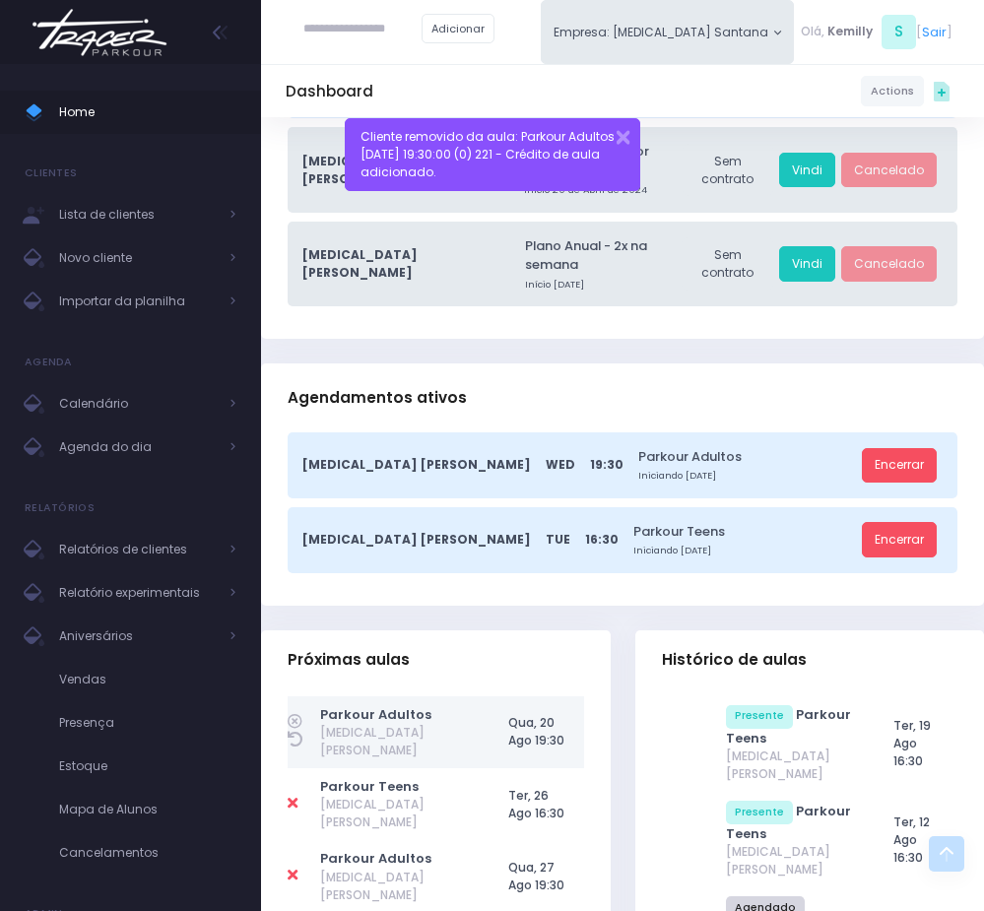
scroll to position [443, 0]
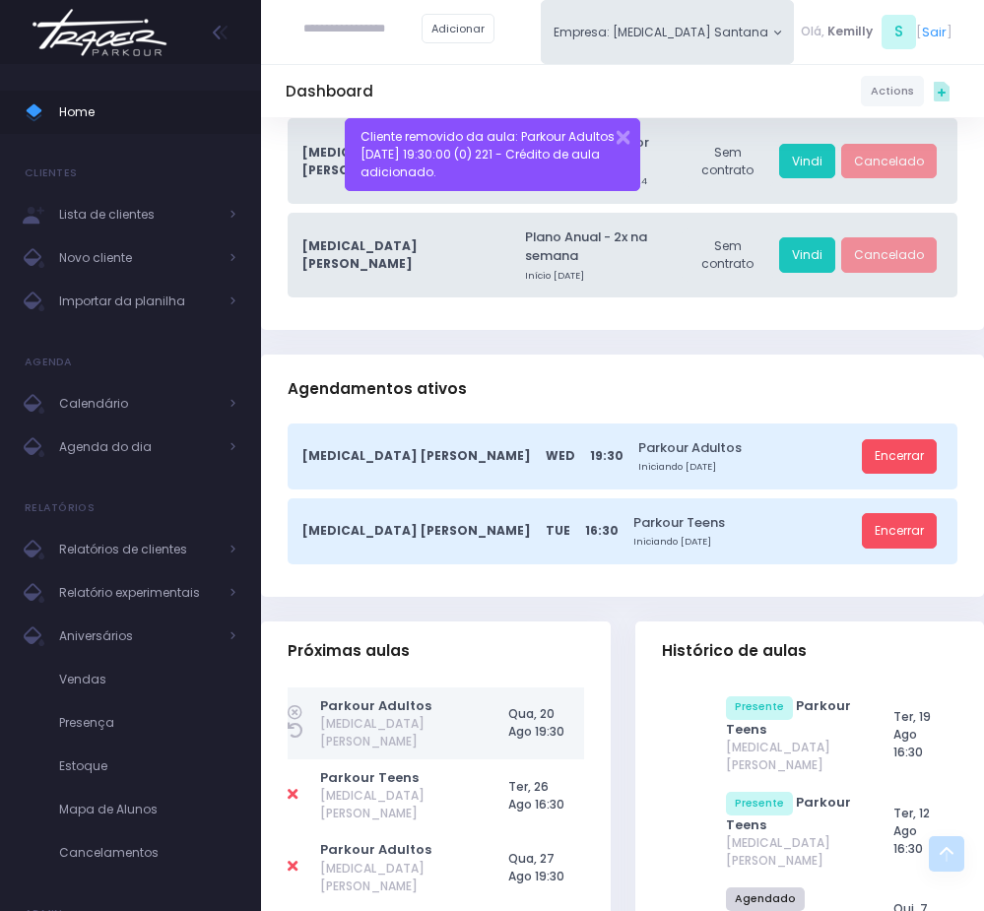
click at [291, 859] on icon at bounding box center [293, 866] width 10 height 15
type input "**********"
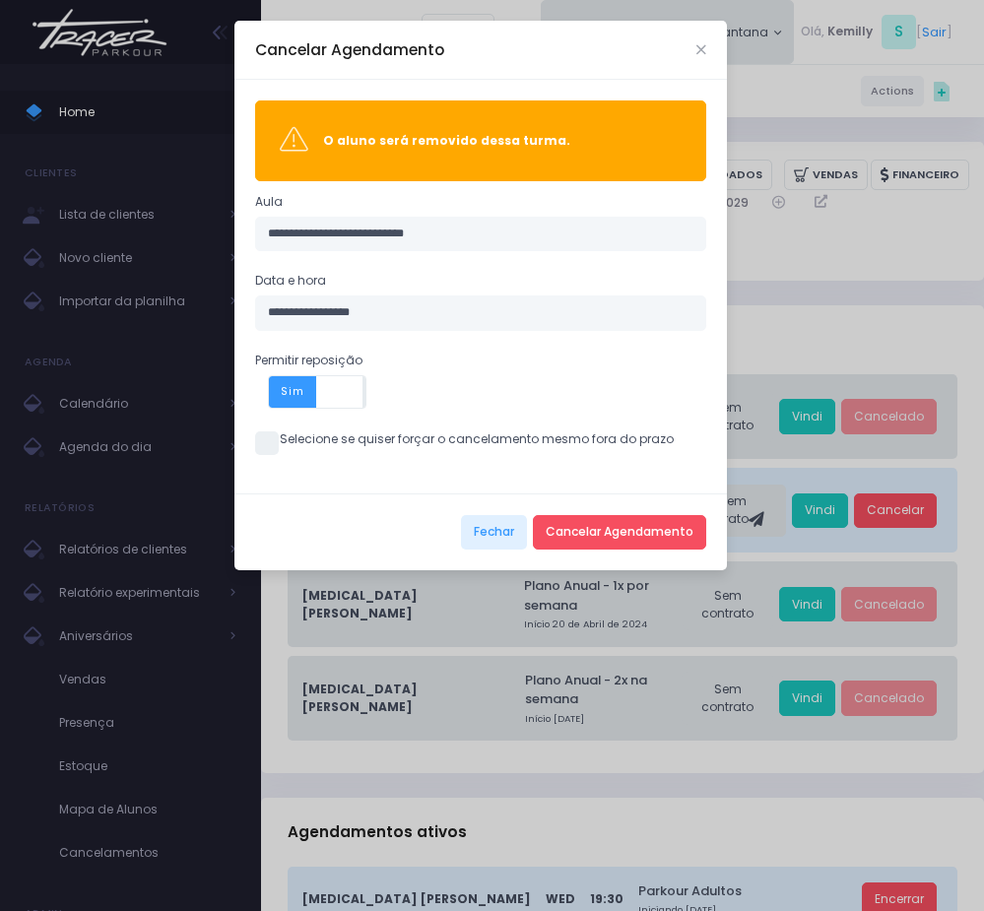
click at [269, 443] on span at bounding box center [267, 444] width 24 height 24
click at [597, 538] on button "Cancelar Agendamento" at bounding box center [619, 532] width 173 height 35
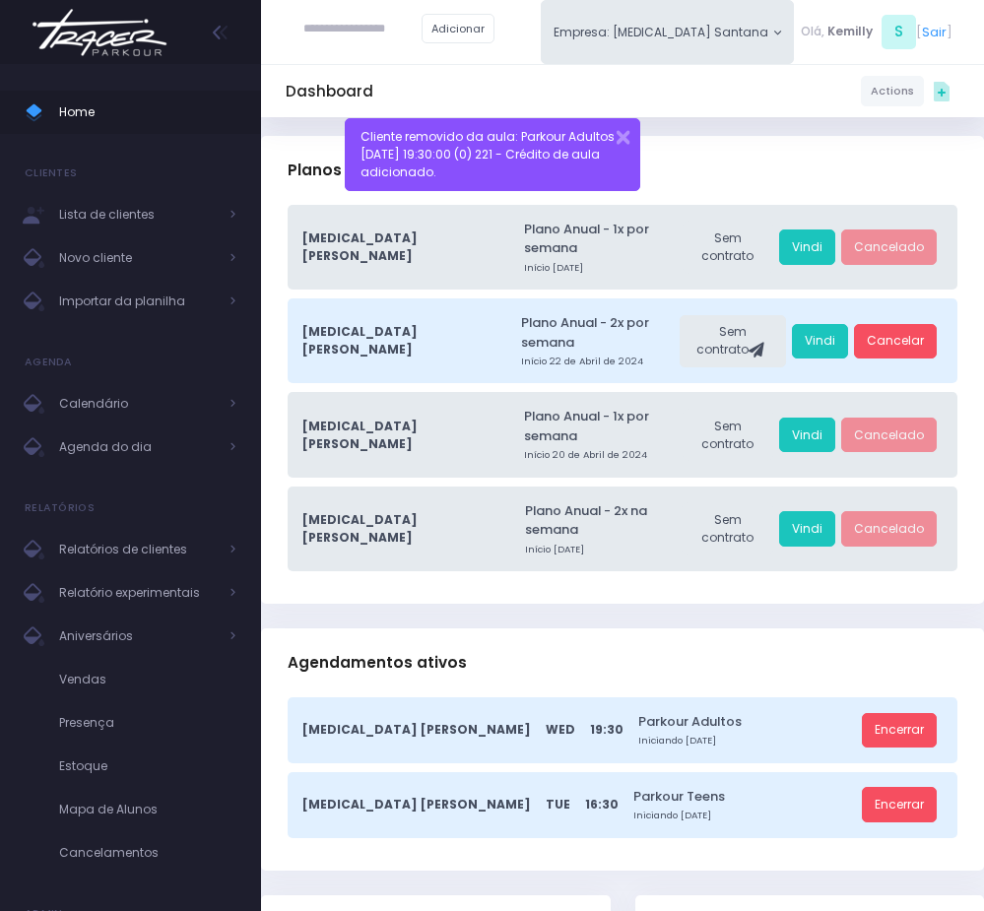
scroll to position [148, 0]
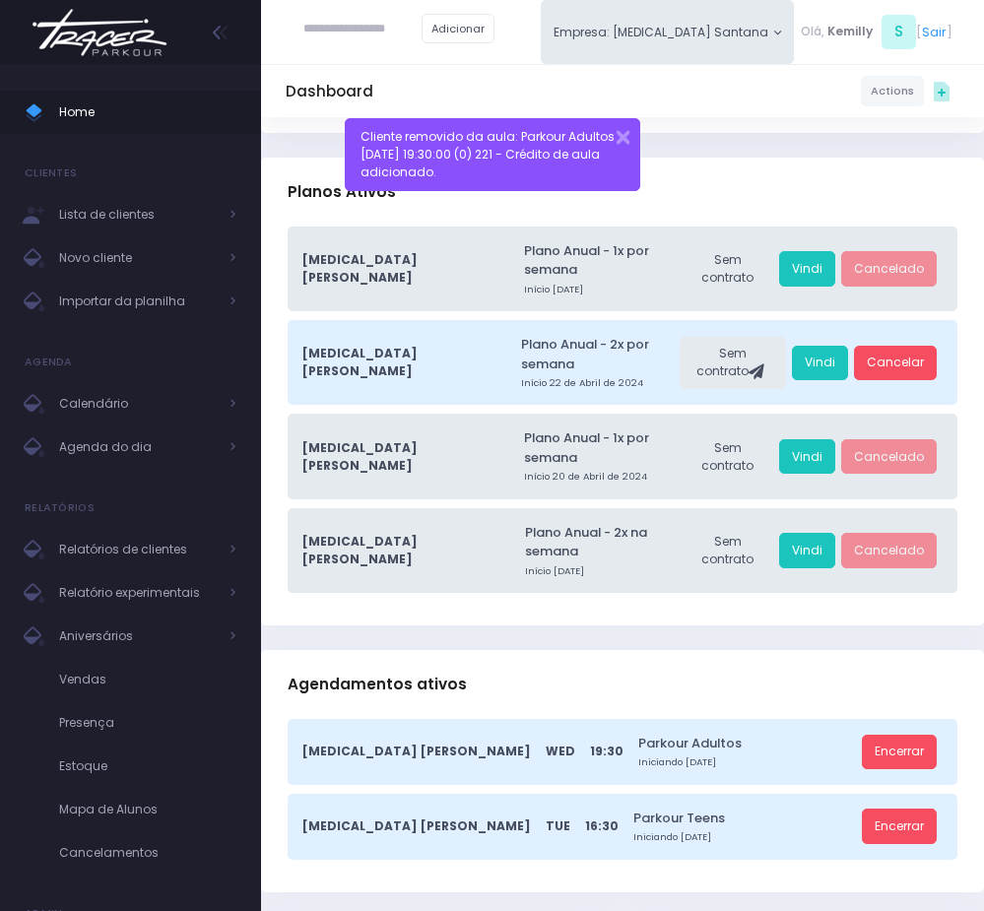
drag, startPoint x: 751, startPoint y: 213, endPoint x: 731, endPoint y: 183, distance: 35.5
click at [745, 210] on div "Planos Ativos" at bounding box center [622, 192] width 723 height 69
click at [618, 136] on button "button" at bounding box center [611, 134] width 36 height 21
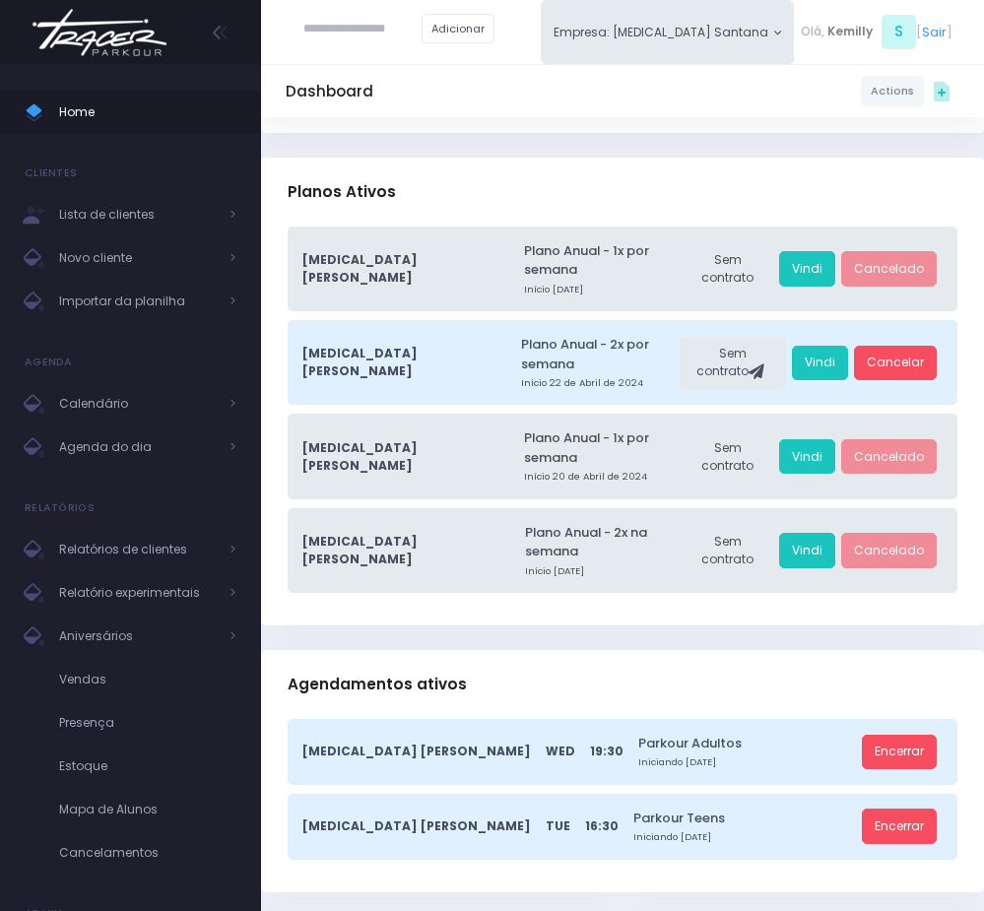
drag, startPoint x: 619, startPoint y: 131, endPoint x: 560, endPoint y: 69, distance: 85.7
click at [621, 131] on div "Henrique Affonso Agenda Editar Dados Vendas Financeiro 11 98684-6029" at bounding box center [622, 63] width 723 height 139
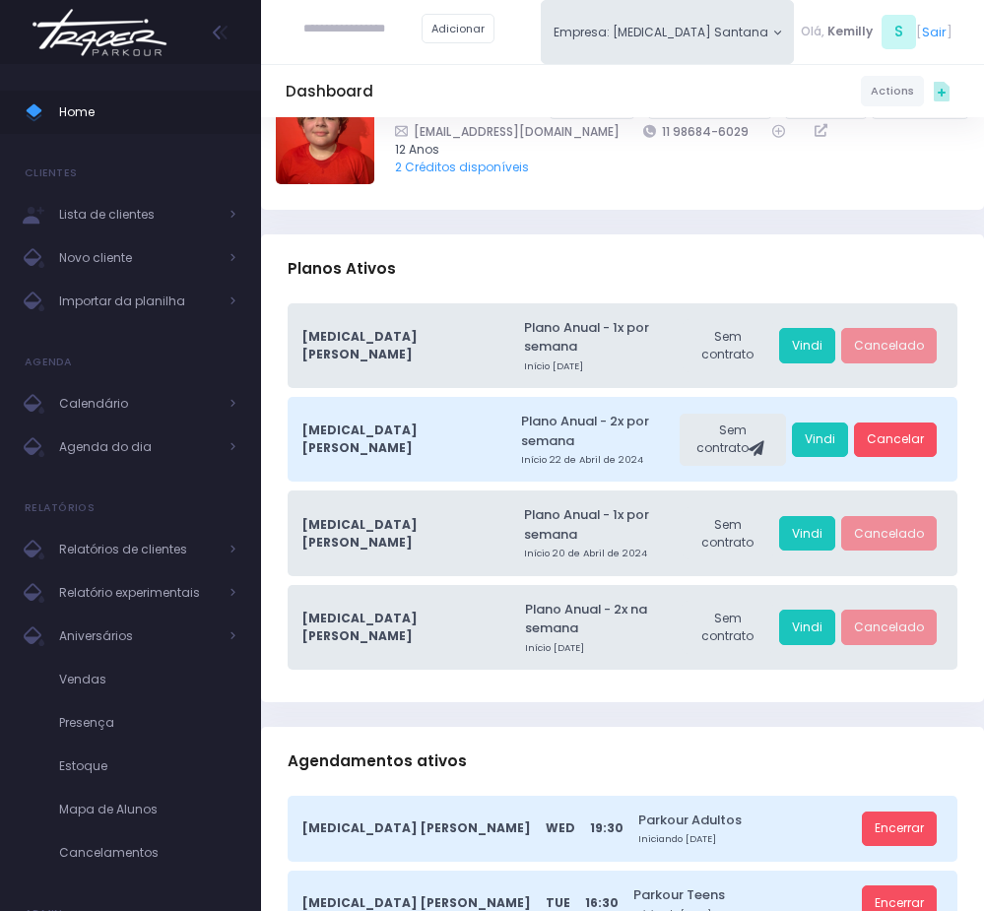
scroll to position [0, 0]
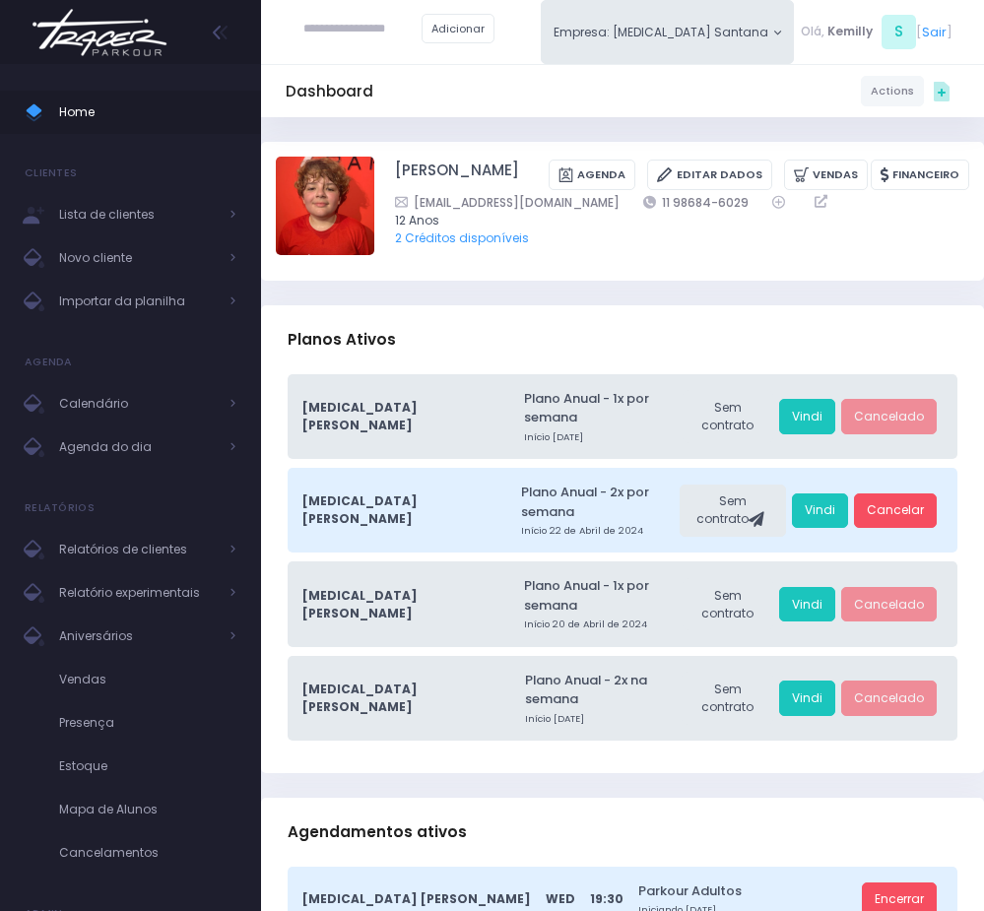
click at [346, 31] on input "text" at bounding box center [362, 29] width 118 height 35
paste input "**********"
type input "**********"
click at [362, 66] on link "[PERSON_NAME]" at bounding box center [392, 62] width 101 height 18
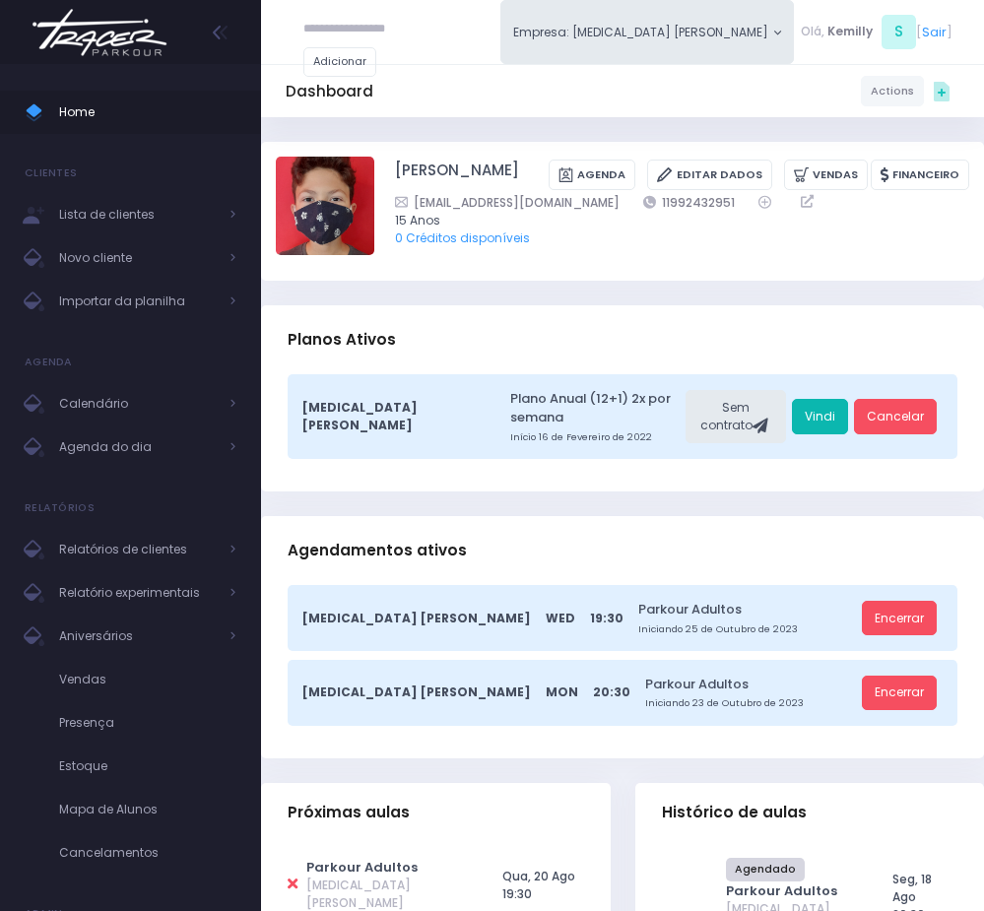
click at [832, 420] on link "Vindi" at bounding box center [820, 416] width 56 height 35
